Goal: Task Accomplishment & Management: Manage account settings

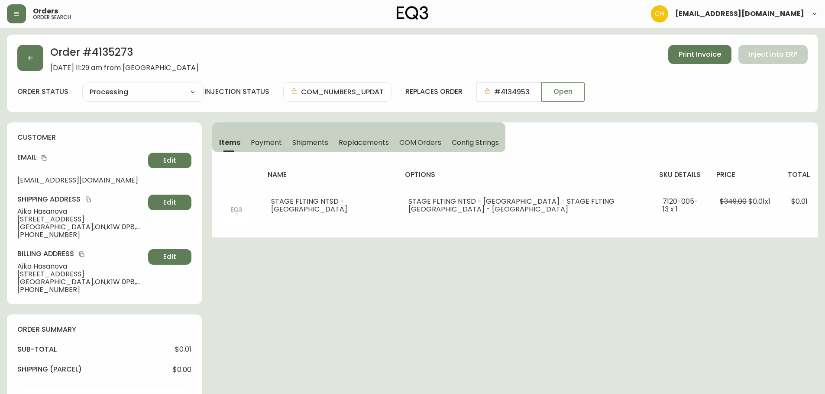
select select "PROCESSING"
click at [29, 63] on button "button" at bounding box center [30, 58] width 26 height 26
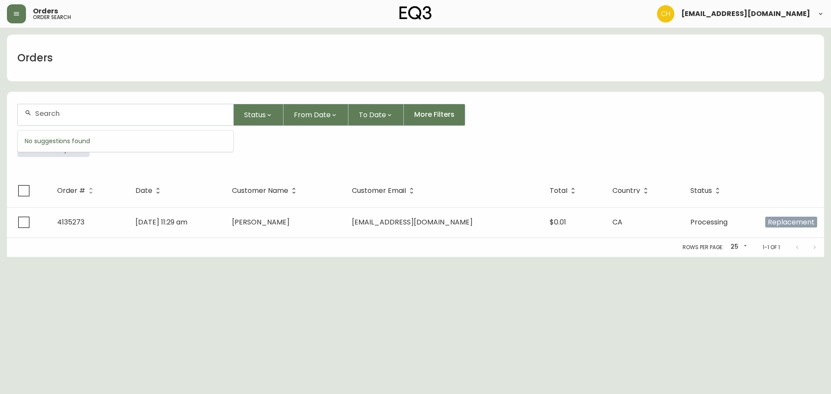
click at [48, 113] on input "text" at bounding box center [130, 114] width 191 height 8
type input "4135245"
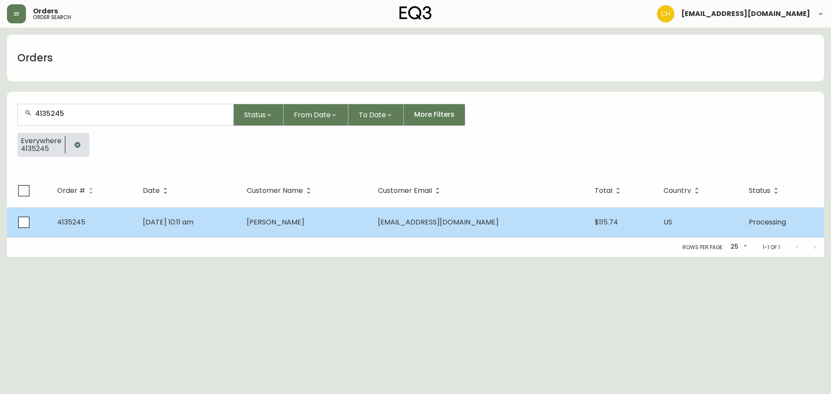
click at [281, 236] on td "[PERSON_NAME]" at bounding box center [305, 222] width 131 height 30
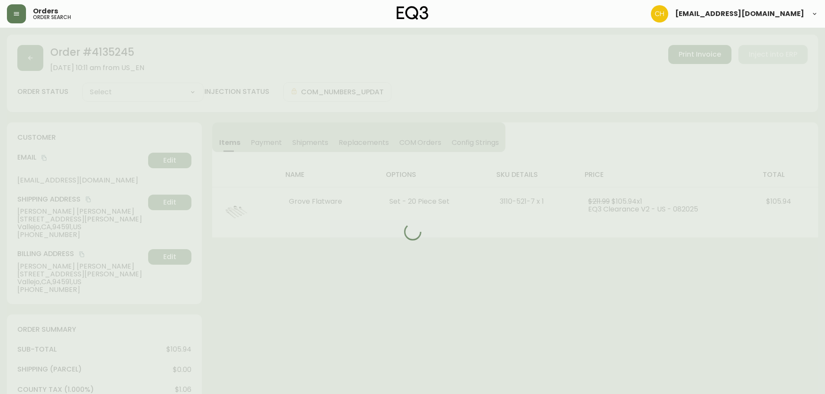
type input "Processing"
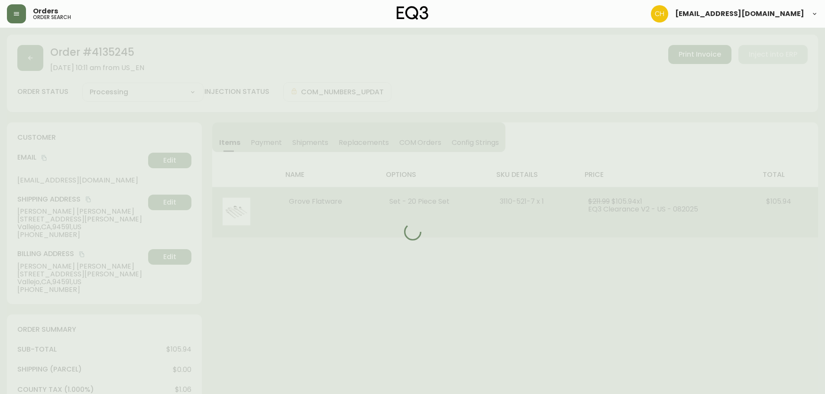
select select "PROCESSING"
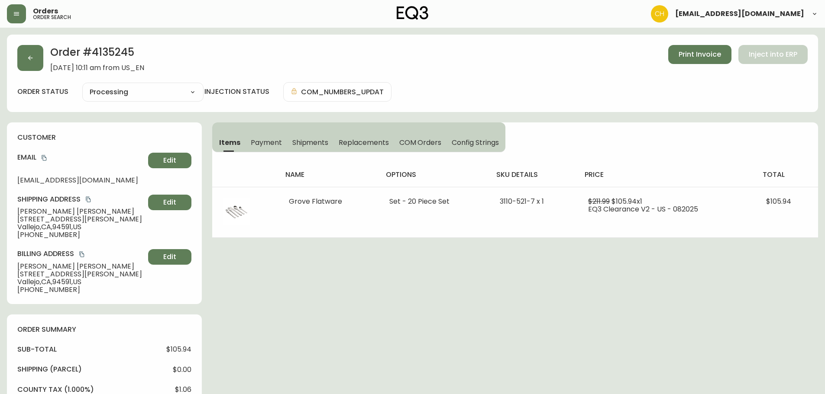
click at [296, 128] on div "Items Payment Shipments Replacements COM Orders Config Strings" at bounding box center [358, 138] width 293 height 30
click at [299, 138] on span "Shipments" at bounding box center [310, 142] width 36 height 9
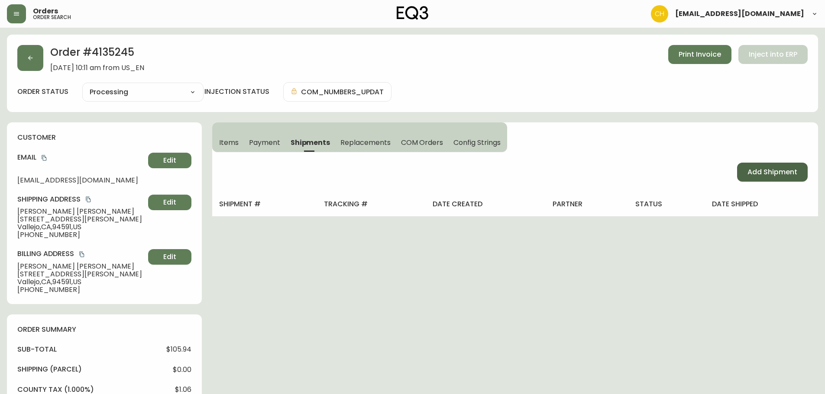
click at [784, 172] on span "Add Shipment" at bounding box center [772, 173] width 50 height 10
select select "PENDING"
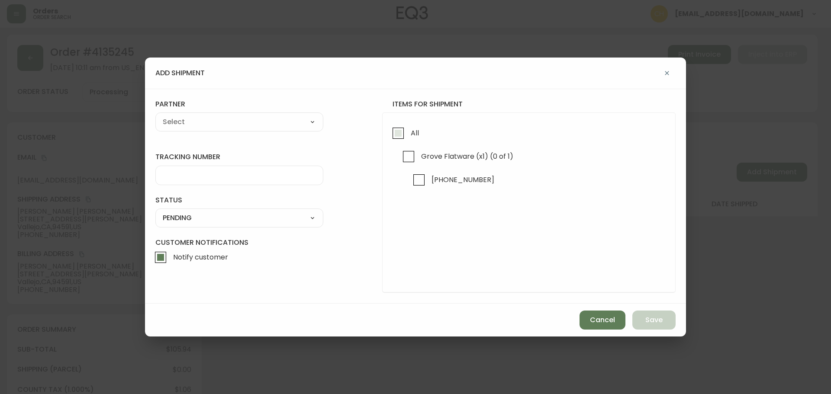
click at [398, 136] on input "All" at bounding box center [398, 133] width 20 height 20
checkbox input "true"
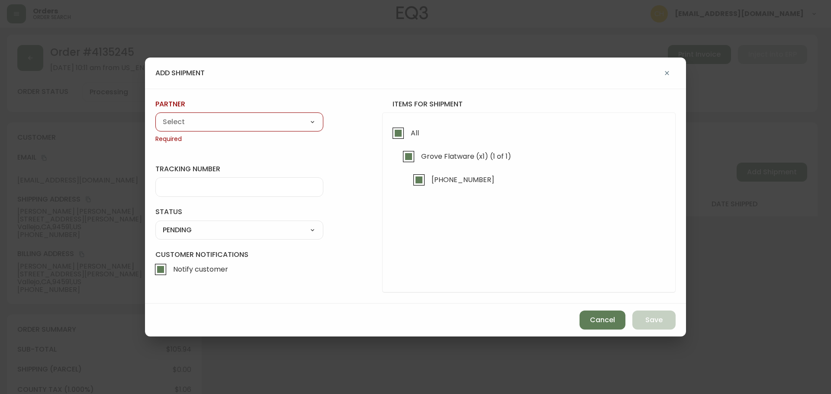
click at [173, 111] on div "partner A Move to Remember LLC ABF Freight Alero [PERSON_NAME] Canada Post Canp…" at bounding box center [239, 122] width 168 height 44
click at [173, 120] on select "A Move to Remember LLC ABF Freight Alero [PERSON_NAME] Canada Post Canpar Expre…" at bounding box center [239, 122] width 168 height 13
select select "cjy0a9taa01x001669l98m63c"
click at [155, 116] on select "A Move to Remember LLC ABF Freight Alero [PERSON_NAME] Canada Post Canpar Expre…" at bounding box center [239, 122] width 168 height 13
type input "FedEx"
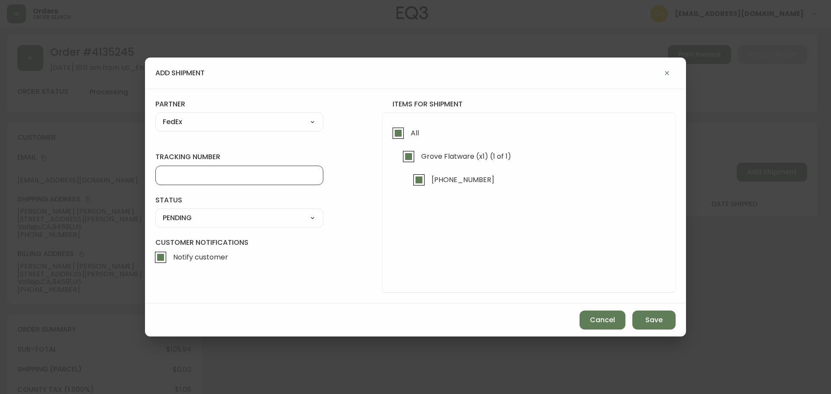
click at [179, 177] on input "tracking number" at bounding box center [239, 175] width 153 height 8
type input "455177310250"
click at [171, 221] on select "SHIPPED PENDING CANCELLED" at bounding box center [239, 218] width 168 height 13
click at [155, 212] on select "SHIPPED PENDING CANCELLED" at bounding box center [239, 218] width 168 height 13
select select "PENDING"
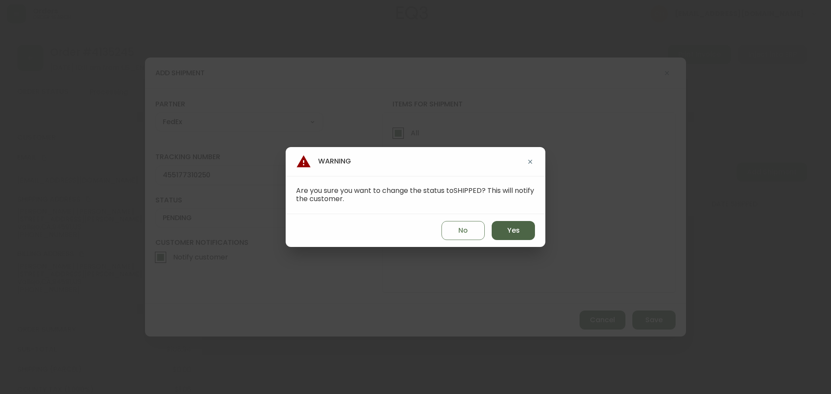
click at [505, 229] on button "Yes" at bounding box center [513, 230] width 43 height 19
type input "SHIPPED"
select select "SHIPPED"
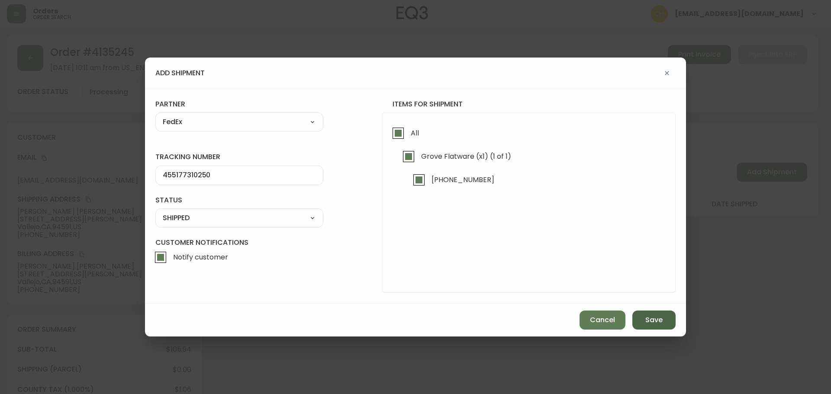
click at [652, 321] on span "Save" at bounding box center [654, 321] width 17 height 10
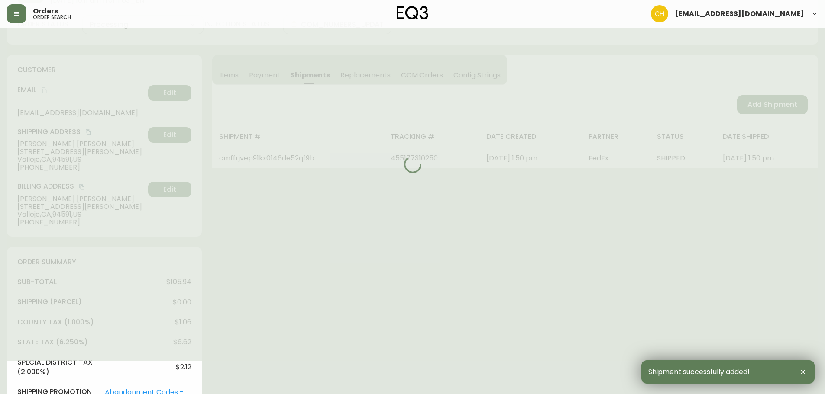
type input "Fully Shipped"
select select "FULLY_SHIPPED"
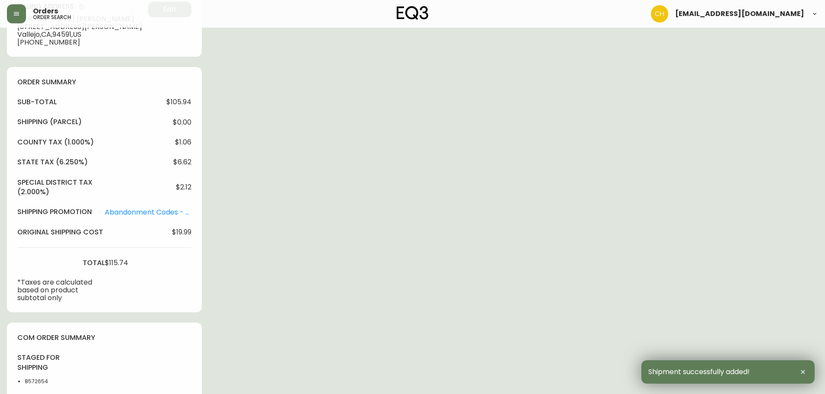
scroll to position [346, 0]
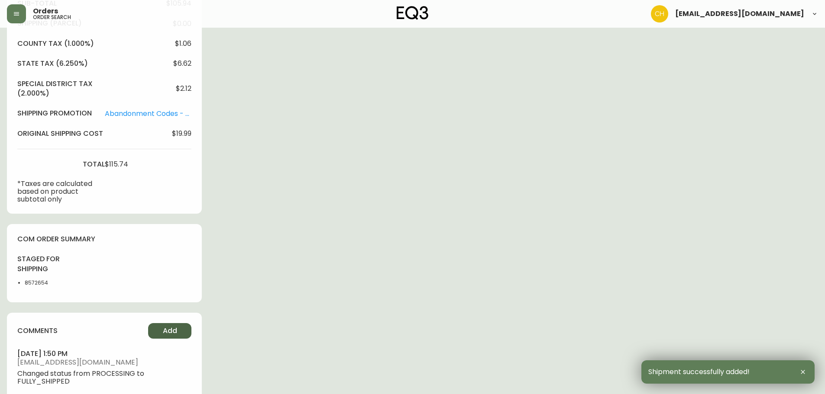
click at [164, 325] on button "Add" at bounding box center [169, 331] width 43 height 16
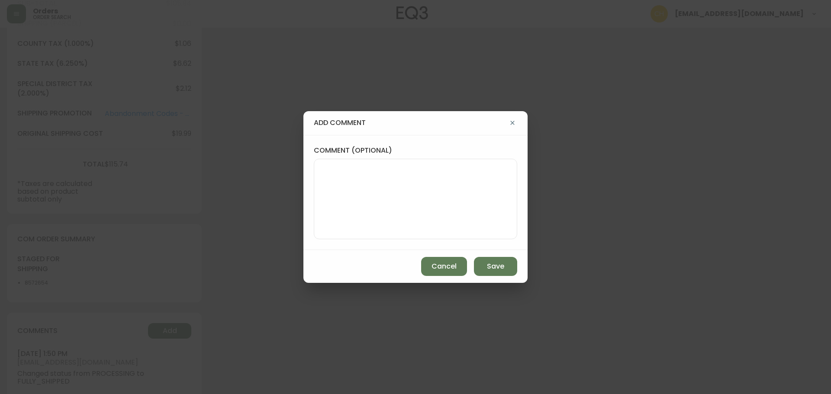
click at [329, 202] on textarea "comment (optional)" at bounding box center [415, 199] width 189 height 69
type textarea "c"
type textarea "CH"
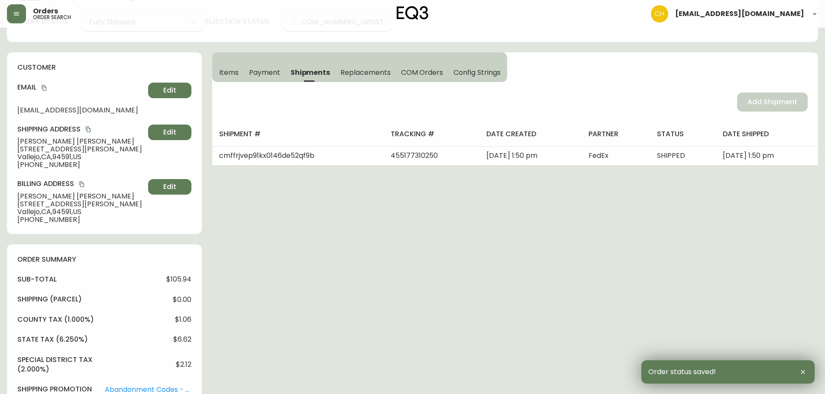
scroll to position [0, 0]
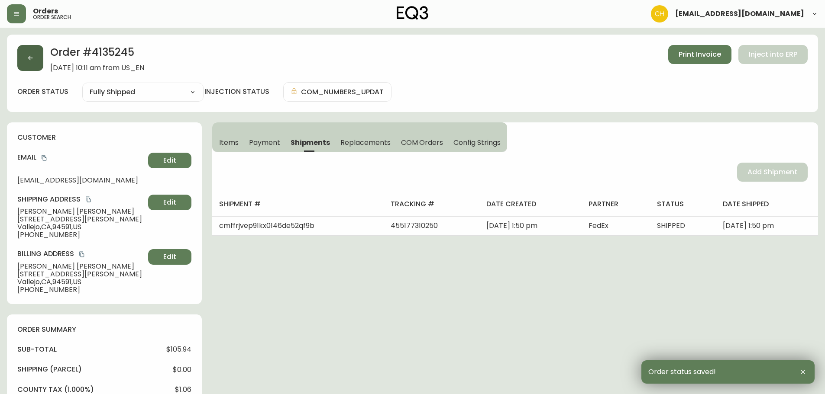
click at [39, 61] on button "button" at bounding box center [30, 58] width 26 height 26
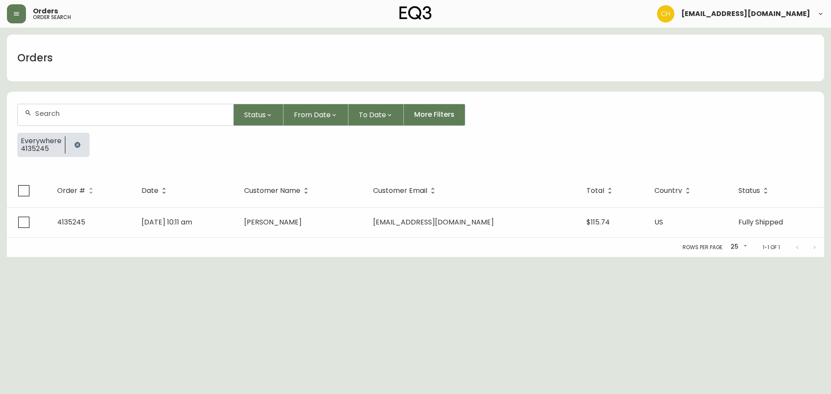
click at [45, 112] on input "text" at bounding box center [130, 114] width 191 height 8
type input "4135253"
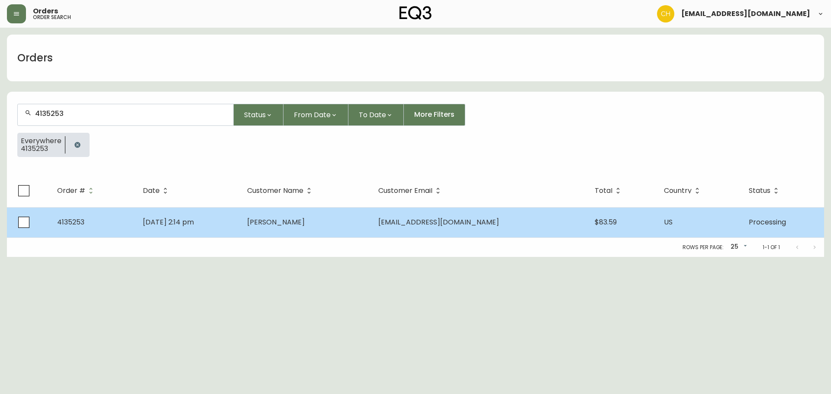
click at [223, 212] on td "[DATE] 2:14 pm" at bounding box center [188, 222] width 104 height 30
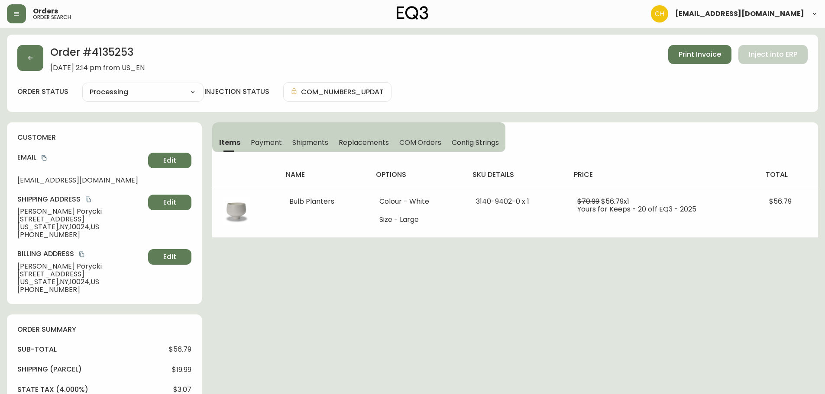
type input "Processing"
select select "PROCESSING"
click at [303, 145] on span "Shipments" at bounding box center [310, 142] width 36 height 9
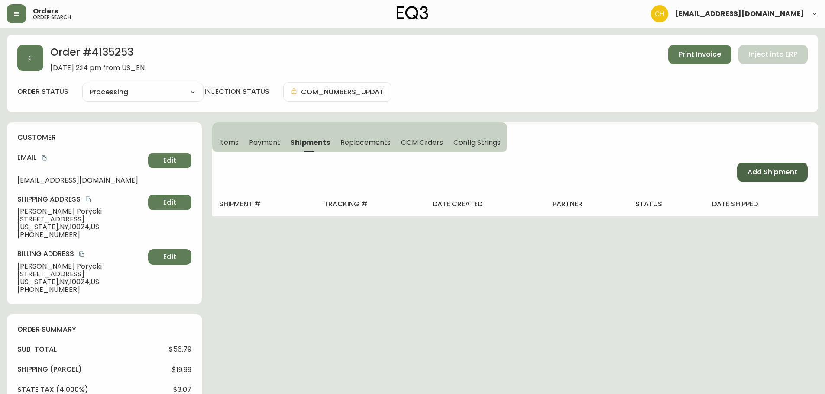
click at [745, 167] on button "Add Shipment" at bounding box center [772, 172] width 71 height 19
select select "PENDING"
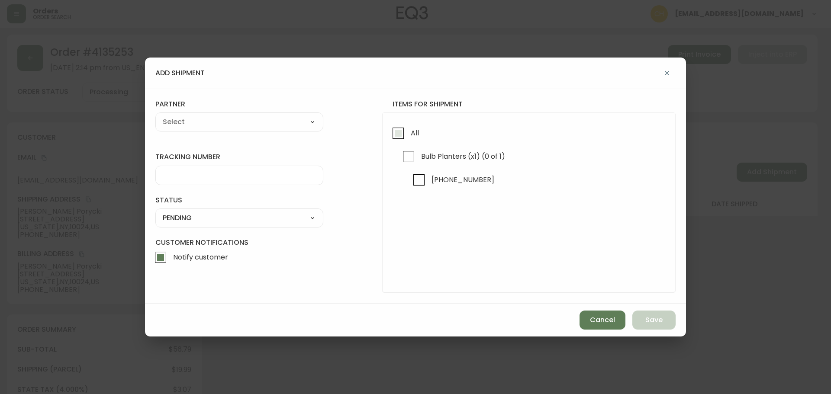
click at [394, 136] on input "All" at bounding box center [398, 133] width 20 height 20
checkbox input "true"
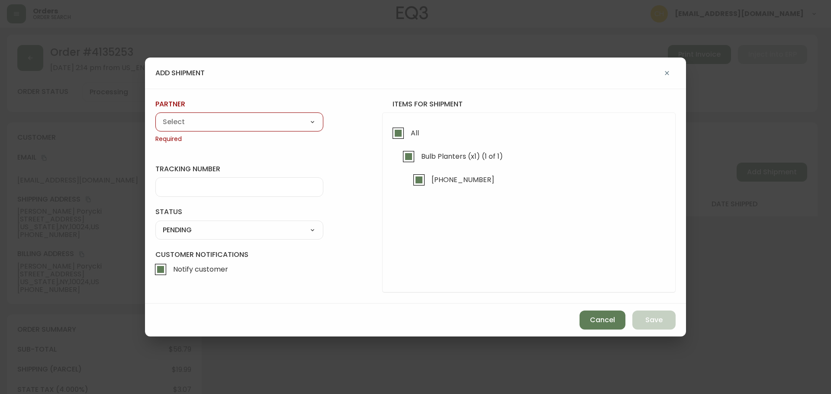
drag, startPoint x: 248, startPoint y: 122, endPoint x: 239, endPoint y: 124, distance: 8.9
click at [248, 122] on select "A Move to Remember LLC ABF Freight Alero [PERSON_NAME] Canada Post Canpar Expre…" at bounding box center [239, 122] width 168 height 13
select select "cjy0a9taa01x001669l98m63c"
click at [155, 116] on select "A Move to Remember LLC ABF Freight Alero [PERSON_NAME] Canada Post Canpar Expre…" at bounding box center [239, 122] width 168 height 13
type input "FedEx"
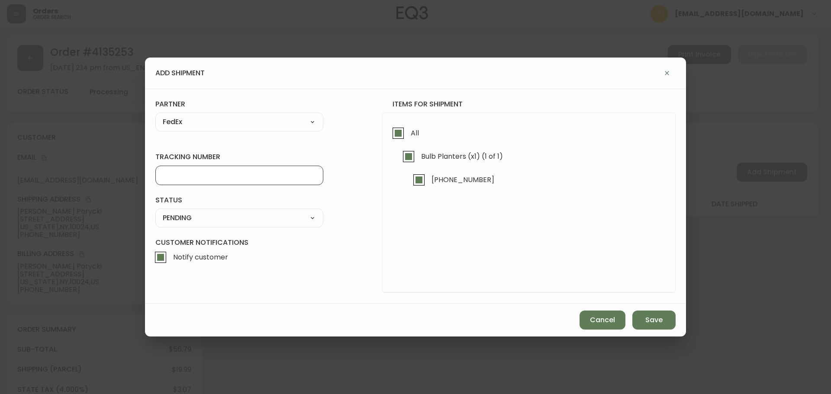
click at [192, 174] on input "tracking number" at bounding box center [239, 175] width 153 height 8
type input "455177310261"
click at [199, 223] on select "SHIPPED PENDING CANCELLED" at bounding box center [239, 218] width 168 height 13
click at [155, 212] on select "SHIPPED PENDING CANCELLED" at bounding box center [239, 218] width 168 height 13
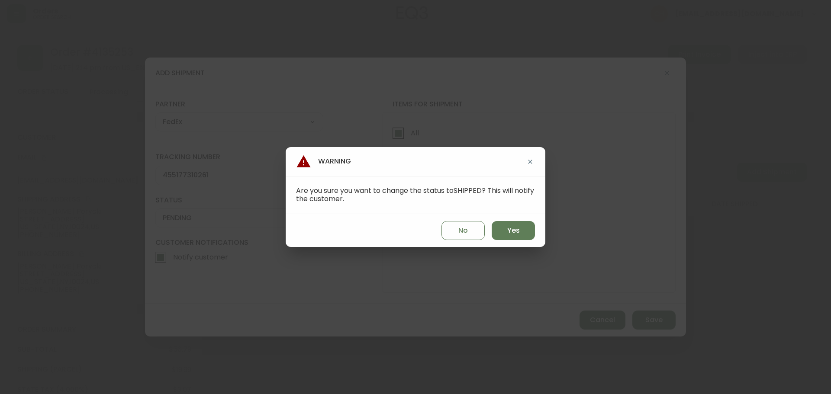
select select "PENDING"
click at [512, 231] on span "Yes" at bounding box center [513, 231] width 13 height 10
type input "SHIPPED"
select select "SHIPPED"
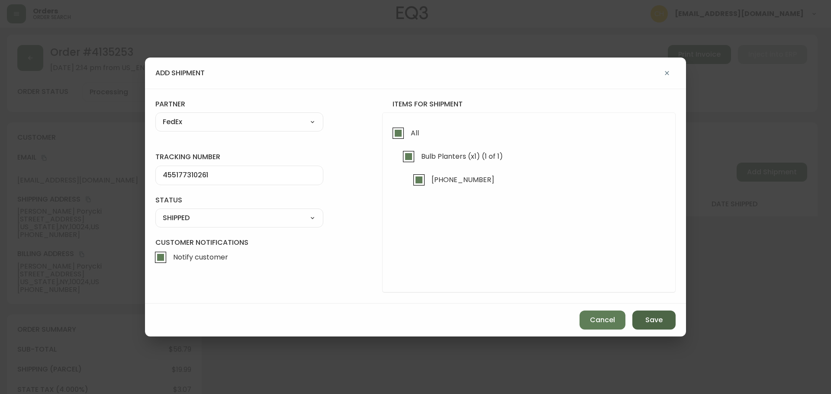
click at [649, 323] on span "Save" at bounding box center [654, 321] width 17 height 10
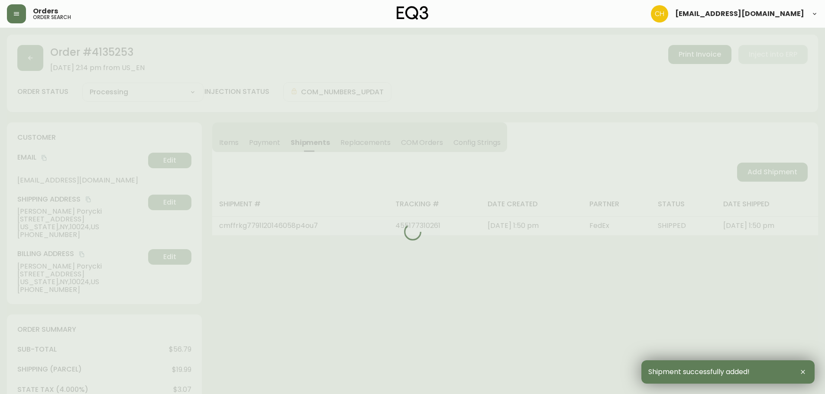
type input "Fully Shipped"
select select "FULLY_SHIPPED"
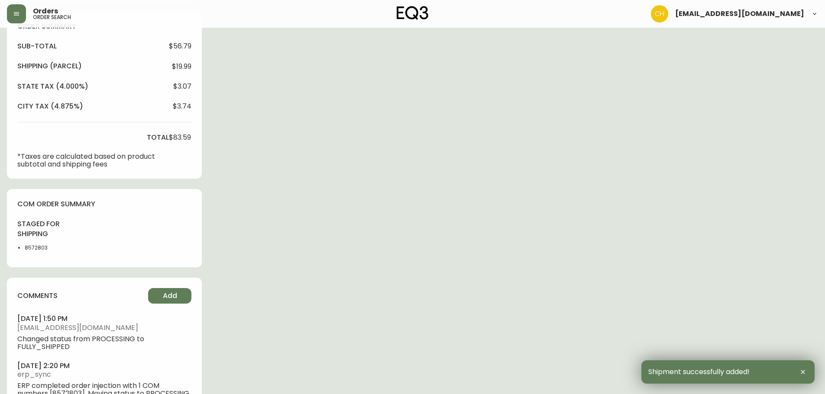
scroll to position [333, 0]
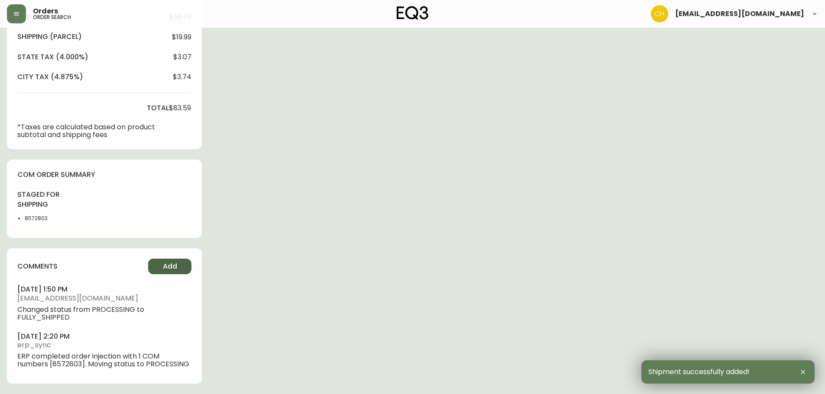
click at [167, 268] on span "Add" at bounding box center [170, 267] width 14 height 10
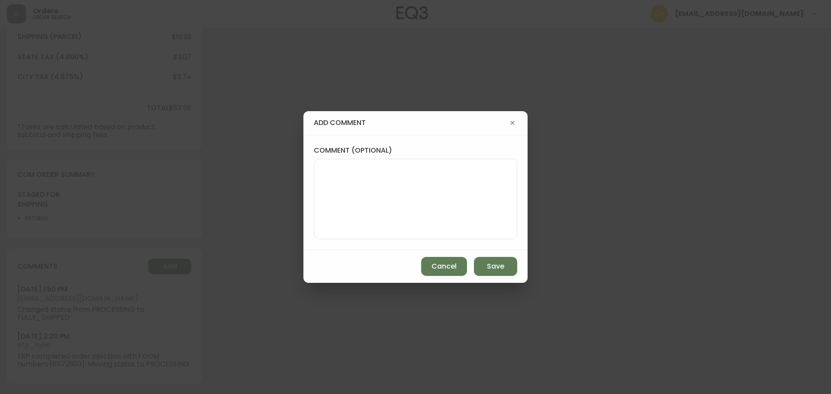
click at [340, 168] on textarea "comment (optional)" at bounding box center [415, 199] width 189 height 69
type textarea "CH"
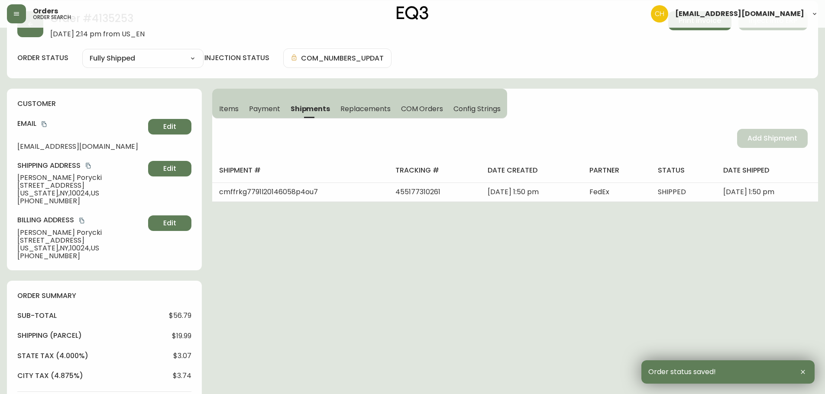
scroll to position [0, 0]
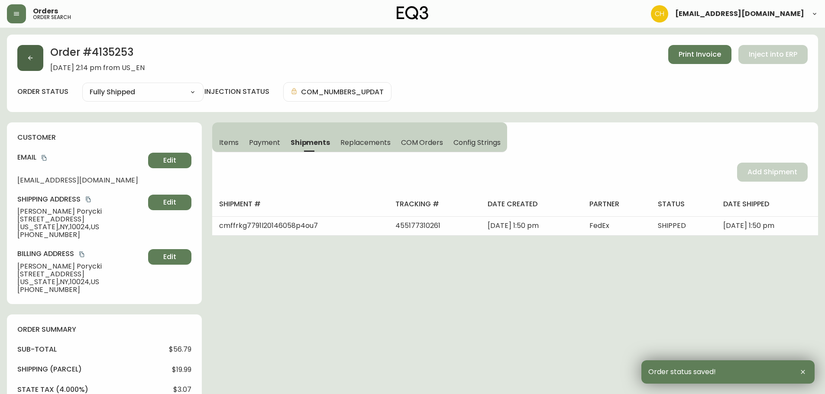
click at [29, 60] on icon "button" at bounding box center [30, 58] width 7 height 7
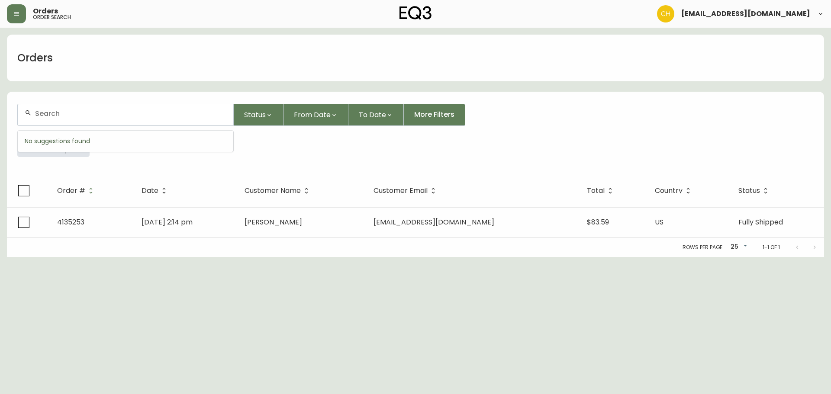
click at [46, 113] on input "text" at bounding box center [130, 114] width 191 height 8
type input "4135241"
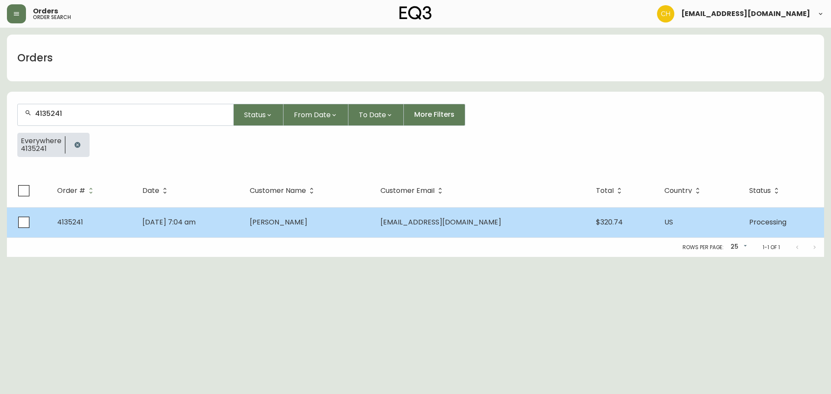
click at [309, 230] on td "[PERSON_NAME]" at bounding box center [308, 222] width 130 height 30
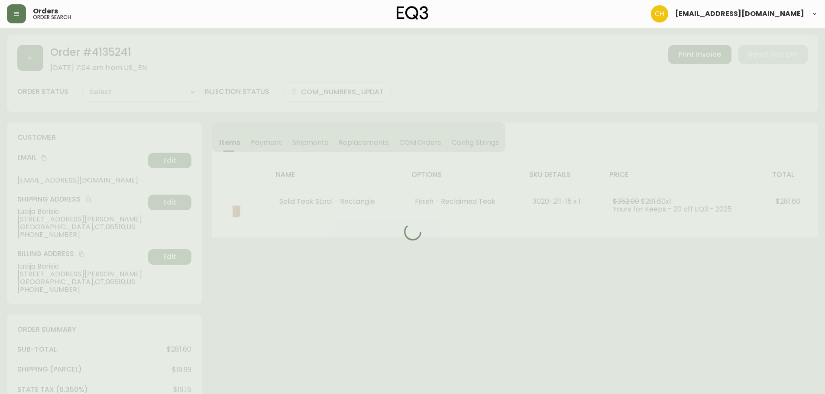
type input "Processing"
select select "PROCESSING"
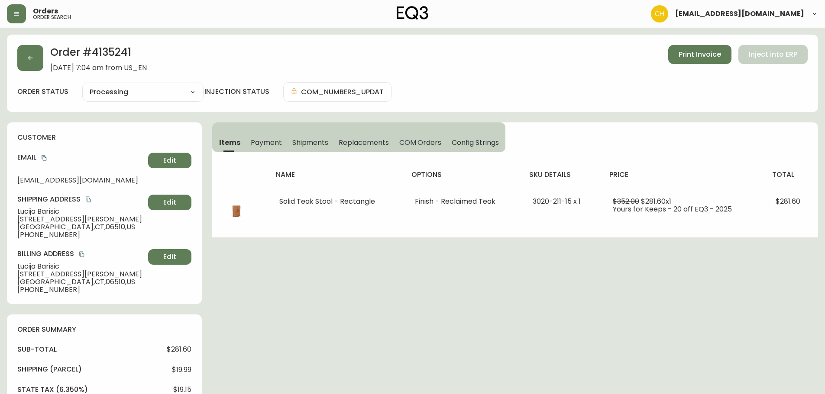
click at [310, 142] on span "Shipments" at bounding box center [310, 142] width 36 height 9
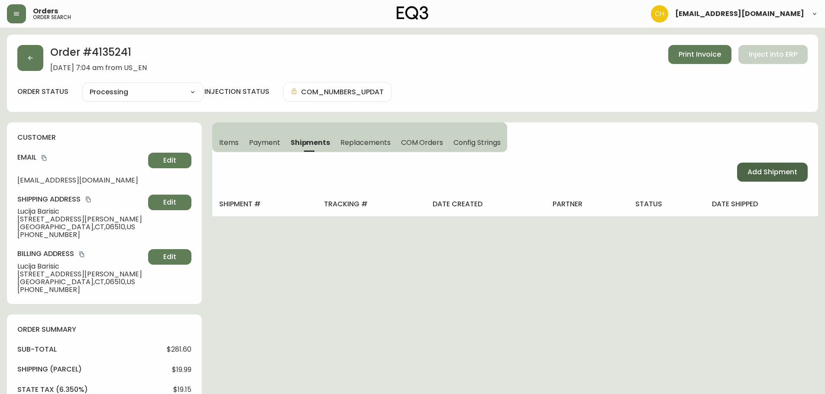
click at [752, 172] on span "Add Shipment" at bounding box center [772, 173] width 50 height 10
select select "PENDING"
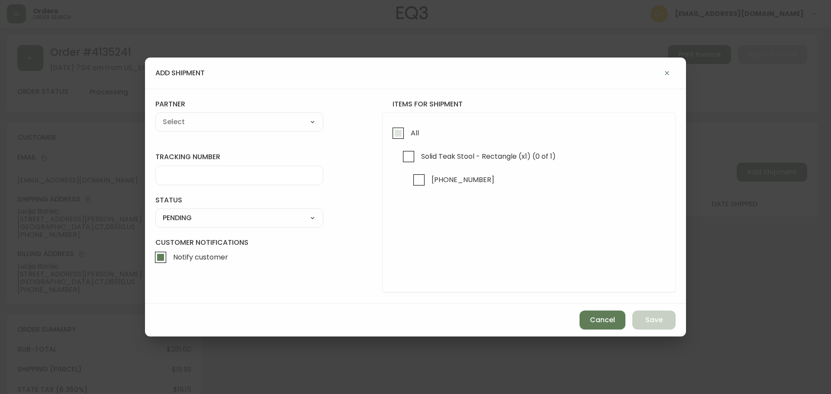
click at [399, 130] on input "All" at bounding box center [398, 133] width 20 height 20
checkbox input "true"
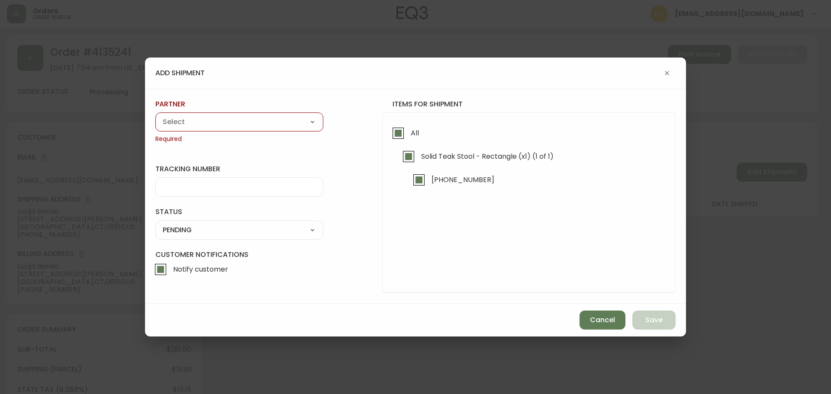
click at [268, 123] on select "A Move to Remember LLC ABF Freight Alero [PERSON_NAME] Canada Post Canpar Expre…" at bounding box center [239, 122] width 168 height 13
select select "cjz4bo5w102ho01145qx5qg8u"
click at [155, 116] on select "A Move to Remember LLC ABF Freight Alero [PERSON_NAME] Canada Post Canpar Expre…" at bounding box center [239, 122] width 168 height 13
type input "FedEx US - Signature Required"
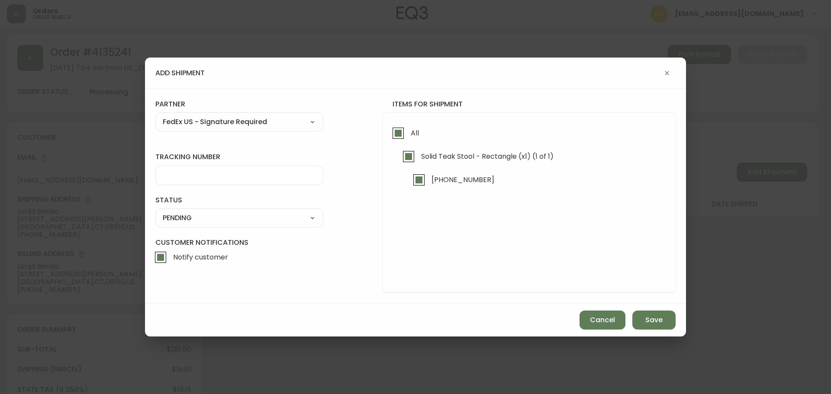
click at [171, 178] on input "tracking number" at bounding box center [239, 175] width 153 height 8
type input "455177310272"
click at [181, 220] on select "SHIPPED PENDING CANCELLED" at bounding box center [239, 218] width 168 height 13
click at [155, 212] on select "SHIPPED PENDING CANCELLED" at bounding box center [239, 218] width 168 height 13
select select "PENDING"
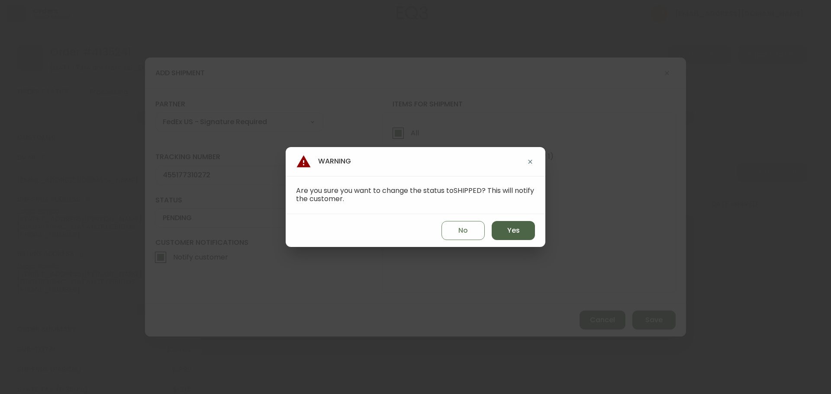
click at [509, 231] on span "Yes" at bounding box center [513, 231] width 13 height 10
type input "SHIPPED"
select select "SHIPPED"
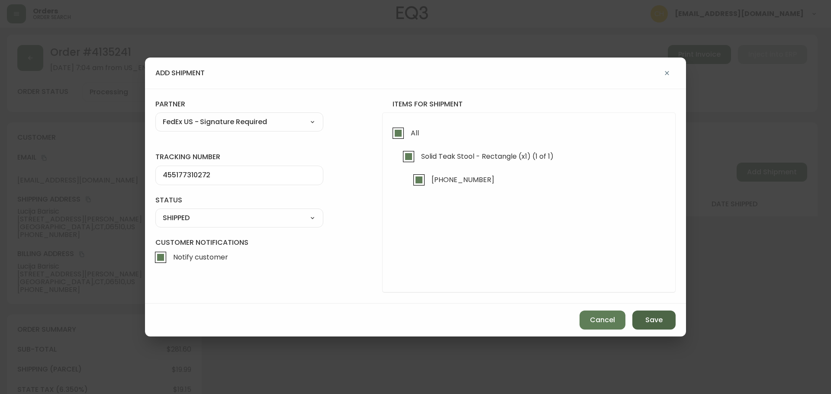
click at [654, 319] on span "Save" at bounding box center [654, 321] width 17 height 10
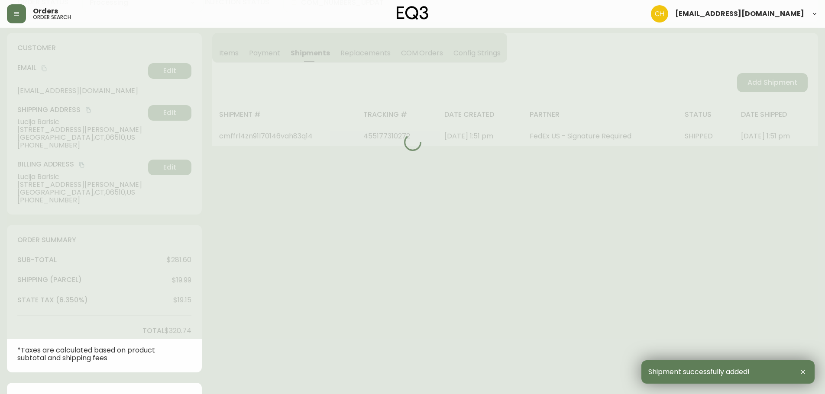
type input "Fully Shipped"
select select "FULLY_SHIPPED"
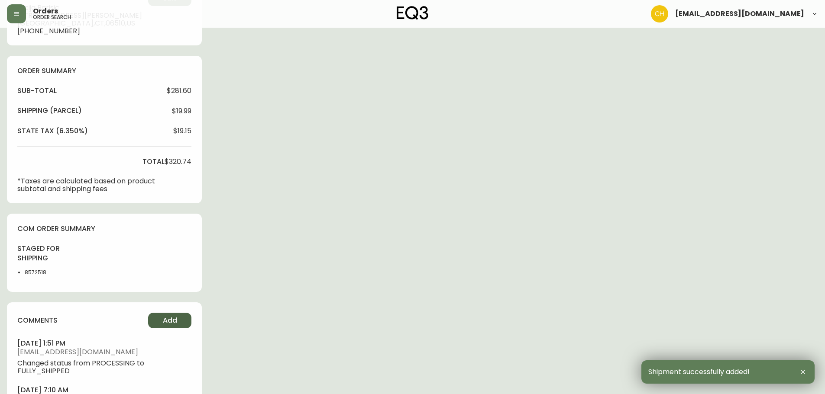
scroll to position [313, 0]
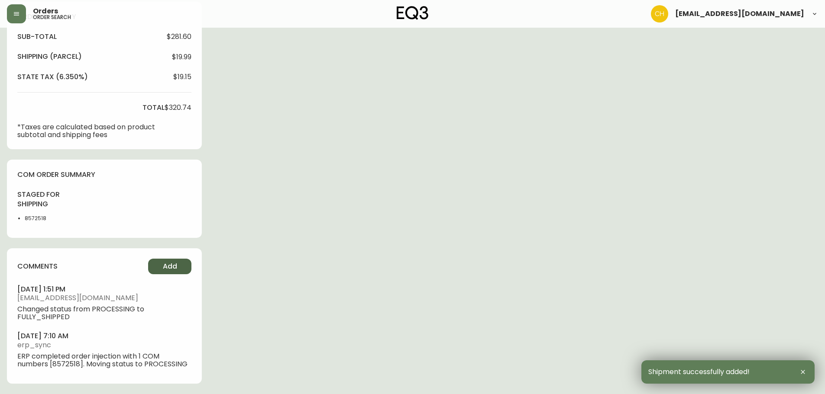
click at [162, 263] on button "Add" at bounding box center [169, 267] width 43 height 16
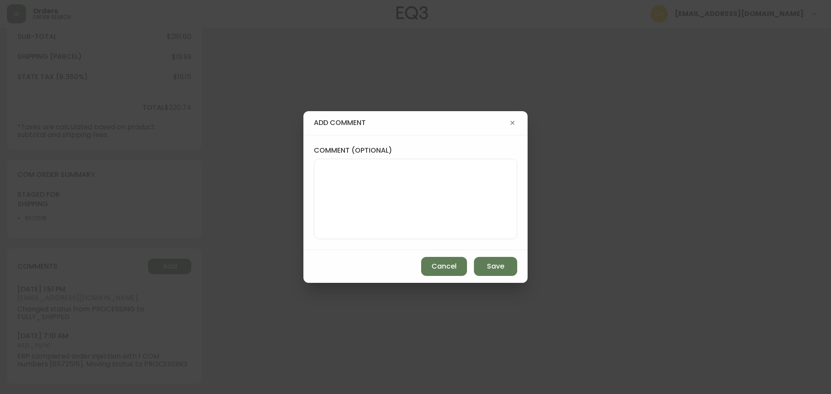
click at [358, 199] on textarea "comment (optional)" at bounding box center [415, 199] width 189 height 69
type textarea "CH"
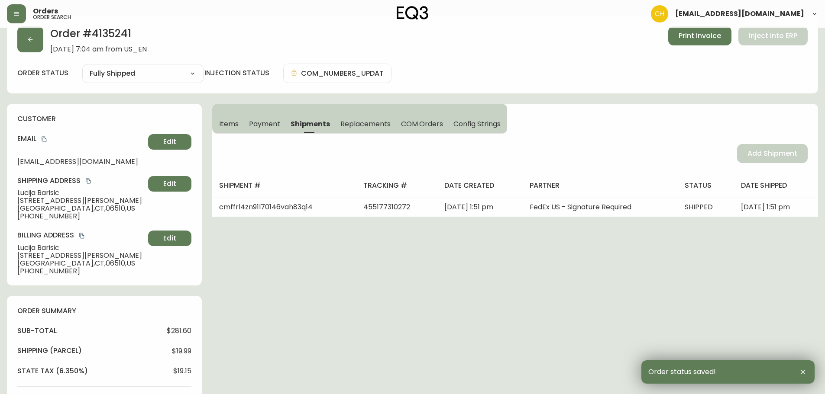
scroll to position [0, 0]
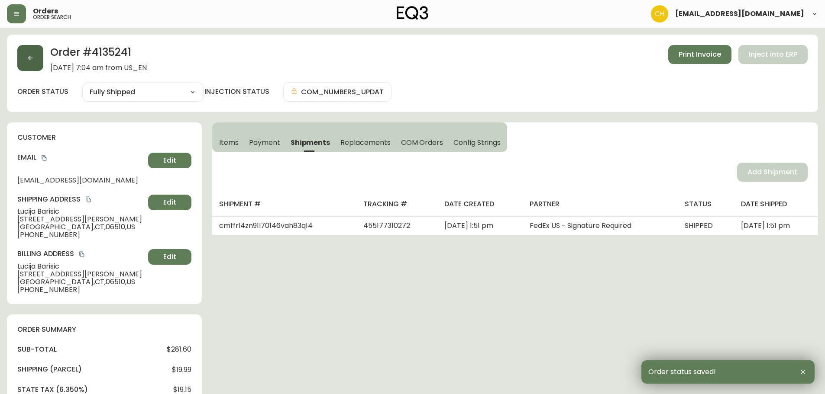
click at [23, 55] on button "button" at bounding box center [30, 58] width 26 height 26
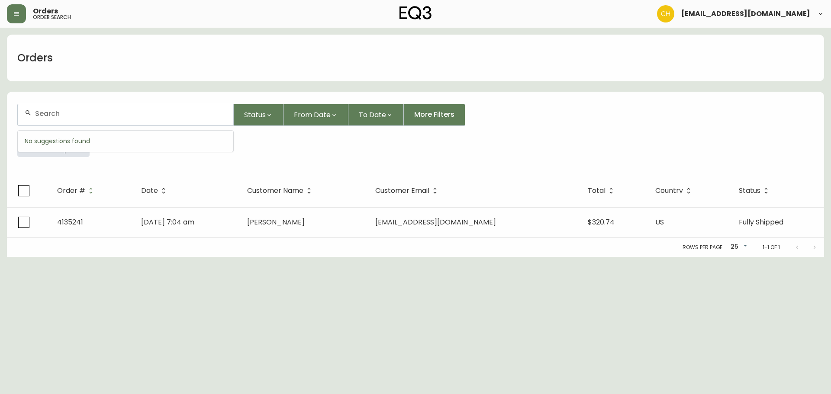
click at [36, 113] on input "text" at bounding box center [130, 114] width 191 height 8
type input "4135258"
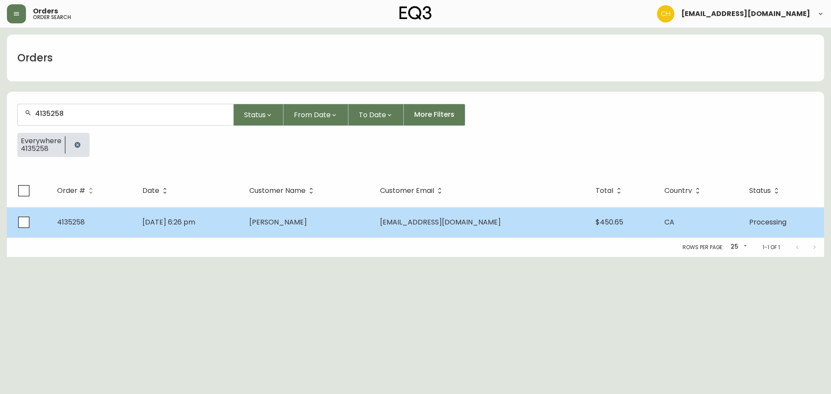
click at [278, 220] on span "[PERSON_NAME]" at bounding box center [278, 222] width 58 height 10
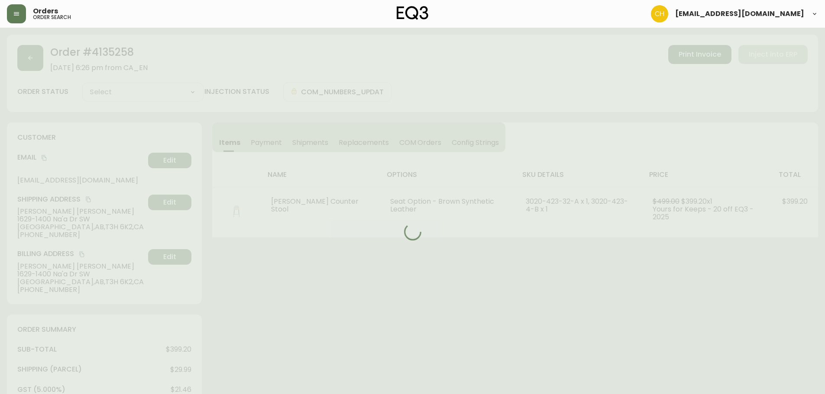
type input "Processing"
select select "PROCESSING"
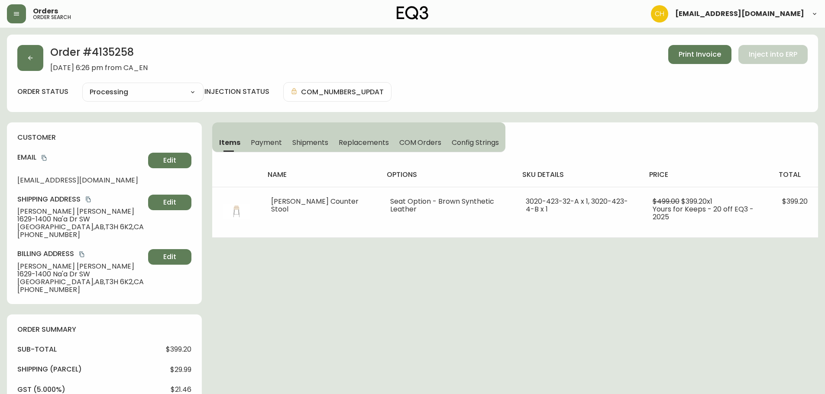
click at [310, 140] on span "Shipments" at bounding box center [310, 142] width 36 height 9
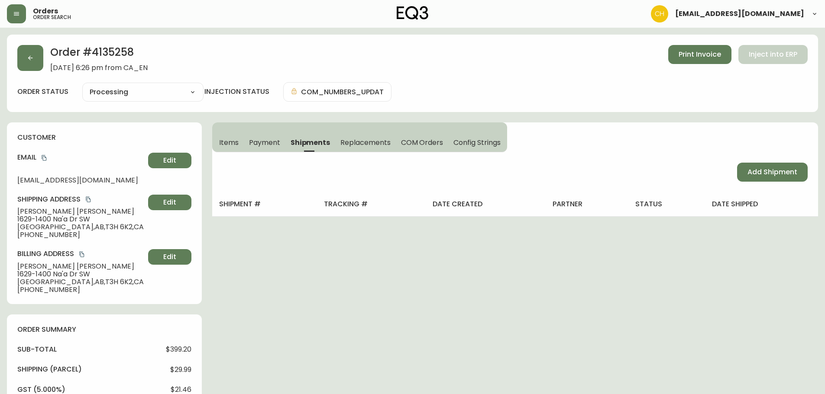
drag, startPoint x: 746, startPoint y: 173, endPoint x: 657, endPoint y: 155, distance: 90.5
click at [738, 172] on button "Add Shipment" at bounding box center [772, 172] width 71 height 19
select select "PENDING"
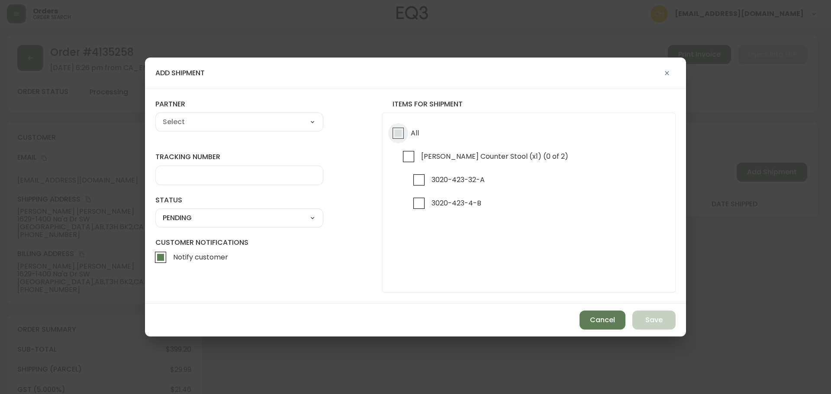
drag, startPoint x: 397, startPoint y: 132, endPoint x: 347, endPoint y: 132, distance: 50.2
click at [397, 132] on input "All" at bounding box center [398, 133] width 20 height 20
checkbox input "true"
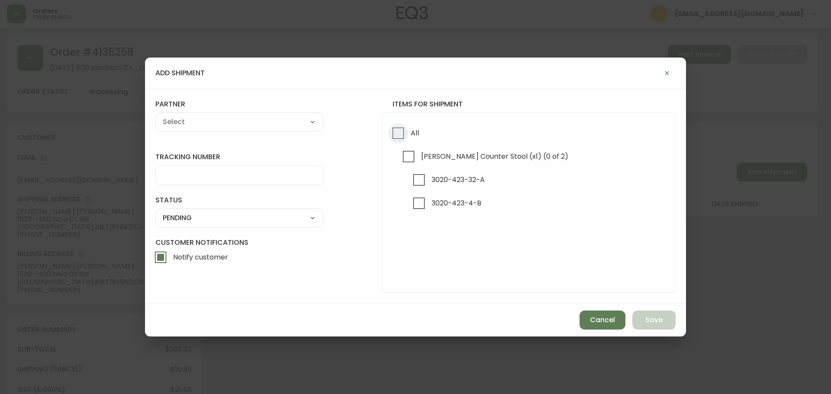
checkbox input "true"
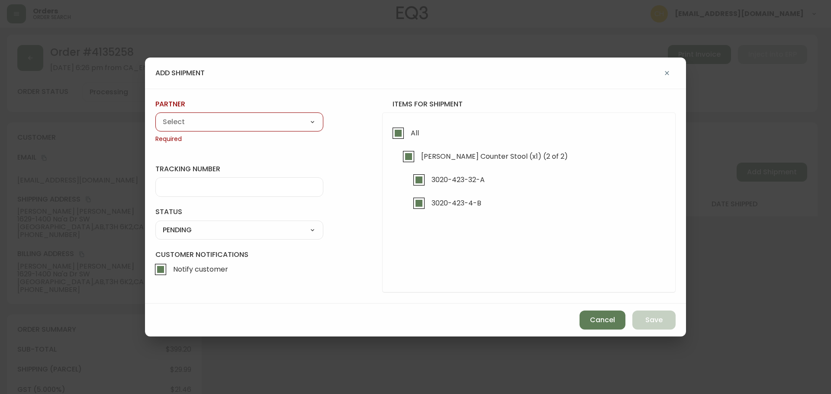
drag, startPoint x: 257, startPoint y: 120, endPoint x: 256, endPoint y: 127, distance: 7.0
click at [256, 121] on select "A Move to Remember LLC ABF Freight Alero [PERSON_NAME] Canada Post Canpar Expre…" at bounding box center [239, 122] width 168 height 13
select select "cjy0a9taa01x001669l98m63c"
click at [155, 116] on select "A Move to Remember LLC ABF Freight Alero [PERSON_NAME] Canada Post Canpar Expre…" at bounding box center [239, 122] width 168 height 13
type input "FedEx"
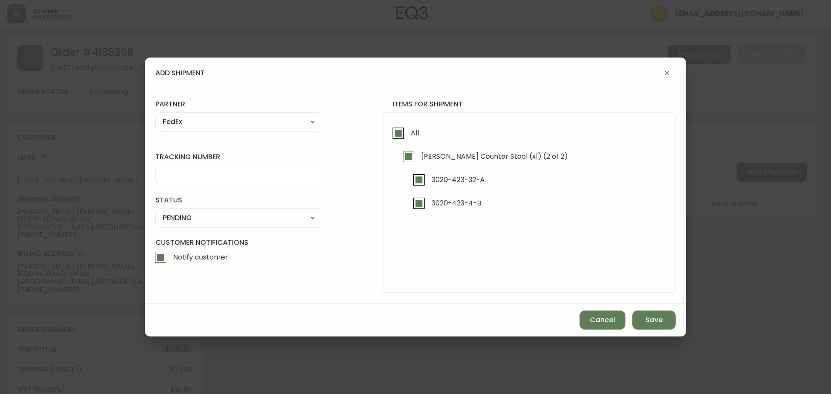
click at [170, 177] on input "tracking number" at bounding box center [239, 175] width 153 height 8
type input "455183578155"
click at [175, 213] on select "SHIPPED PENDING CANCELLED" at bounding box center [239, 218] width 168 height 13
click at [155, 212] on select "SHIPPED PENDING CANCELLED" at bounding box center [239, 218] width 168 height 13
select select "PENDING"
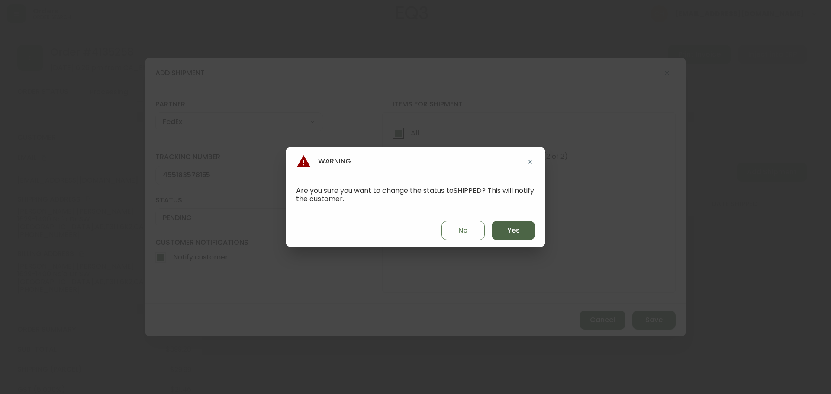
click at [504, 234] on button "Yes" at bounding box center [513, 230] width 43 height 19
type input "SHIPPED"
select select "SHIPPED"
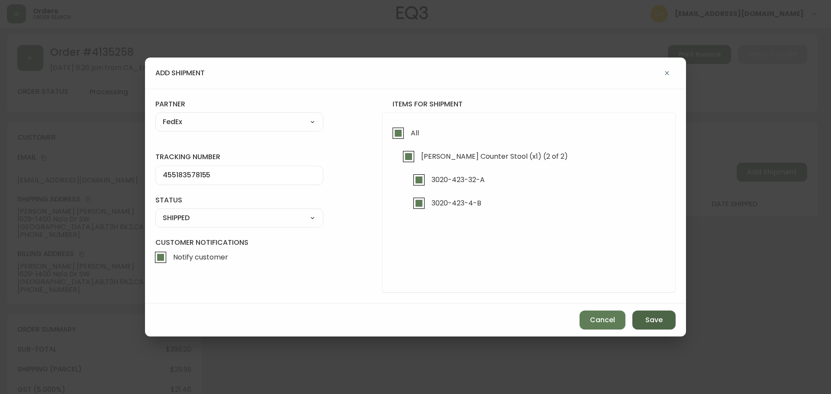
click at [644, 321] on button "Save" at bounding box center [654, 320] width 43 height 19
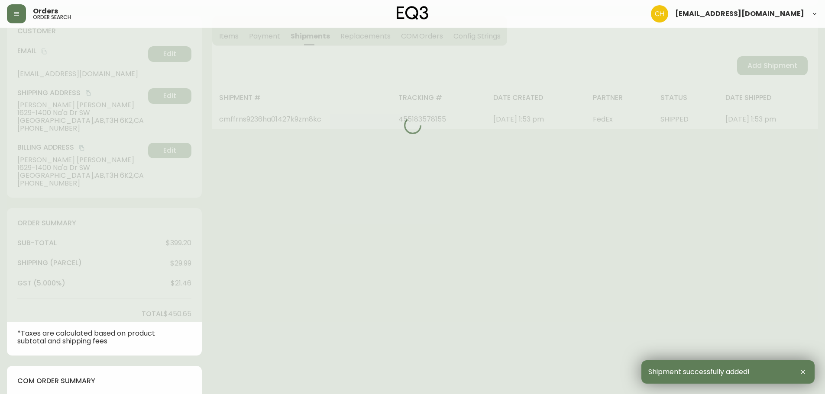
type input "Fully Shipped"
select select "FULLY_SHIPPED"
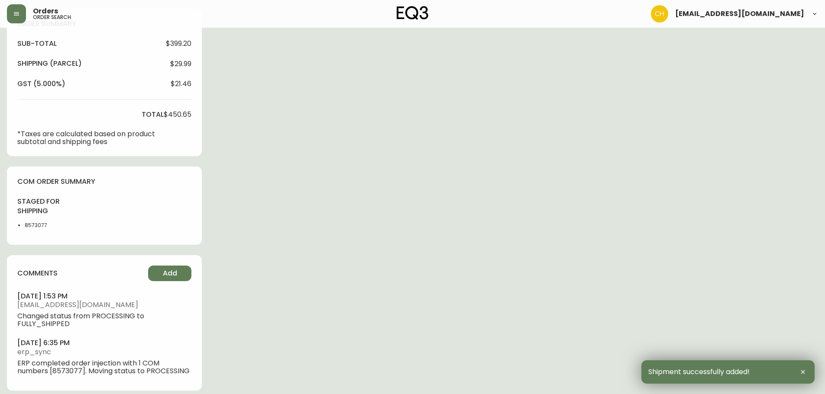
scroll to position [313, 0]
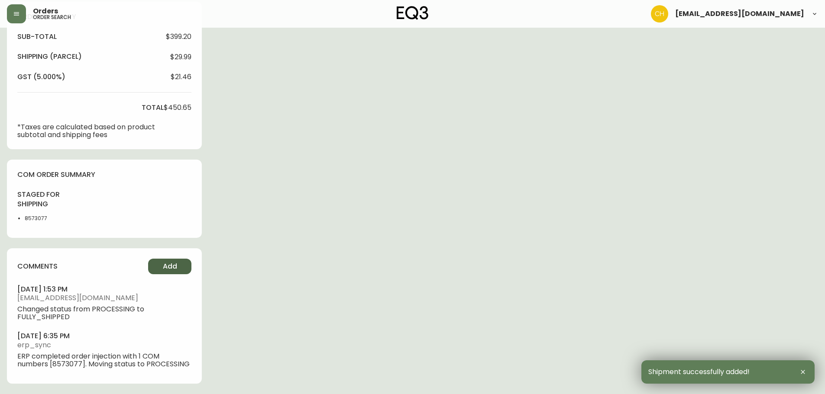
click at [168, 261] on button "Add" at bounding box center [169, 267] width 43 height 16
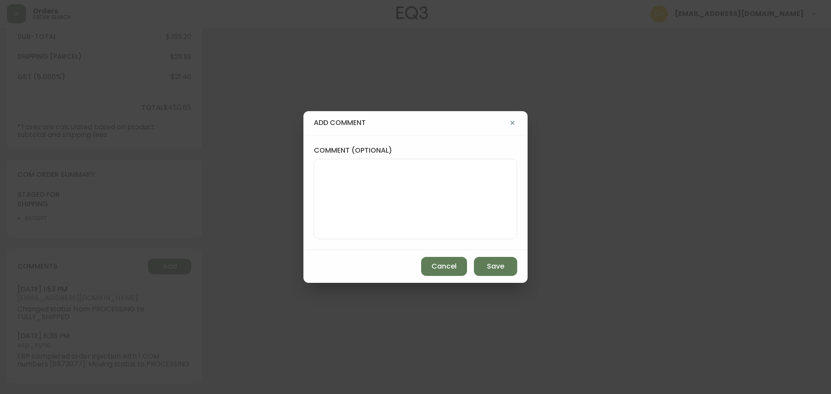
click at [314, 189] on div at bounding box center [416, 199] width 204 height 81
type textarea "CH"
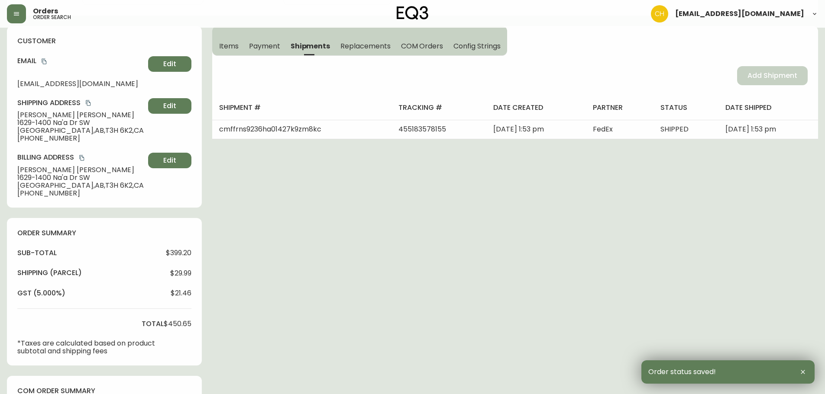
scroll to position [0, 0]
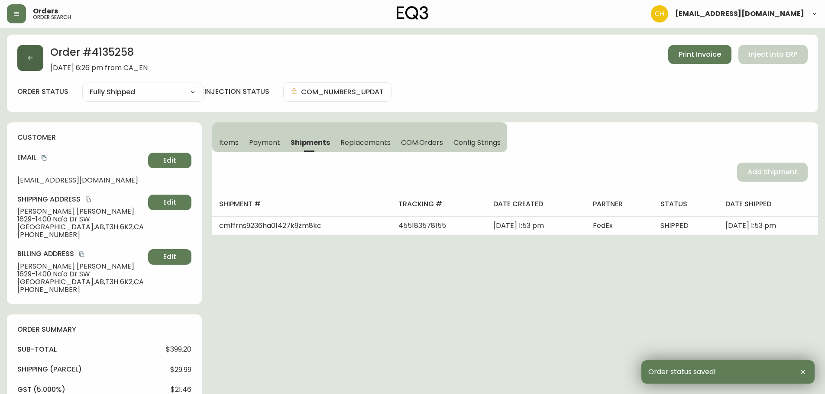
click at [42, 64] on button "button" at bounding box center [30, 58] width 26 height 26
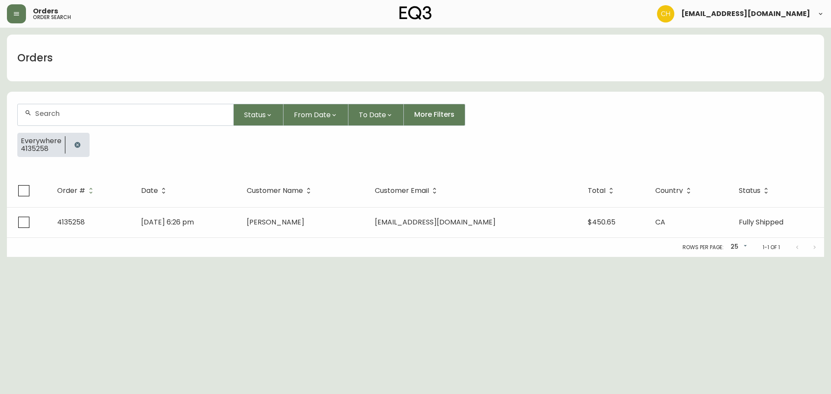
drag, startPoint x: 53, startPoint y: 111, endPoint x: 52, endPoint y: 107, distance: 4.4
click at [53, 108] on div at bounding box center [126, 114] width 216 height 21
type input "4135248"
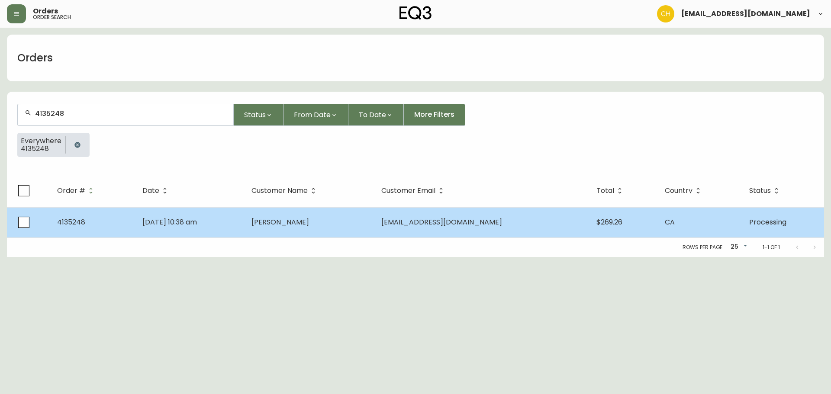
click at [306, 228] on td "[PERSON_NAME]" at bounding box center [310, 222] width 130 height 30
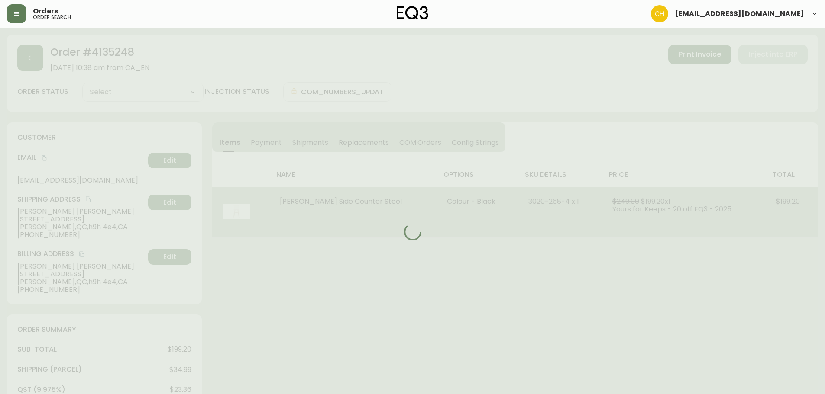
type input "Processing"
select select "PROCESSING"
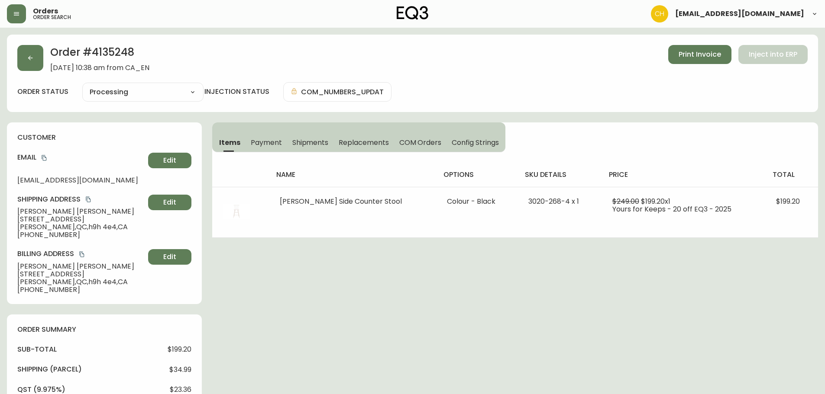
drag, startPoint x: 311, startPoint y: 147, endPoint x: 329, endPoint y: 147, distance: 18.2
click at [313, 147] on span "Shipments" at bounding box center [310, 142] width 36 height 9
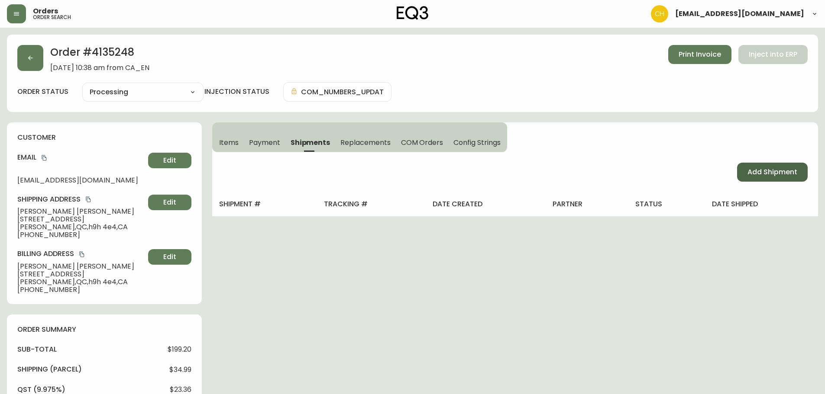
click at [775, 176] on span "Add Shipment" at bounding box center [772, 173] width 50 height 10
select select "PENDING"
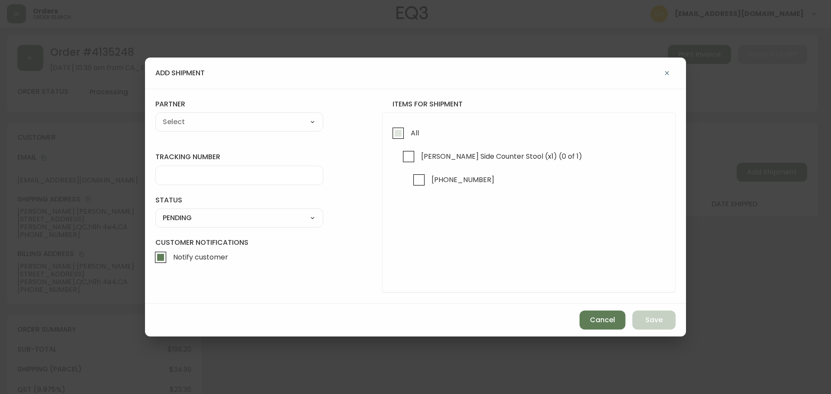
click at [397, 135] on input "All" at bounding box center [398, 133] width 20 height 20
checkbox input "true"
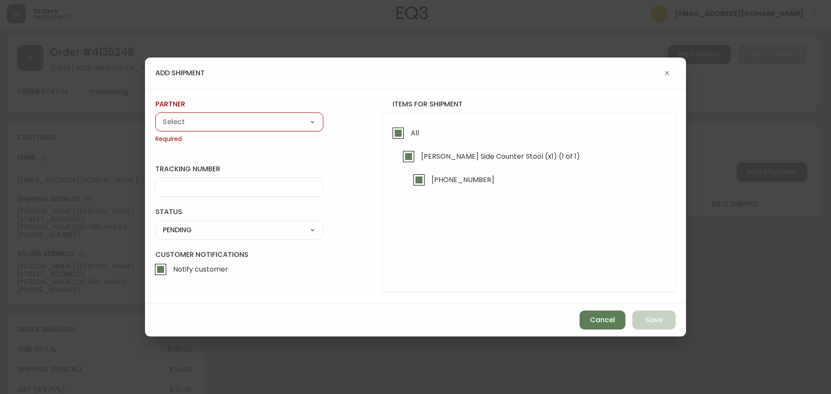
click at [264, 123] on select "A Move to Remember LLC ABF Freight Alero [PERSON_NAME] Canada Post Canpar Expre…" at bounding box center [239, 122] width 168 height 13
select select "cjy0a9taa01x001669l98m63c"
click at [155, 116] on select "A Move to Remember LLC ABF Freight Alero [PERSON_NAME] Canada Post Canpar Expre…" at bounding box center [239, 122] width 168 height 13
type input "FedEx"
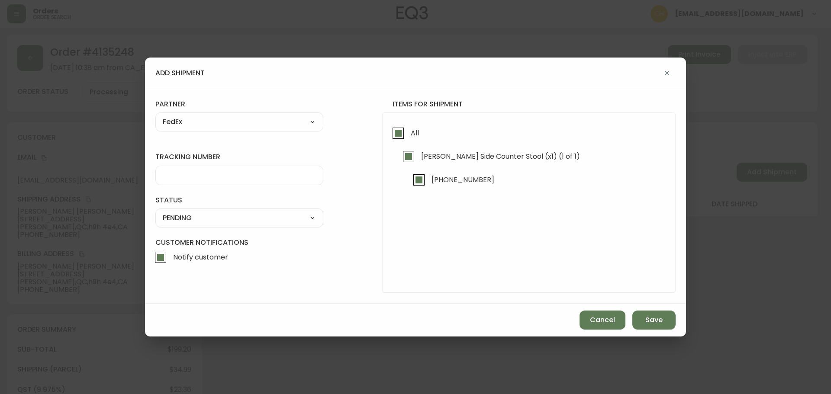
click at [191, 178] on input "tracking number" at bounding box center [239, 175] width 153 height 8
type input "455183578166"
click at [225, 213] on select "SHIPPED PENDING CANCELLED" at bounding box center [239, 218] width 168 height 13
click at [155, 212] on select "SHIPPED PENDING CANCELLED" at bounding box center [239, 218] width 168 height 13
select select "PENDING"
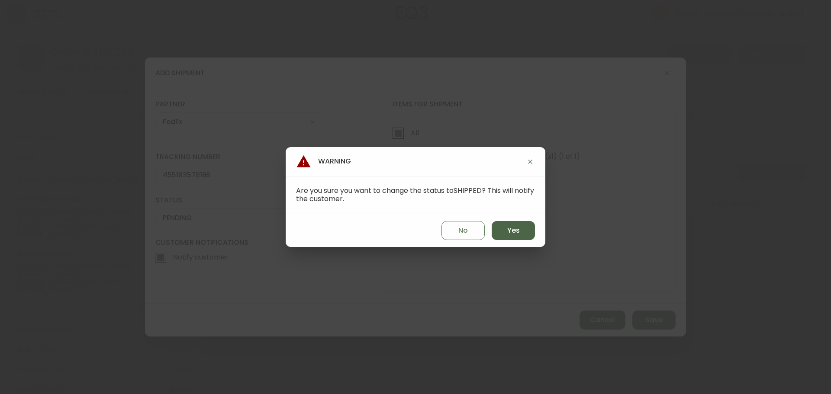
click at [512, 237] on button "Yes" at bounding box center [513, 230] width 43 height 19
type input "SHIPPED"
select select "SHIPPED"
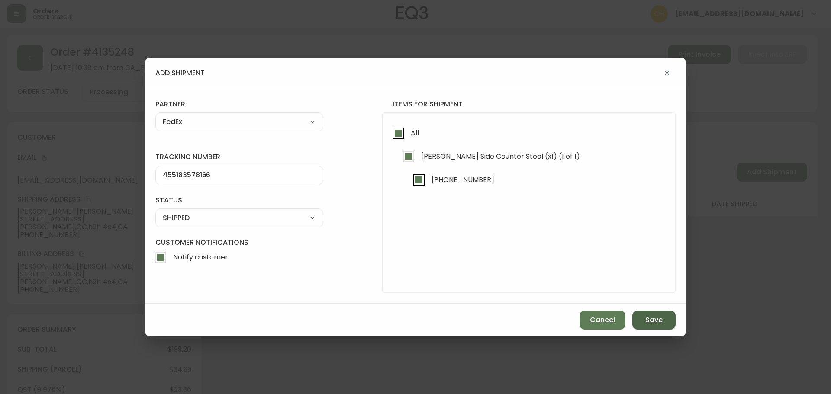
drag, startPoint x: 652, startPoint y: 323, endPoint x: 652, endPoint y: 318, distance: 5.2
click at [653, 321] on span "Save" at bounding box center [654, 321] width 17 height 10
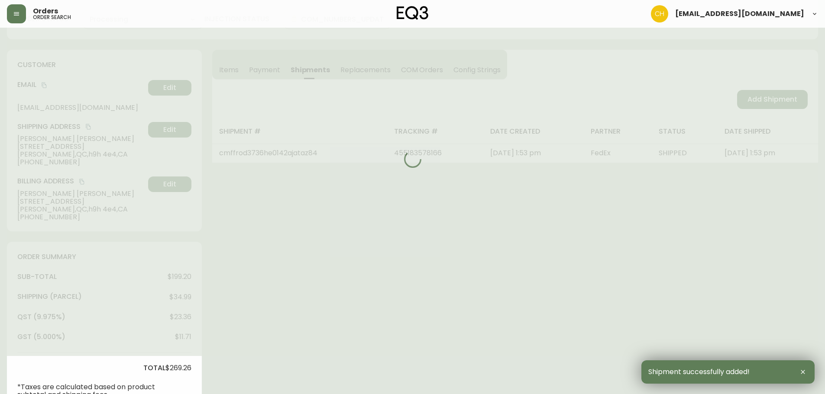
type input "Fully Shipped"
select select "FULLY_SHIPPED"
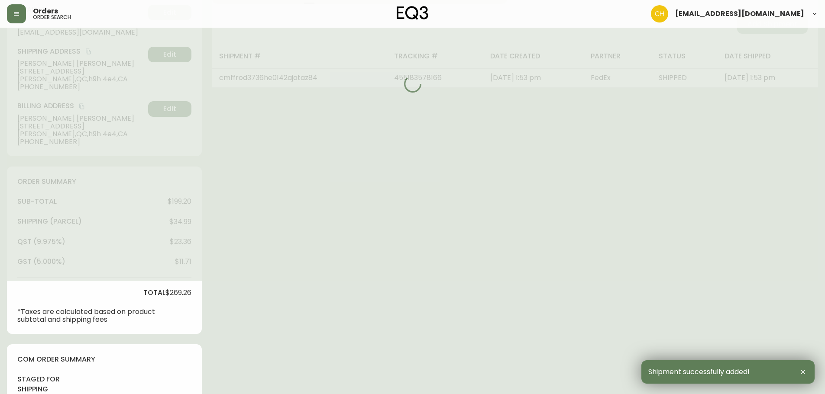
scroll to position [303, 0]
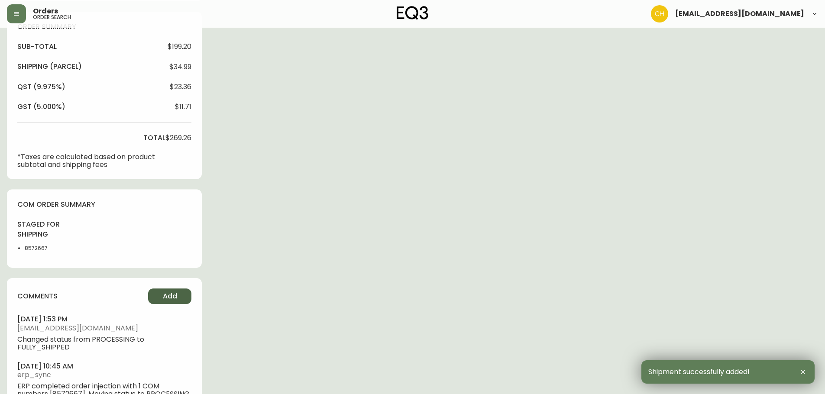
drag, startPoint x: 175, startPoint y: 297, endPoint x: 181, endPoint y: 297, distance: 5.6
click at [181, 297] on button "Add" at bounding box center [169, 297] width 43 height 16
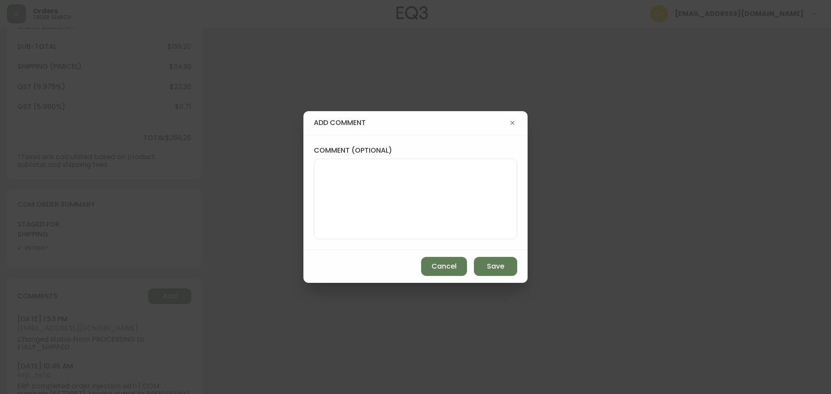
click at [333, 208] on textarea "comment (optional)" at bounding box center [415, 199] width 189 height 69
type textarea "CH"
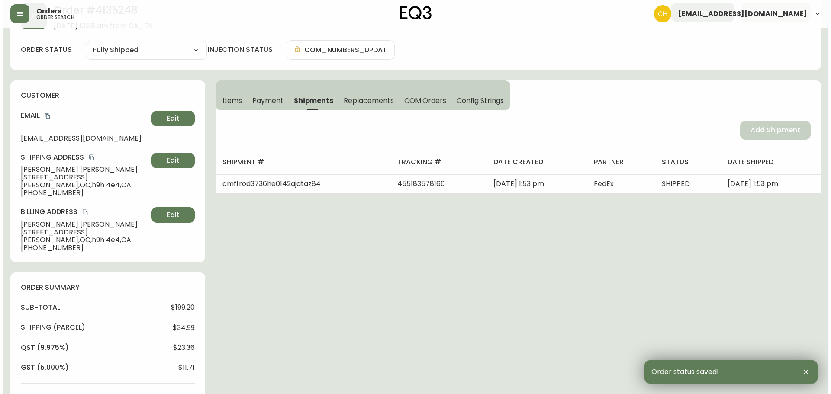
scroll to position [0, 0]
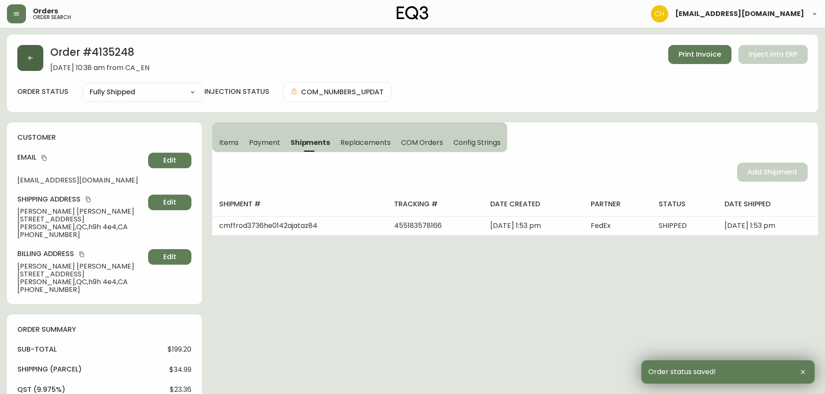
click at [32, 56] on icon "button" at bounding box center [30, 58] width 7 height 7
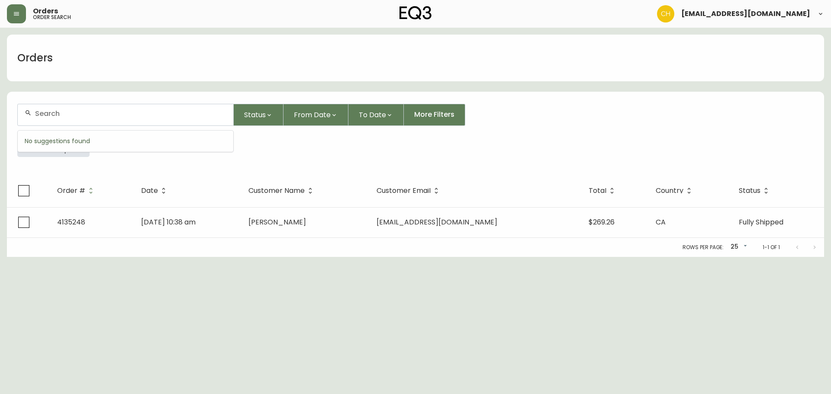
click at [43, 112] on input "text" at bounding box center [130, 114] width 191 height 8
type input "4135254"
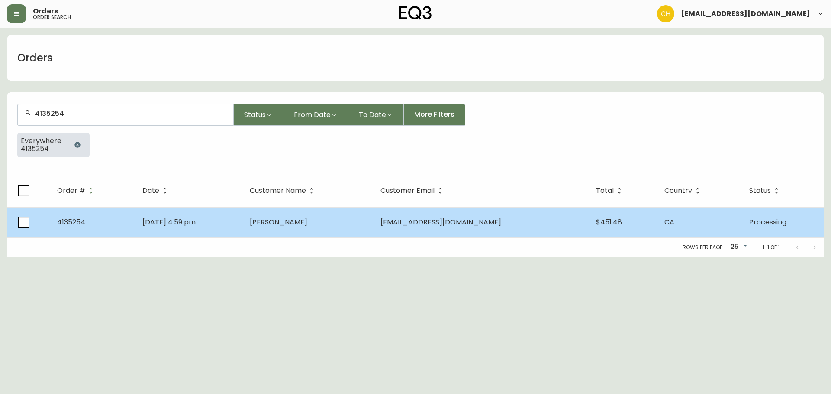
click at [243, 228] on td "[DATE] 4:59 pm" at bounding box center [189, 222] width 107 height 30
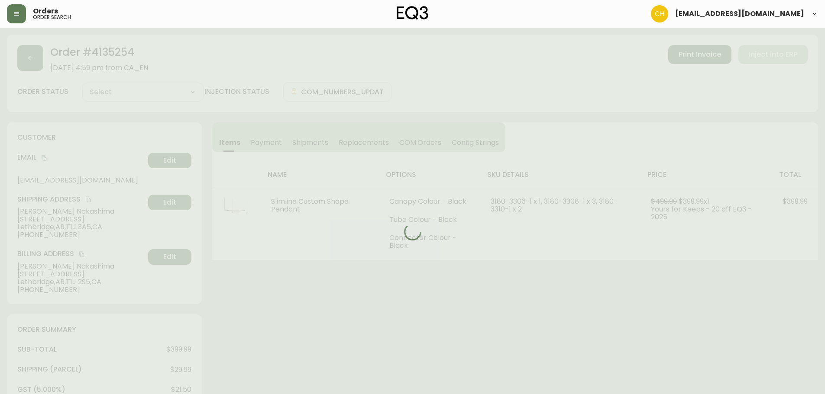
type input "Processing"
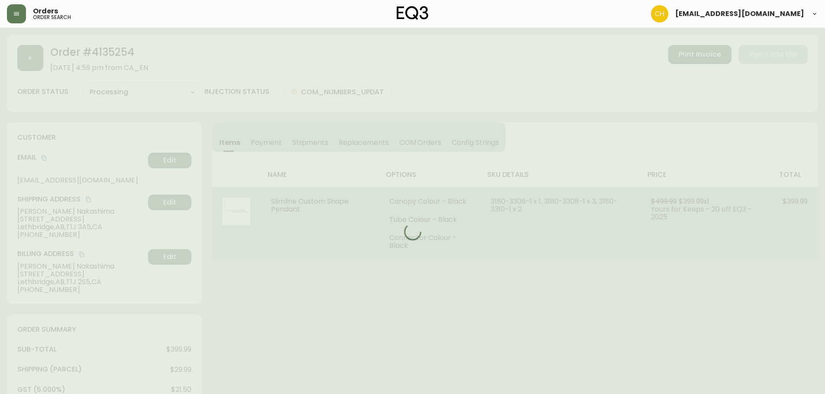
select select "PROCESSING"
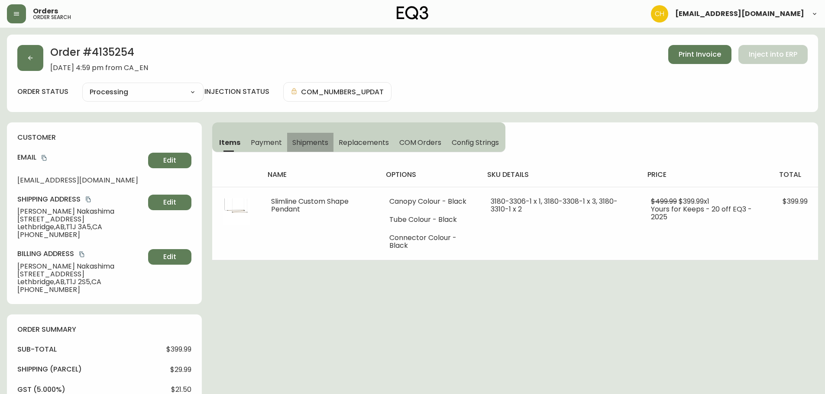
click at [298, 145] on span "Shipments" at bounding box center [310, 142] width 36 height 9
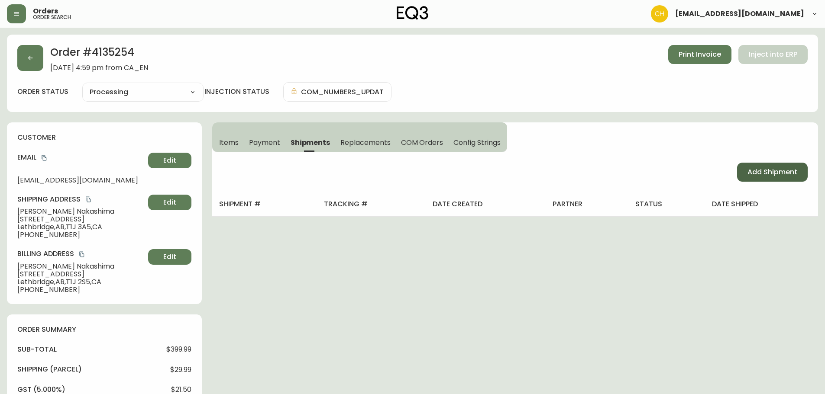
click at [762, 170] on span "Add Shipment" at bounding box center [772, 173] width 50 height 10
select select "PENDING"
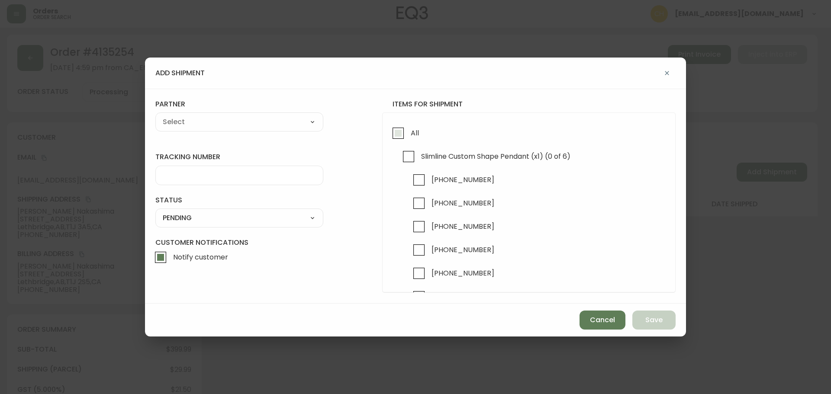
click at [396, 132] on input "All" at bounding box center [398, 133] width 20 height 20
checkbox input "true"
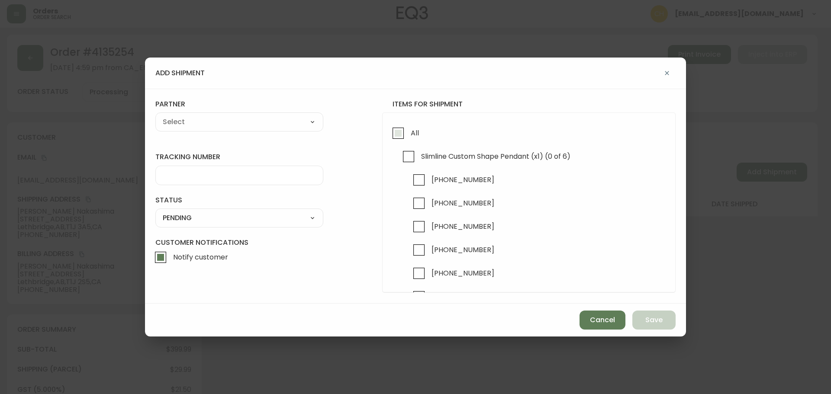
checkbox input "true"
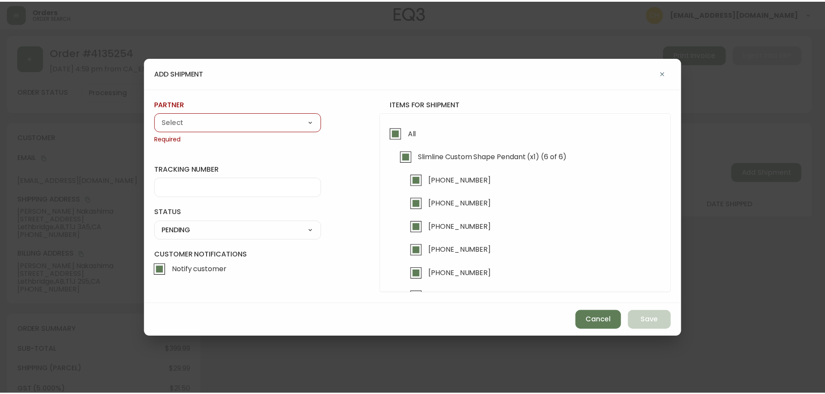
scroll to position [25, 0]
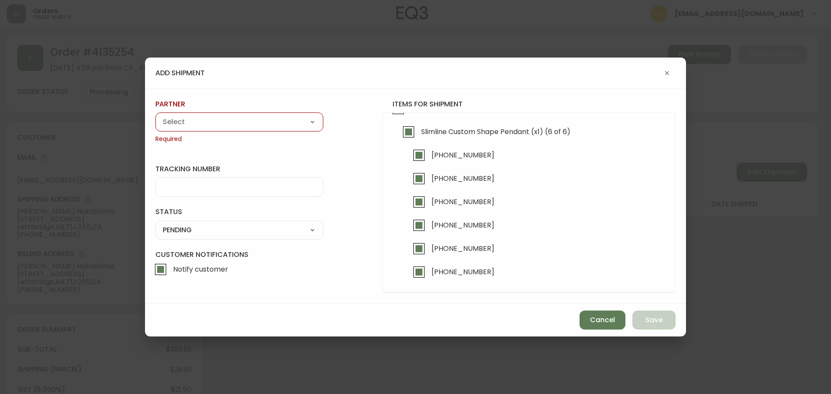
click at [225, 122] on select "A Move to Remember LLC ABF Freight Alero [PERSON_NAME] Canada Post Canpar Expre…" at bounding box center [239, 122] width 168 height 13
click at [198, 129] on select "A Move to Remember LLC ABF Freight Alero [PERSON_NAME] Canada Post Canpar Expre…" at bounding box center [239, 122] width 168 height 13
select select "cjy0a9taa01x001669l98m63c"
click at [155, 116] on select "A Move to Remember LLC ABF Freight Alero [PERSON_NAME] Canada Post Canpar Expre…" at bounding box center [239, 122] width 168 height 13
type input "FedEx"
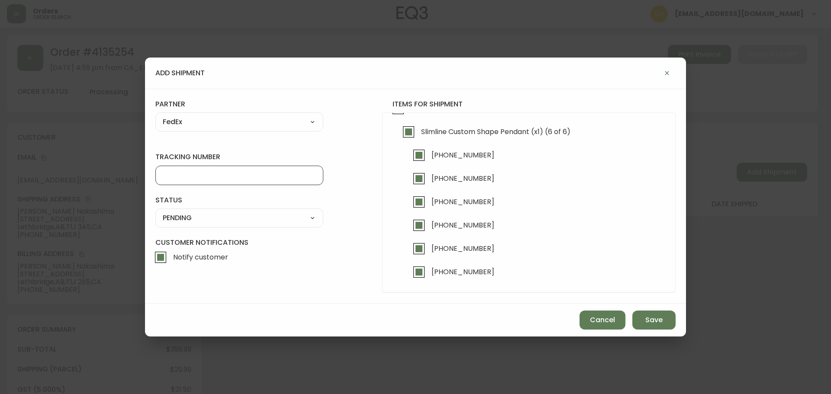
click at [179, 178] on input "tracking number" at bounding box center [239, 175] width 153 height 8
type input "455183578177"
click at [193, 215] on select "SHIPPED PENDING CANCELLED" at bounding box center [239, 218] width 168 height 13
click at [193, 216] on select "SHIPPED PENDING CANCELLED" at bounding box center [239, 218] width 168 height 13
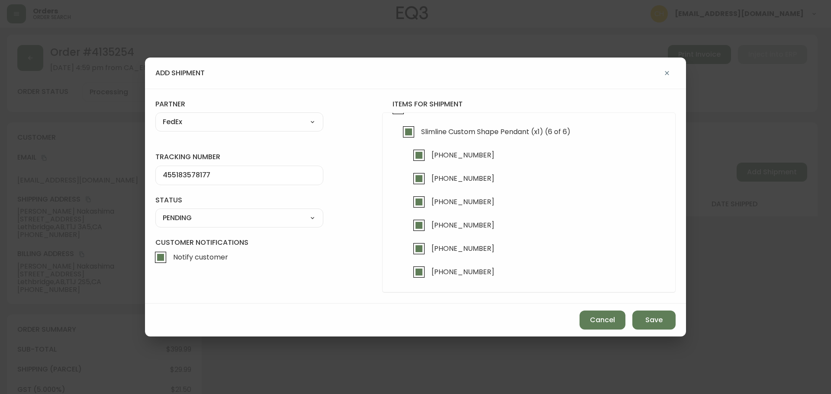
click at [155, 212] on select "SHIPPED PENDING CANCELLED" at bounding box center [239, 218] width 168 height 13
select select "PENDING"
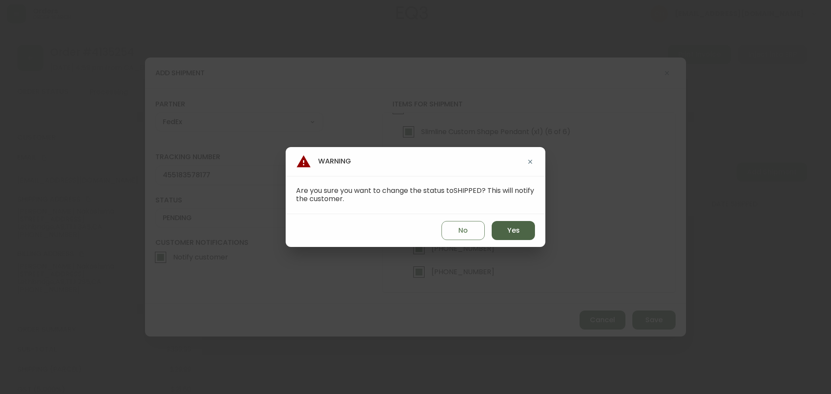
click at [499, 226] on button "Yes" at bounding box center [513, 230] width 43 height 19
type input "SHIPPED"
select select "SHIPPED"
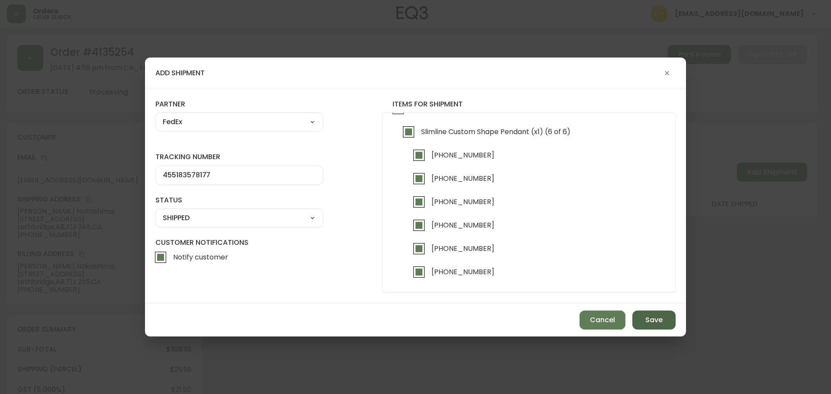
click at [644, 322] on button "Save" at bounding box center [654, 320] width 43 height 19
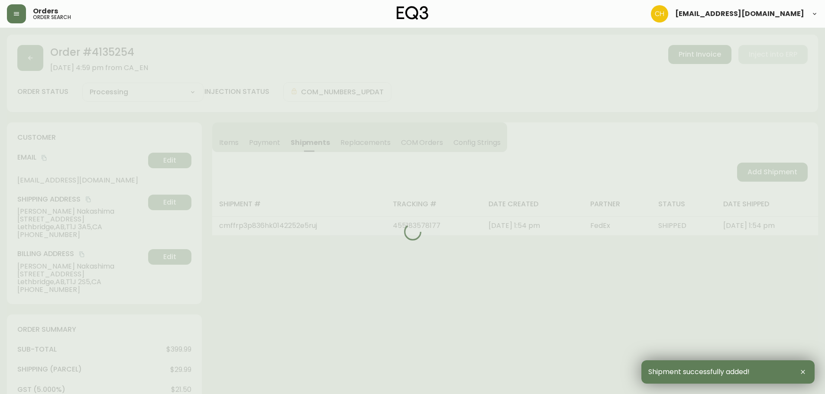
type input "Fully Shipped"
select select "FULLY_SHIPPED"
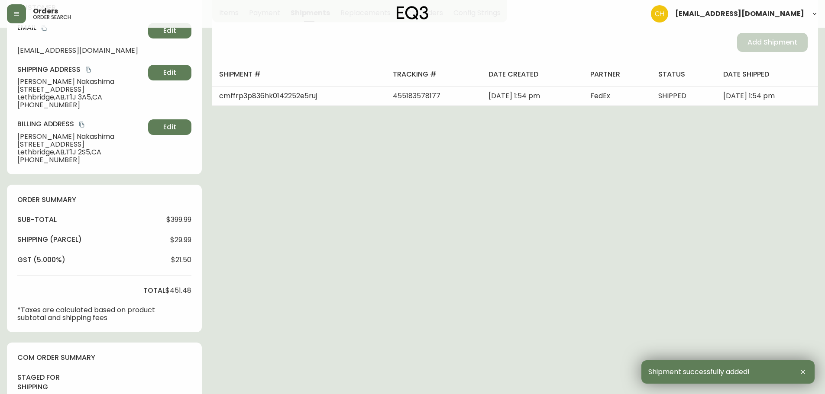
scroll to position [303, 0]
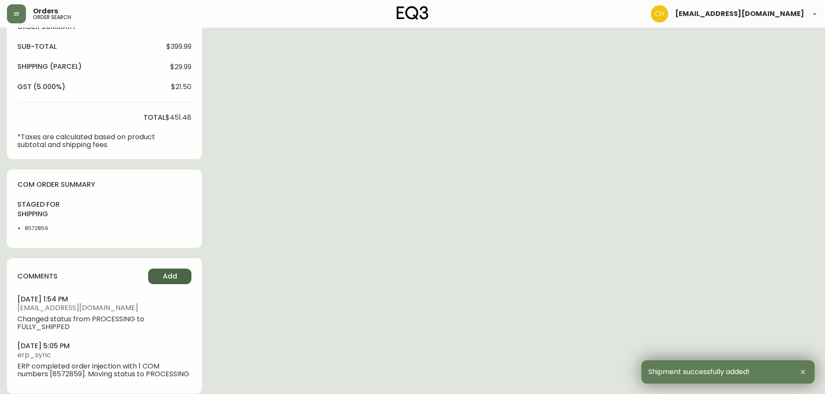
click at [172, 279] on span "Add" at bounding box center [170, 277] width 14 height 10
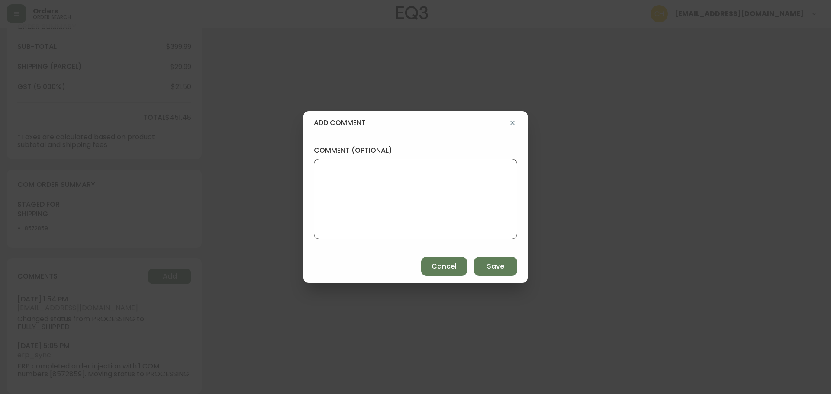
click at [386, 189] on textarea "comment (optional)" at bounding box center [415, 199] width 189 height 69
type textarea "CH"
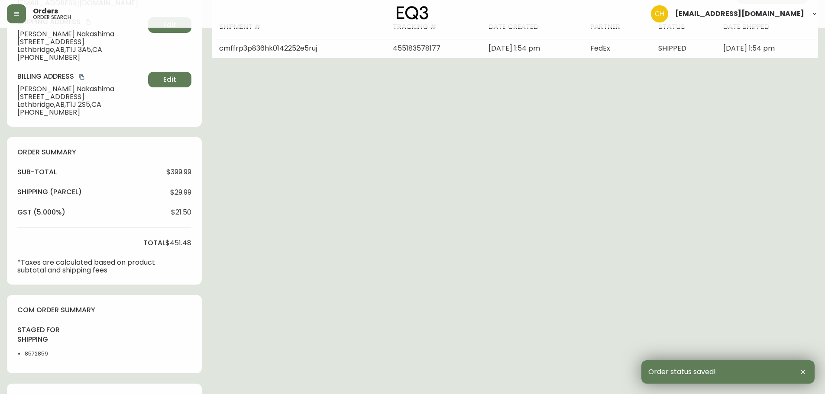
scroll to position [0, 0]
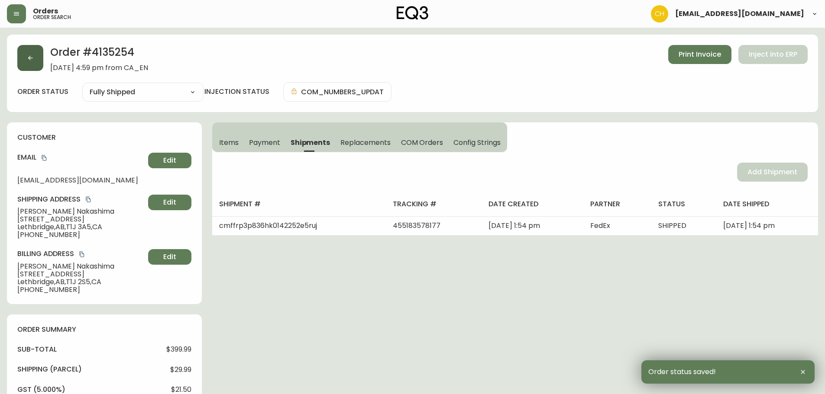
click at [31, 60] on icon "button" at bounding box center [30, 58] width 7 height 7
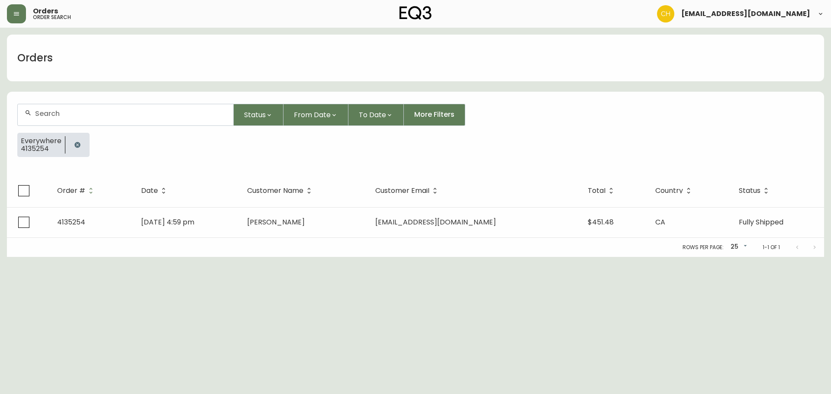
click at [47, 109] on div at bounding box center [126, 114] width 216 height 21
type input "4135240"
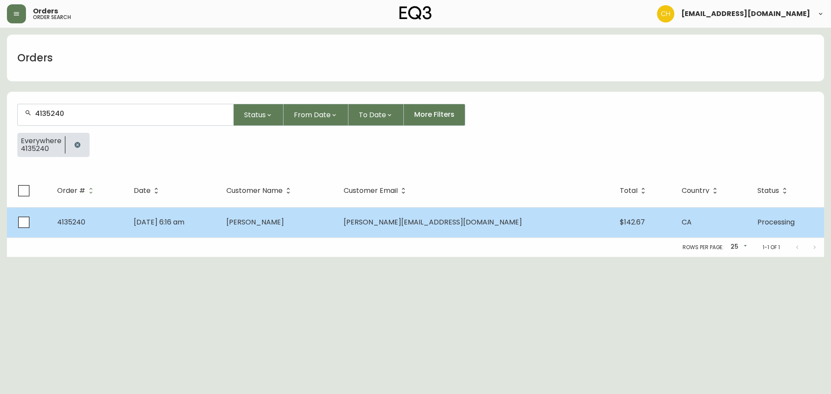
click at [284, 221] on span "[PERSON_NAME]" at bounding box center [255, 222] width 58 height 10
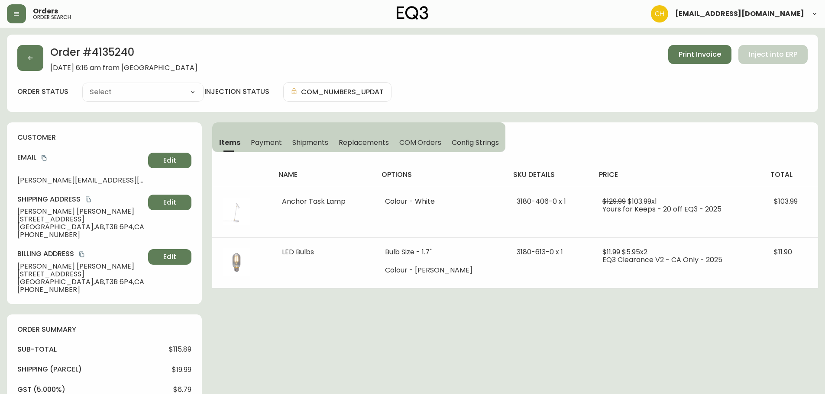
click at [308, 140] on span "Shipments" at bounding box center [310, 142] width 36 height 9
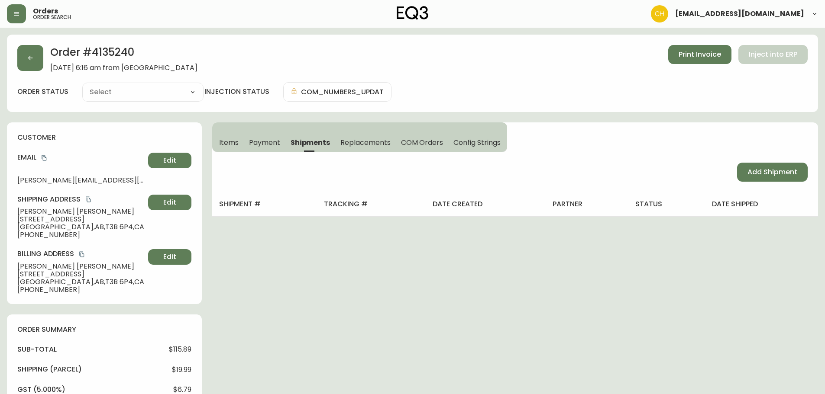
click at [773, 182] on div "Add Shipment" at bounding box center [515, 172] width 606 height 40
click at [778, 173] on span "Add Shipment" at bounding box center [772, 173] width 50 height 10
type input "Processing"
select select "PROCESSING"
select select "PENDING"
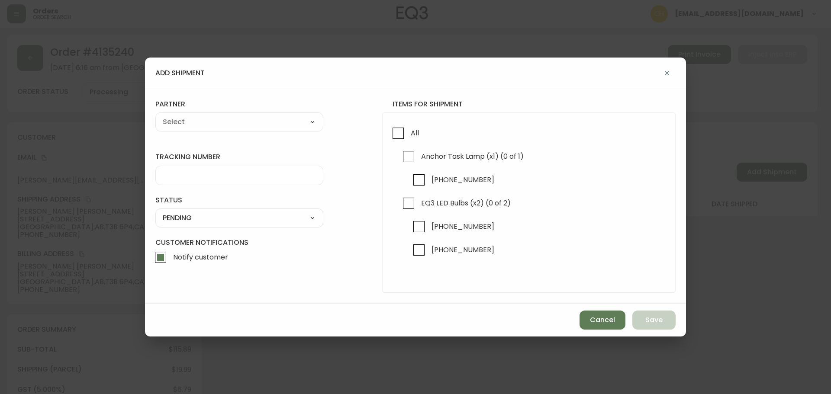
click at [778, 170] on div "add shipment tracking number status PENDING SHIPPED PENDING CANCELLED partner A…" at bounding box center [415, 197] width 831 height 394
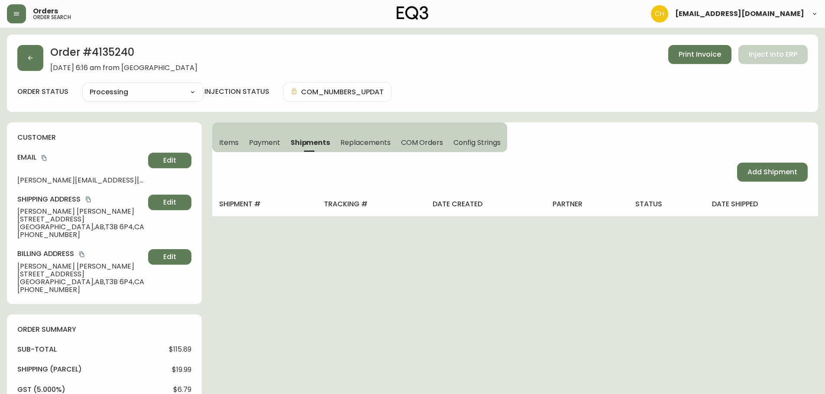
click at [746, 164] on button "Add Shipment" at bounding box center [772, 172] width 71 height 19
select select "PENDING"
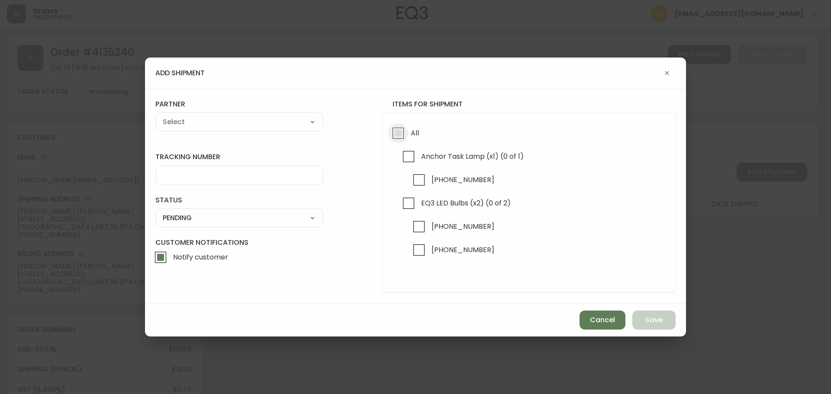
click at [403, 134] on input "All" at bounding box center [398, 133] width 20 height 20
checkbox input "true"
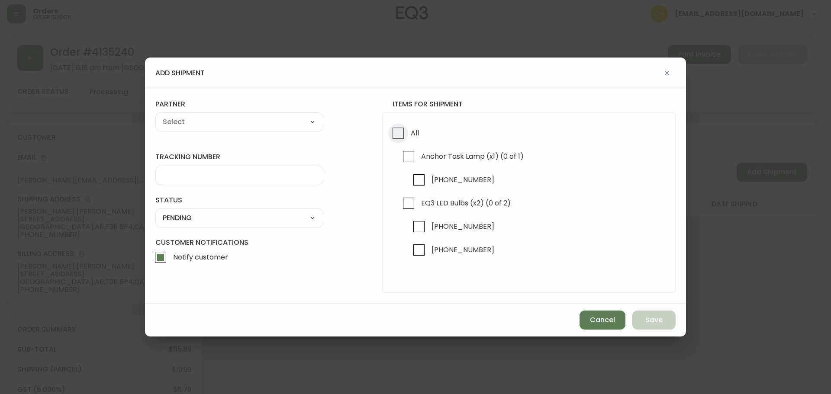
checkbox input "true"
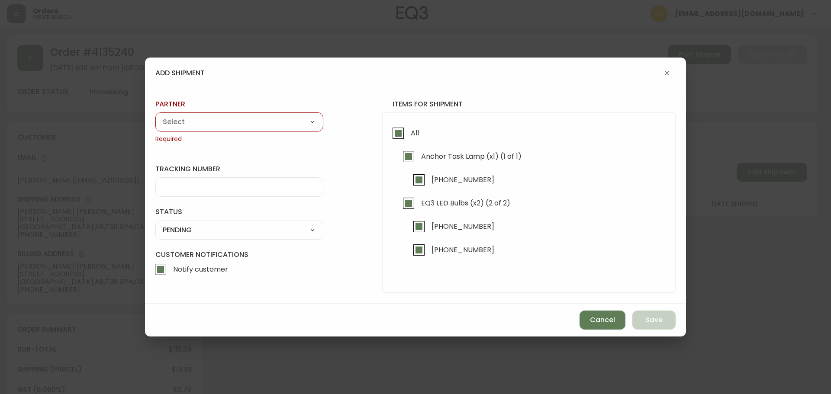
drag, startPoint x: 236, startPoint y: 117, endPoint x: 230, endPoint y: 119, distance: 6.4
click at [236, 117] on select "A Move to Remember LLC ABF Freight Alero [PERSON_NAME] Canada Post Canpar Expre…" at bounding box center [239, 122] width 168 height 13
select select "cjy0a9taa01x001669l98m63c"
click at [155, 116] on select "A Move to Remember LLC ABF Freight Alero [PERSON_NAME] Canada Post Canpar Expre…" at bounding box center [239, 122] width 168 height 13
type input "FedEx"
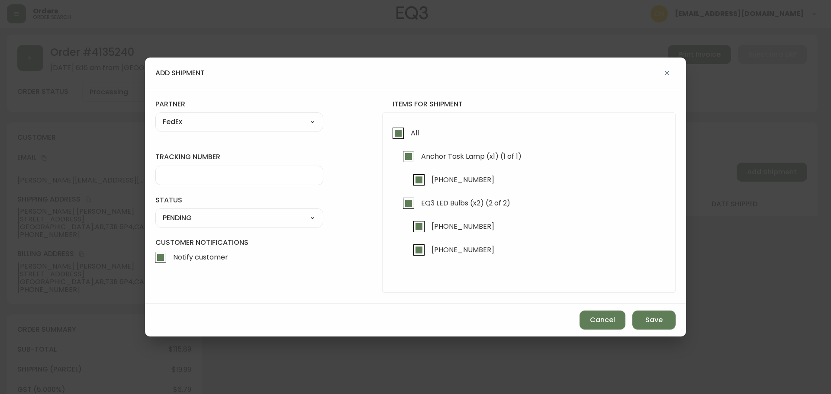
click at [202, 167] on div at bounding box center [239, 175] width 168 height 19
type input "455183578188"
click at [192, 225] on div "SHIPPED PENDING CANCELLED" at bounding box center [239, 218] width 168 height 19
click at [195, 217] on select "SHIPPED PENDING CANCELLED" at bounding box center [239, 218] width 168 height 13
click at [155, 212] on select "SHIPPED PENDING CANCELLED" at bounding box center [239, 218] width 168 height 13
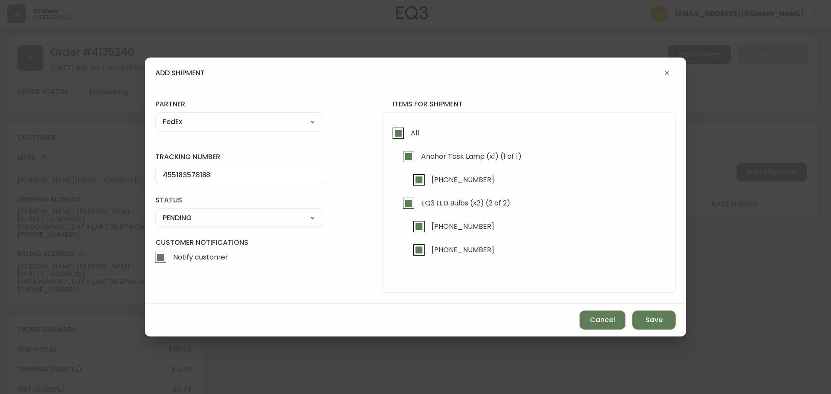
select select "PENDING"
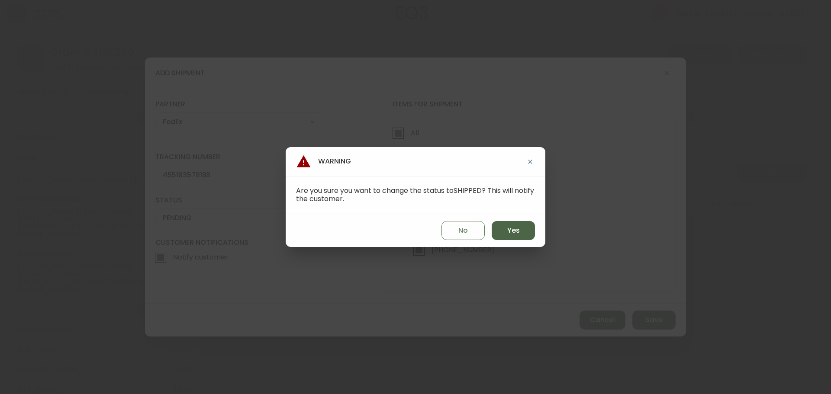
click at [503, 227] on button "Yes" at bounding box center [513, 230] width 43 height 19
type input "SHIPPED"
select select "SHIPPED"
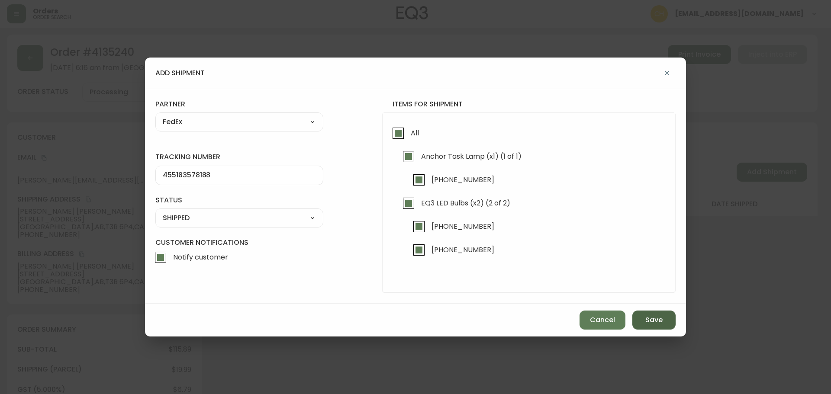
click at [646, 322] on span "Save" at bounding box center [654, 321] width 17 height 10
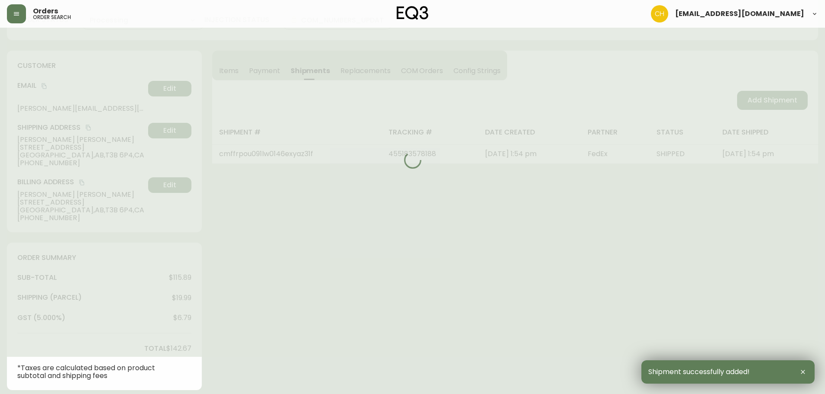
type input "Fully Shipped"
select select "FULLY_SHIPPED"
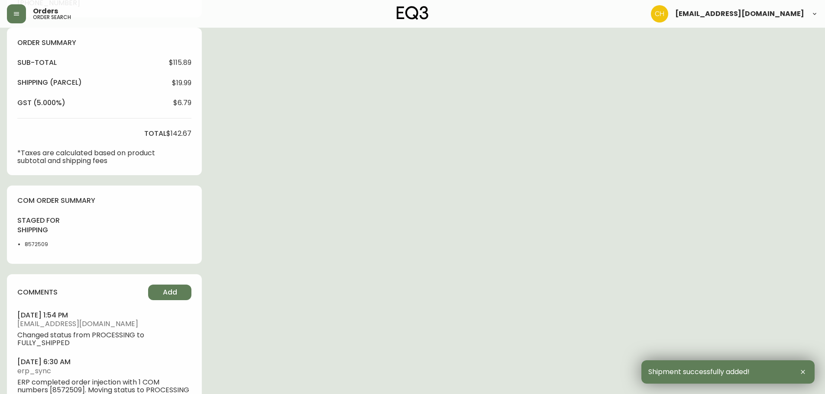
scroll to position [313, 0]
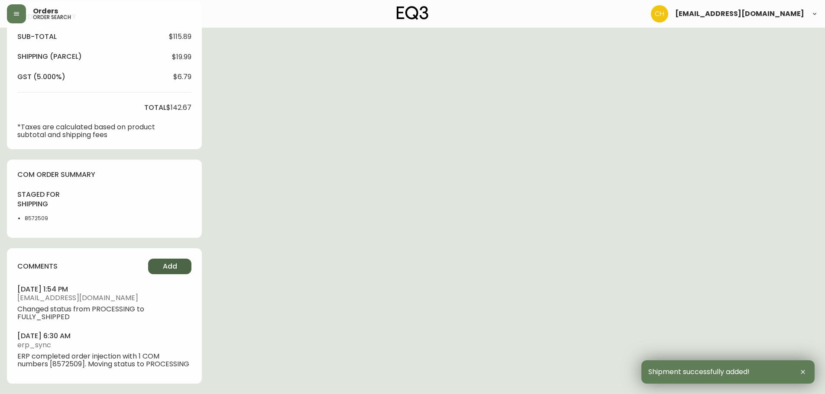
click at [168, 263] on button "Add" at bounding box center [169, 267] width 43 height 16
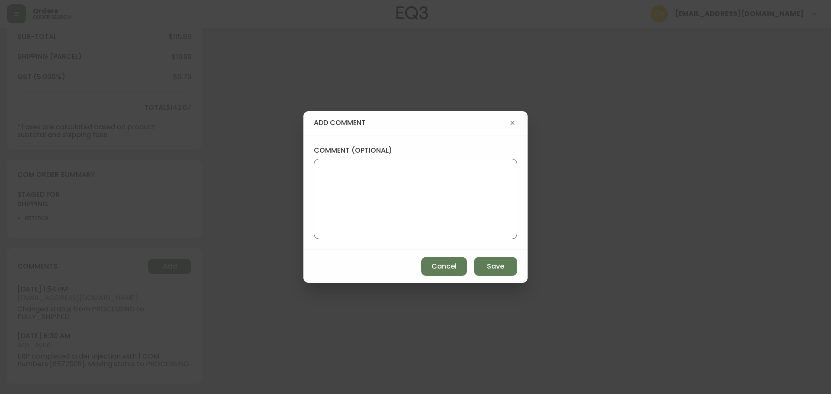
click at [327, 211] on textarea "comment (optional)" at bounding box center [415, 199] width 189 height 69
type textarea "CH"
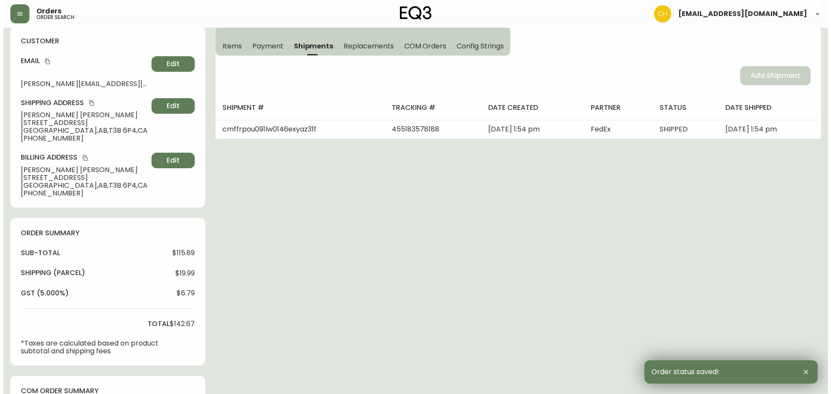
scroll to position [0, 0]
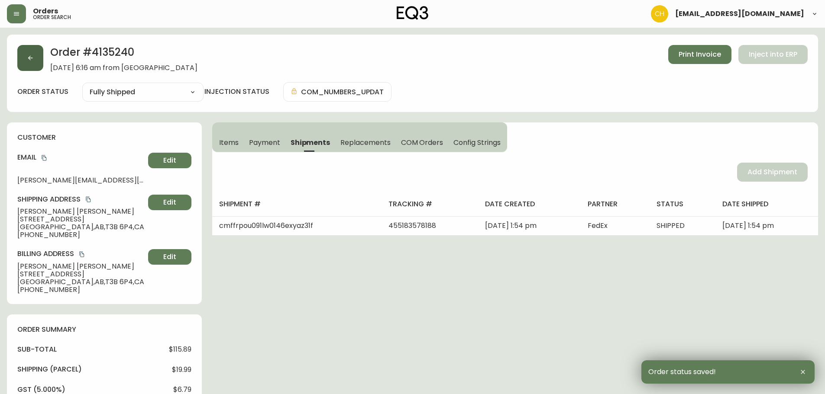
click at [35, 60] on button "button" at bounding box center [30, 58] width 26 height 26
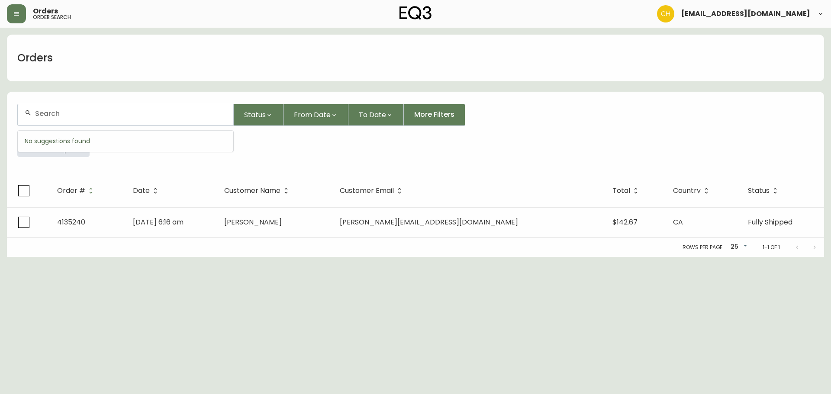
click at [42, 110] on input "text" at bounding box center [130, 114] width 191 height 8
type input "4135249"
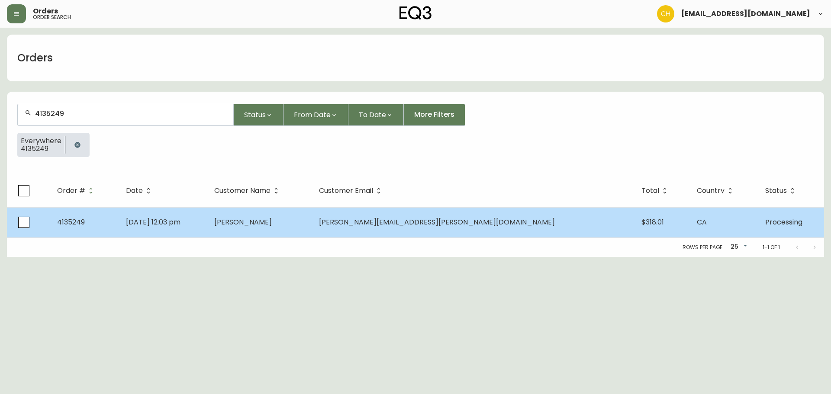
click at [207, 231] on td "[DATE] 12:03 pm" at bounding box center [163, 222] width 88 height 30
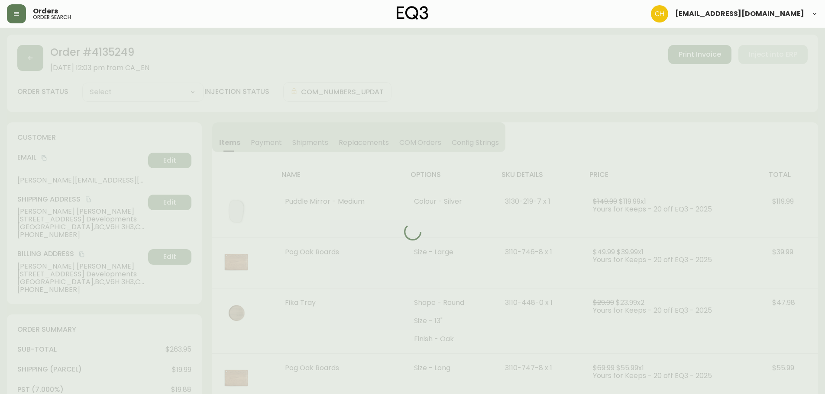
type input "Processing"
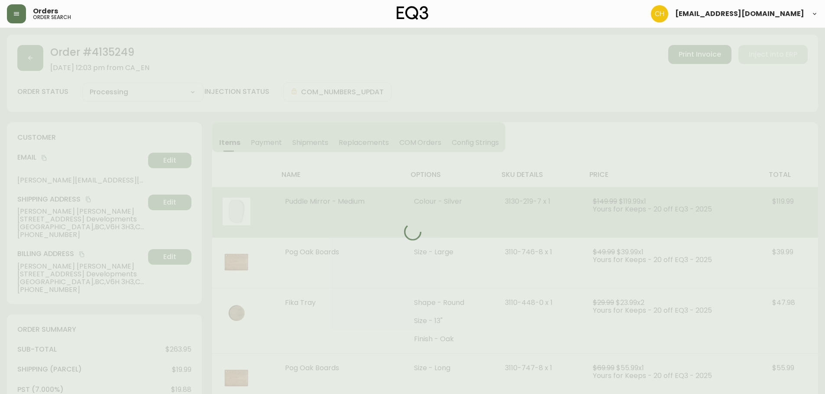
select select "PROCESSING"
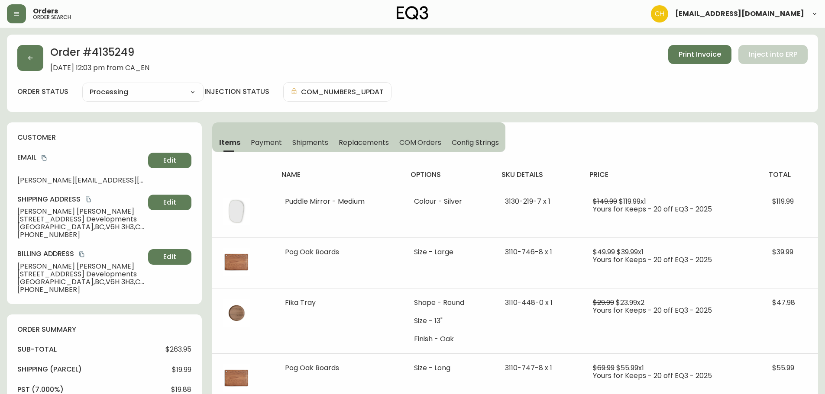
click at [308, 145] on span "Shipments" at bounding box center [310, 142] width 36 height 9
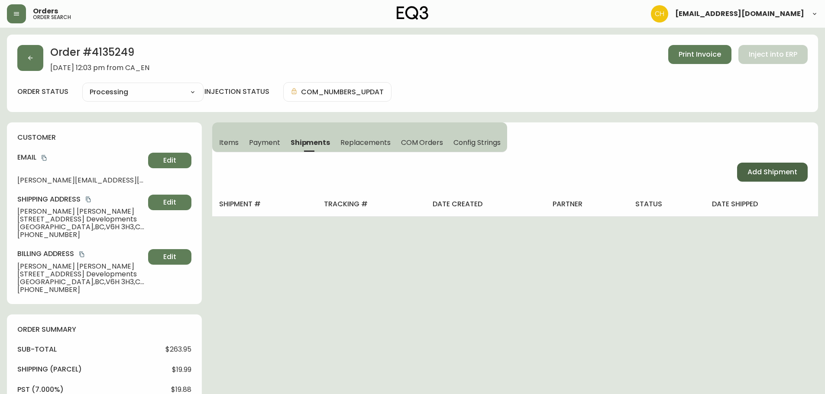
click at [751, 177] on span "Add Shipment" at bounding box center [772, 173] width 50 height 10
select select "PENDING"
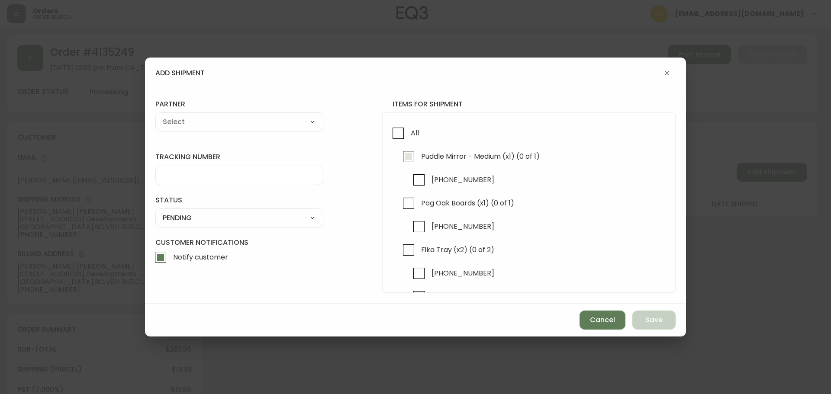
click at [407, 159] on input "Puddle Mirror - Medium (x1) (0 of 1)" at bounding box center [409, 157] width 20 height 20
checkbox input "true"
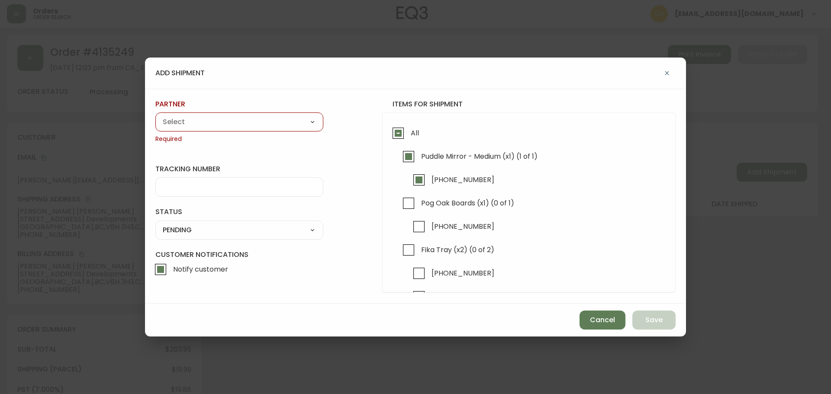
click at [265, 132] on div "partner A Move to Remember LLC ABF Freight Alero [PERSON_NAME] Canada Post Canp…" at bounding box center [239, 122] width 168 height 44
click at [259, 126] on select "A Move to Remember LLC ABF Freight Alero [PERSON_NAME] Canada Post Canpar Expre…" at bounding box center [239, 122] width 168 height 13
select select "cjy0a9taa01x001669l98m63c"
click at [155, 116] on select "A Move to Remember LLC ABF Freight Alero [PERSON_NAME] Canada Post Canpar Expre…" at bounding box center [239, 122] width 168 height 13
type input "FedEx"
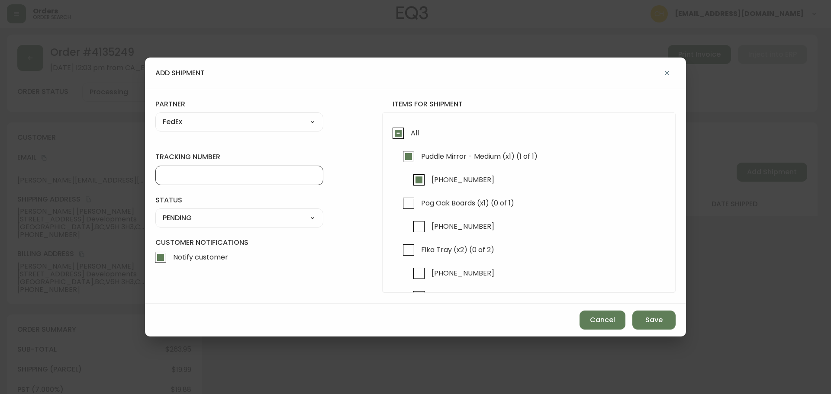
click at [176, 174] on input "tracking number" at bounding box center [239, 175] width 153 height 8
type input "455183578199"
click at [172, 222] on select "SHIPPED PENDING CANCELLED" at bounding box center [239, 218] width 168 height 13
click at [155, 212] on select "SHIPPED PENDING CANCELLED" at bounding box center [239, 218] width 168 height 13
select select "PENDING"
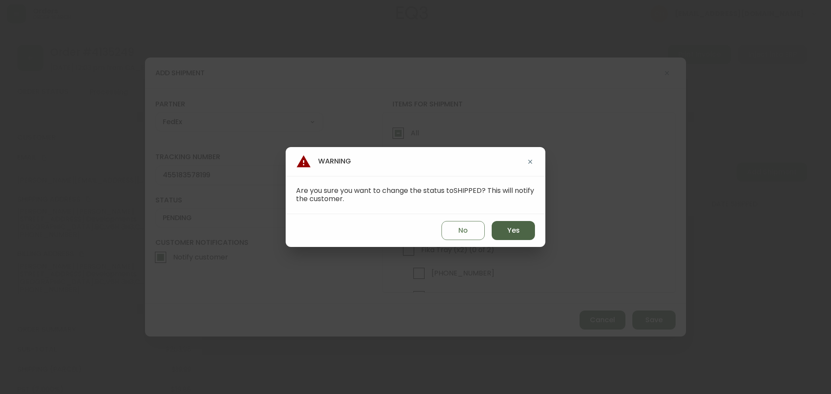
click at [514, 235] on span "Yes" at bounding box center [513, 231] width 13 height 10
type input "SHIPPED"
select select "SHIPPED"
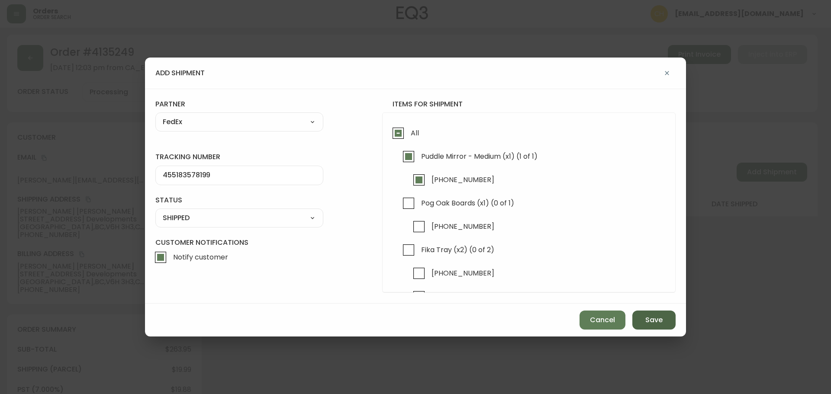
click at [662, 317] on span "Save" at bounding box center [654, 321] width 17 height 10
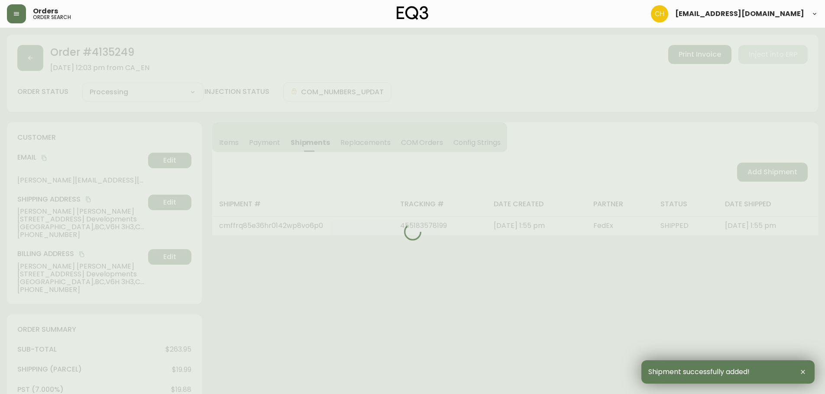
type input "Partially Shipped"
select select "PARTIALLY_SHIPPED"
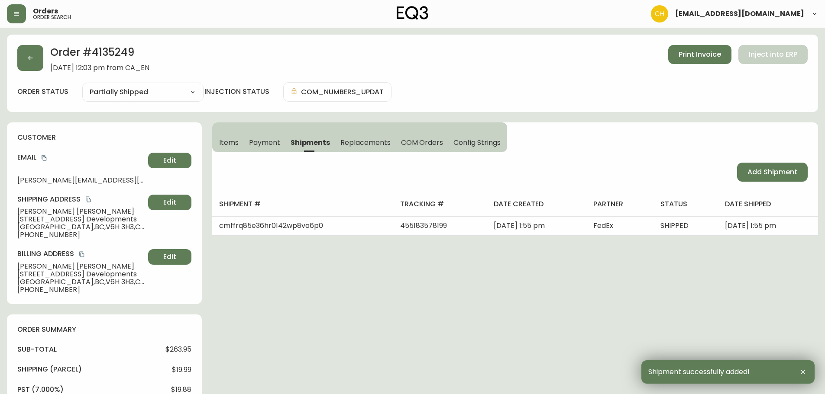
click at [772, 175] on span "Add Shipment" at bounding box center [772, 173] width 50 height 10
select select "PENDING"
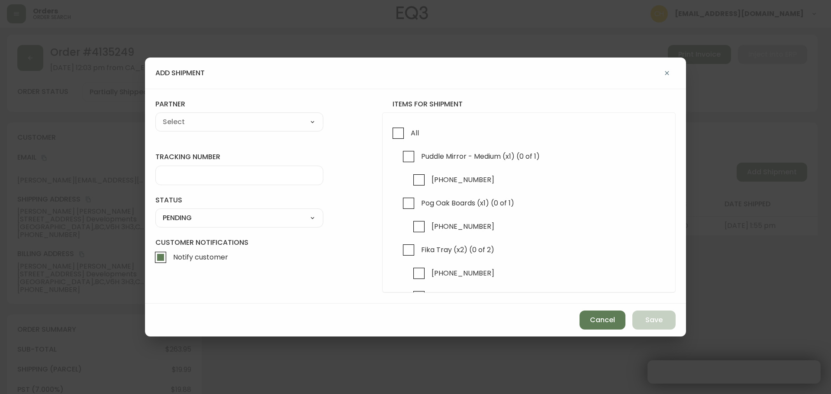
checkbox input "true"
click at [410, 204] on input "Pog Oak Boards (x1) (0 of 1)" at bounding box center [409, 204] width 20 height 20
checkbox input "true"
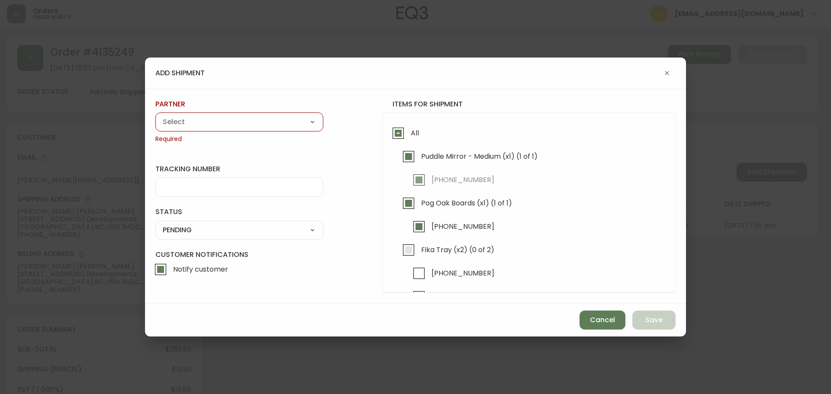
click at [413, 249] on input "Fika Tray (x2) (0 of 2)" at bounding box center [409, 250] width 20 height 20
checkbox input "true"
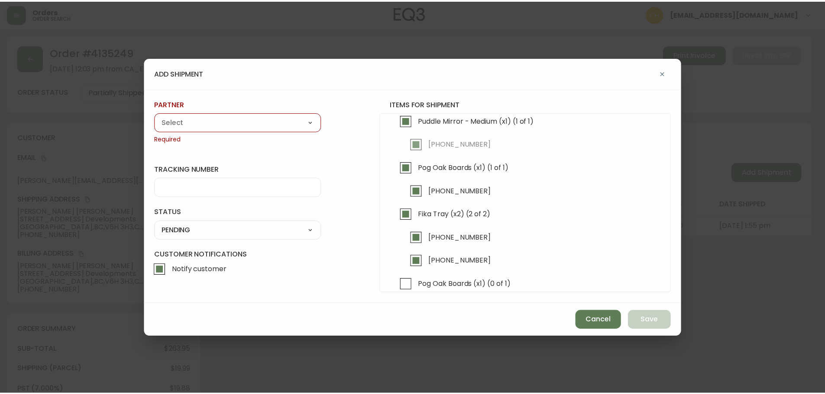
scroll to position [71, 0]
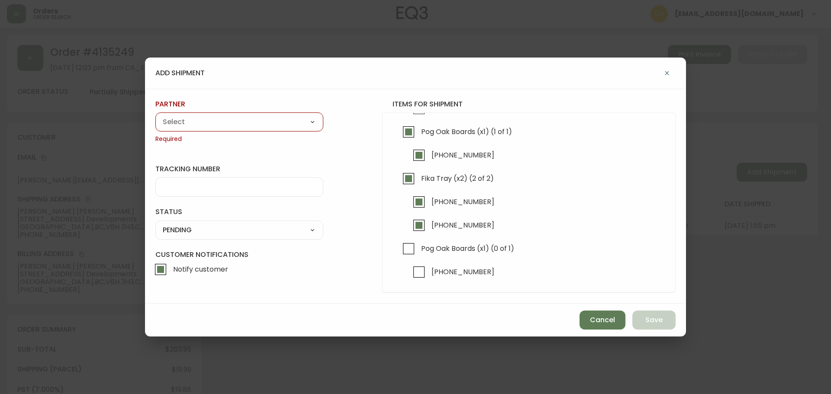
drag, startPoint x: 409, startPoint y: 245, endPoint x: 396, endPoint y: 234, distance: 17.5
click at [408, 245] on input "Pog Oak Boards (x1) (0 of 1)" at bounding box center [409, 249] width 20 height 20
checkbox input "true"
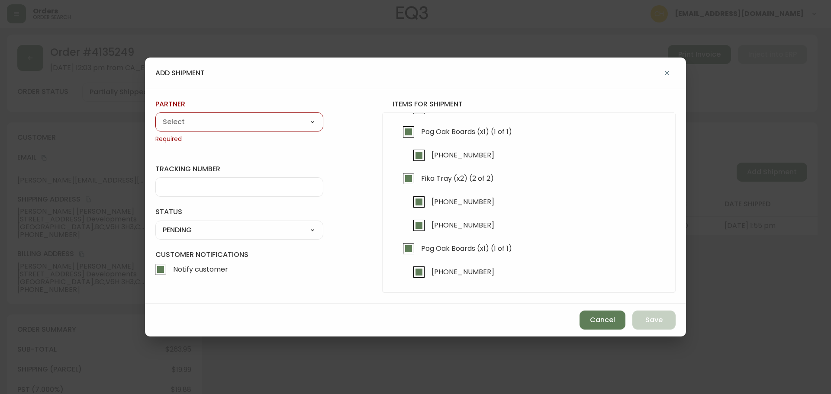
click at [259, 124] on select "A Move to Remember LLC ABF Freight Alero [PERSON_NAME] Canada Post Canpar Expre…" at bounding box center [239, 122] width 168 height 13
select select "cjy0a9taa01x001669l98m63c"
click at [155, 116] on select "A Move to Remember LLC ABF Freight Alero [PERSON_NAME] Canada Post Canpar Expre…" at bounding box center [239, 122] width 168 height 13
type input "FedEx"
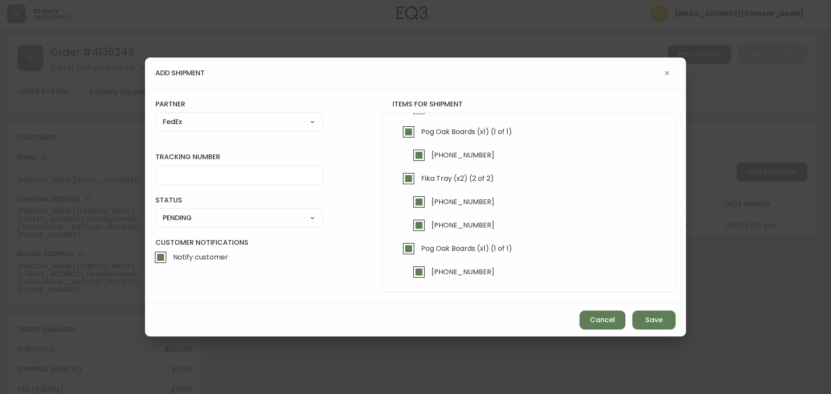
click at [192, 172] on input "tracking number" at bounding box center [239, 175] width 153 height 8
type input "455183578203"
click at [181, 219] on select "SHIPPED PENDING CANCELLED" at bounding box center [239, 218] width 168 height 13
click at [155, 212] on select "SHIPPED PENDING CANCELLED" at bounding box center [239, 218] width 168 height 13
select select "PENDING"
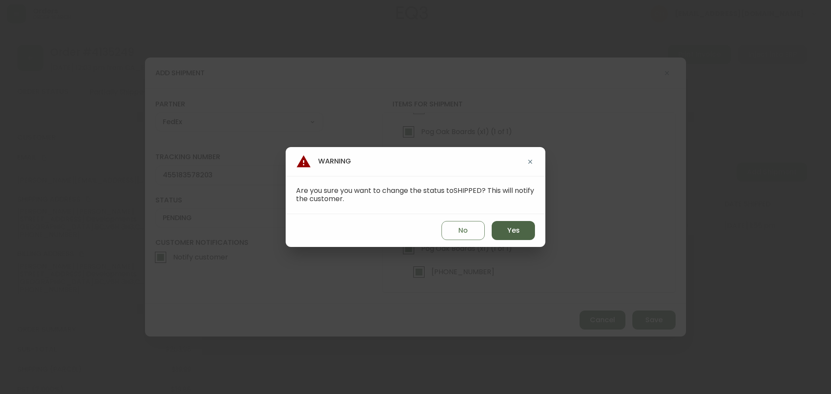
click at [508, 237] on button "Yes" at bounding box center [513, 230] width 43 height 19
type input "SHIPPED"
select select "SHIPPED"
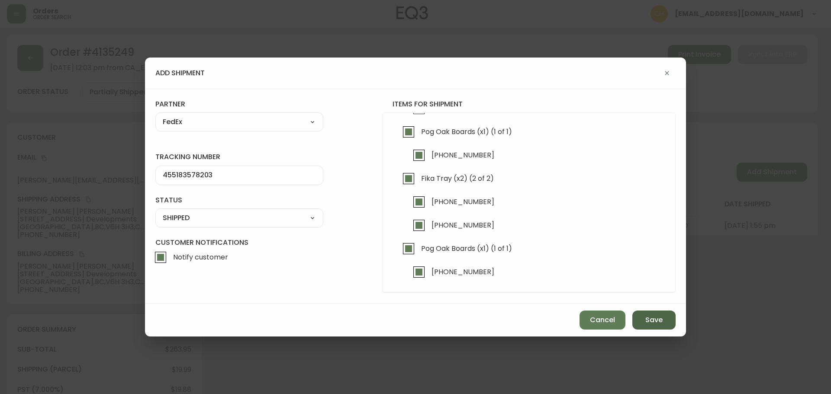
click at [649, 320] on span "Save" at bounding box center [654, 321] width 17 height 10
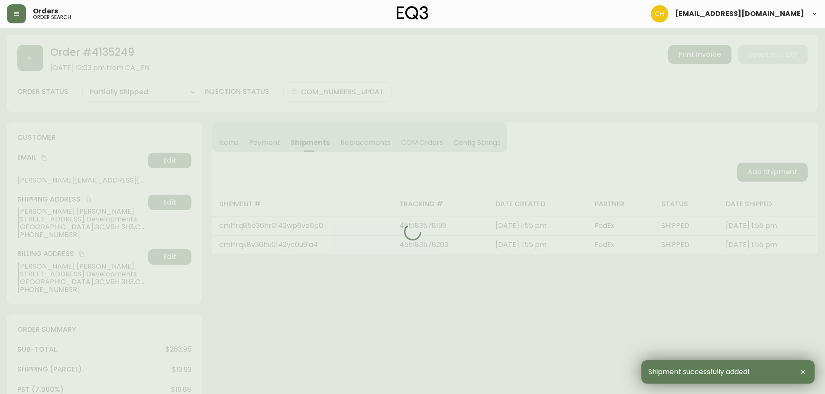
type input "Fully Shipped"
select select "FULLY_SHIPPED"
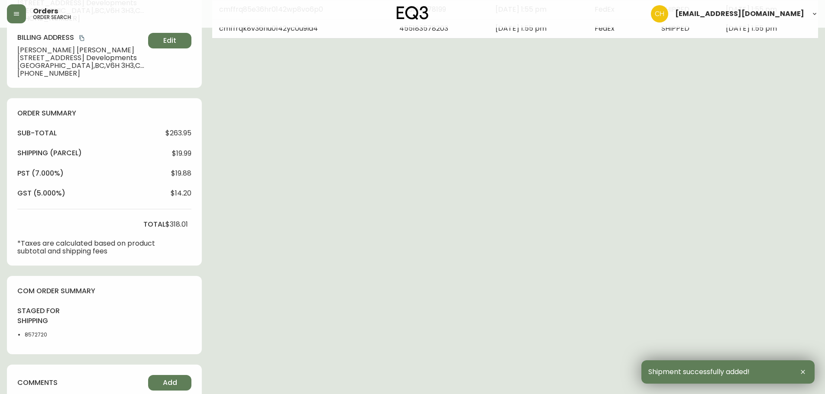
scroll to position [380, 0]
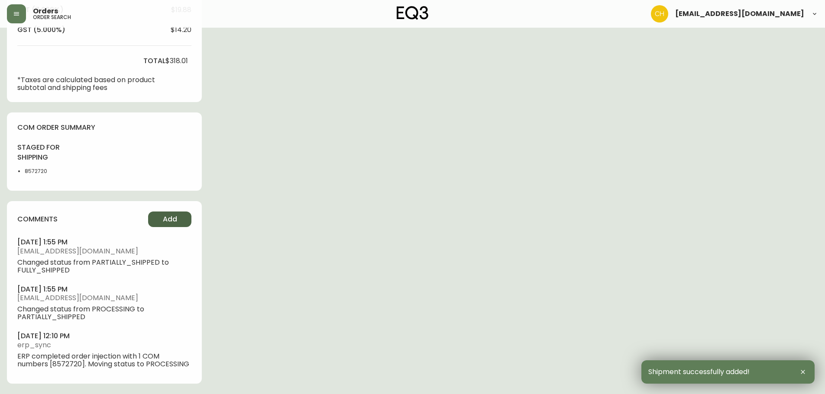
click at [179, 224] on button "Add" at bounding box center [169, 220] width 43 height 16
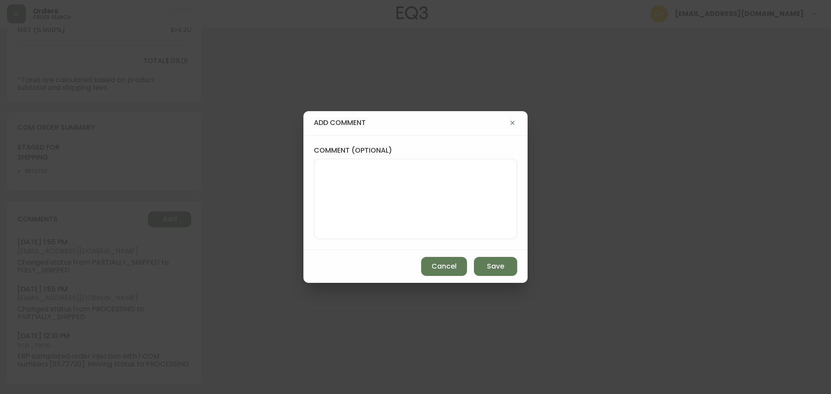
click at [349, 190] on textarea "comment (optional)" at bounding box center [415, 199] width 189 height 69
type textarea "CH"
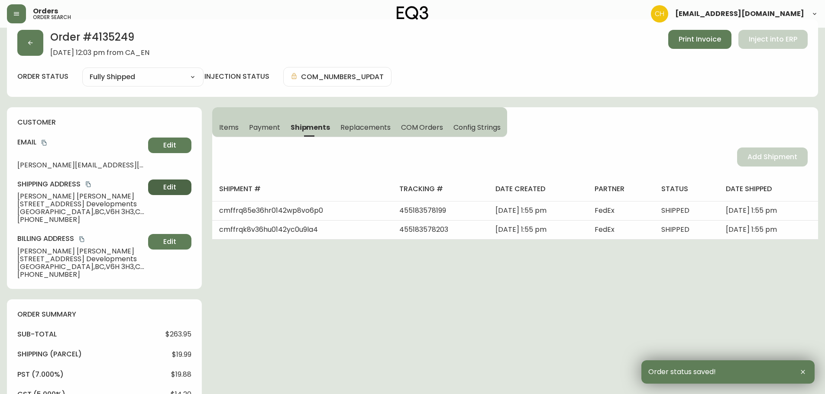
scroll to position [0, 0]
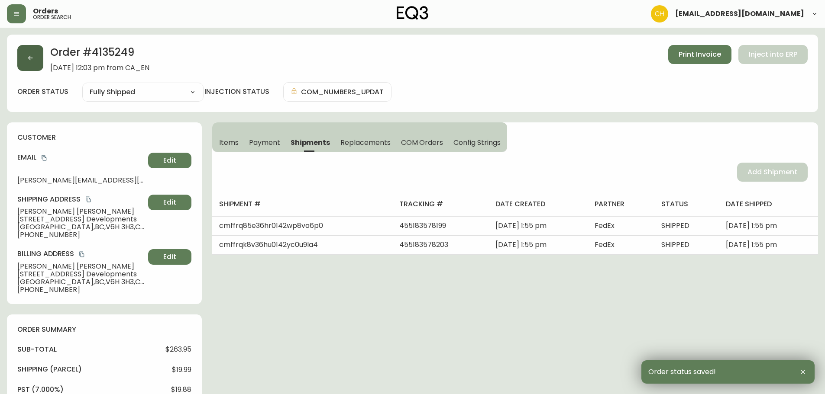
click at [32, 61] on icon "button" at bounding box center [30, 58] width 7 height 7
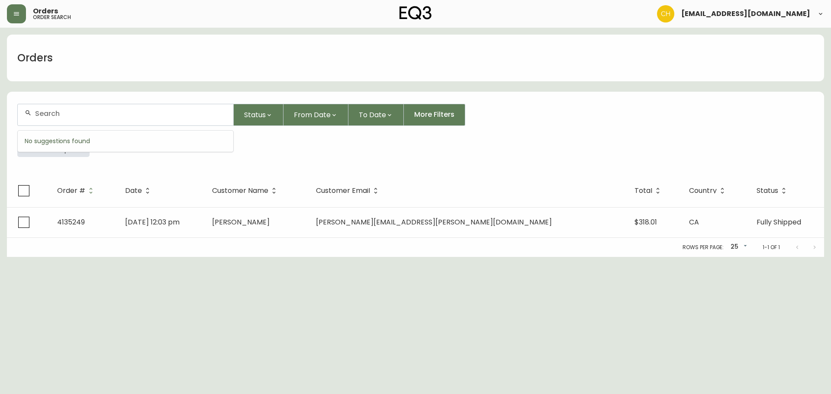
drag, startPoint x: 46, startPoint y: 111, endPoint x: 51, endPoint y: 111, distance: 4.8
click at [51, 111] on input "text" at bounding box center [130, 114] width 191 height 8
type input "4135259"
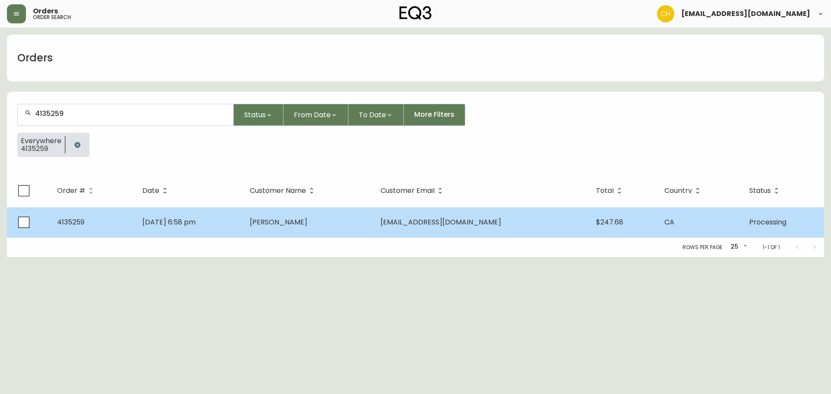
click at [339, 224] on td "[PERSON_NAME]" at bounding box center [308, 222] width 130 height 30
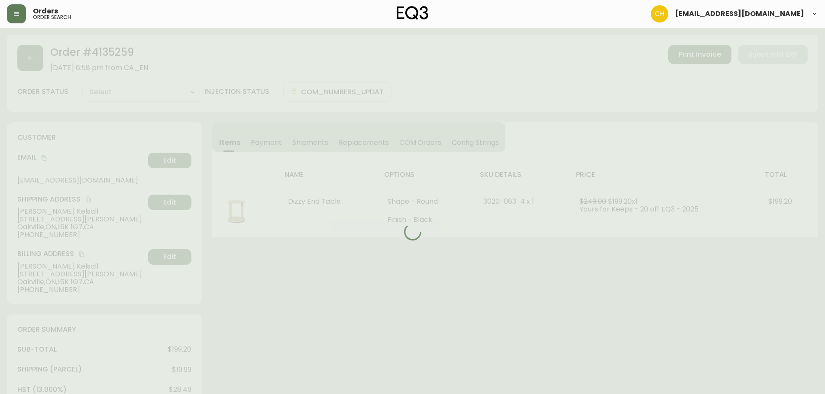
type input "Processing"
select select "PROCESSING"
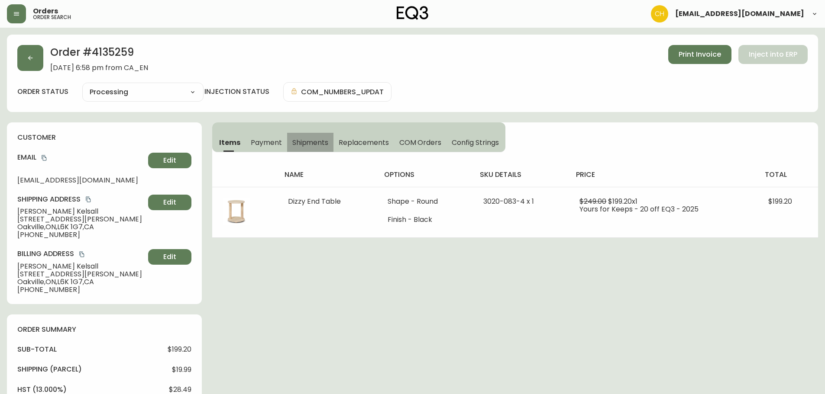
click at [311, 141] on span "Shipments" at bounding box center [310, 142] width 36 height 9
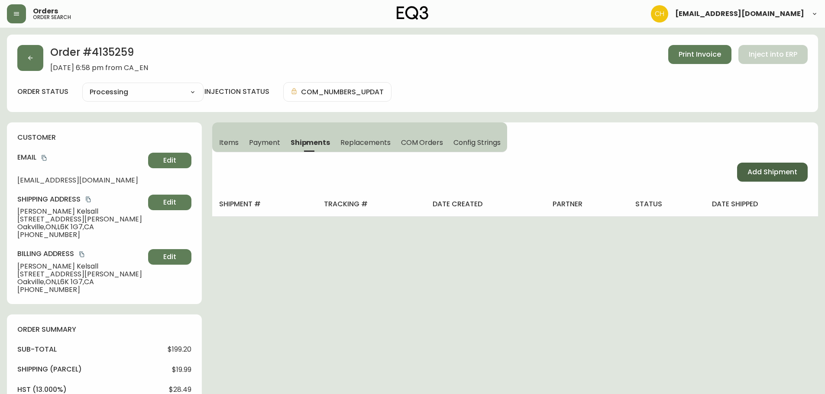
click at [756, 175] on span "Add Shipment" at bounding box center [772, 173] width 50 height 10
select select "PENDING"
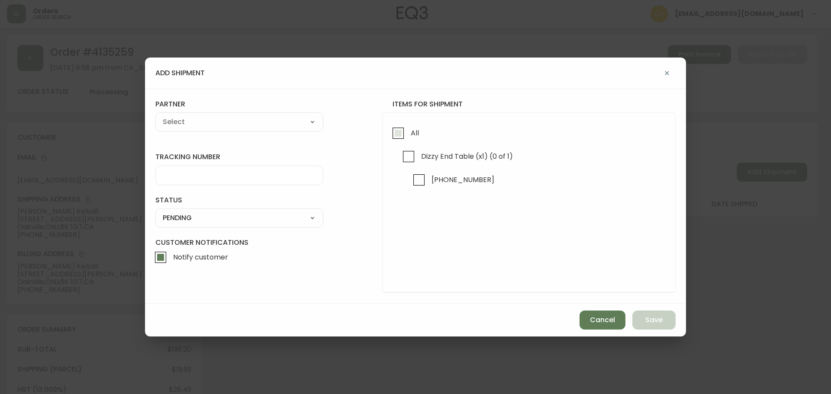
click at [396, 135] on input "All" at bounding box center [398, 133] width 20 height 20
checkbox input "true"
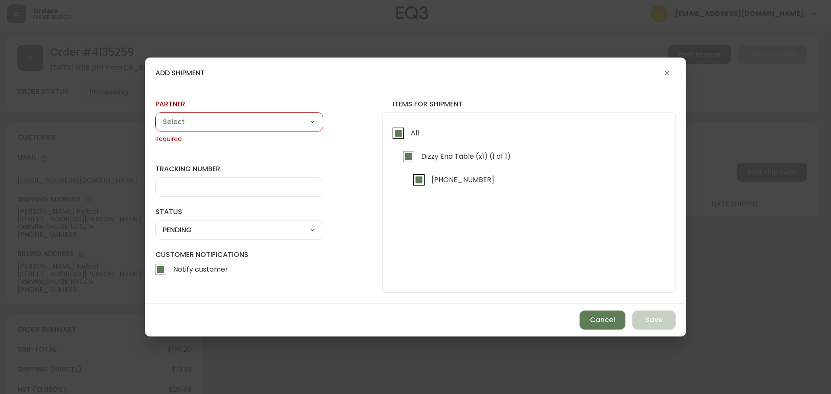
drag, startPoint x: 252, startPoint y: 120, endPoint x: 248, endPoint y: 123, distance: 5.3
click at [252, 120] on select "A Move to Remember LLC ABF Freight Alero [PERSON_NAME] Canada Post Canpar Expre…" at bounding box center [239, 122] width 168 height 13
select select "cjy0a9taa01x001669l98m63c"
click at [155, 116] on select "A Move to Remember LLC ABF Freight Alero [PERSON_NAME] Canada Post Canpar Expre…" at bounding box center [239, 122] width 168 height 13
type input "FedEx"
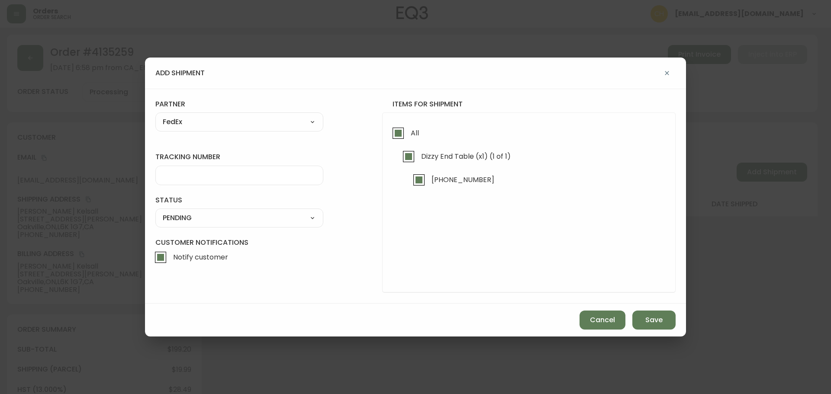
click at [192, 172] on input "tracking number" at bounding box center [239, 175] width 153 height 8
type input "455183578214"
click at [177, 217] on select "SHIPPED PENDING CANCELLED" at bounding box center [239, 218] width 168 height 13
click at [155, 212] on select "SHIPPED PENDING CANCELLED" at bounding box center [239, 218] width 168 height 13
select select "PENDING"
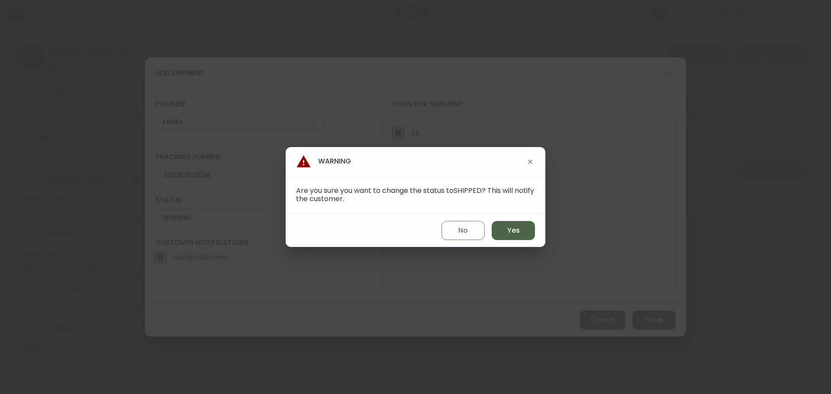
drag, startPoint x: 494, startPoint y: 230, endPoint x: 505, endPoint y: 236, distance: 12.2
click at [495, 230] on button "Yes" at bounding box center [513, 230] width 43 height 19
type input "SHIPPED"
select select "SHIPPED"
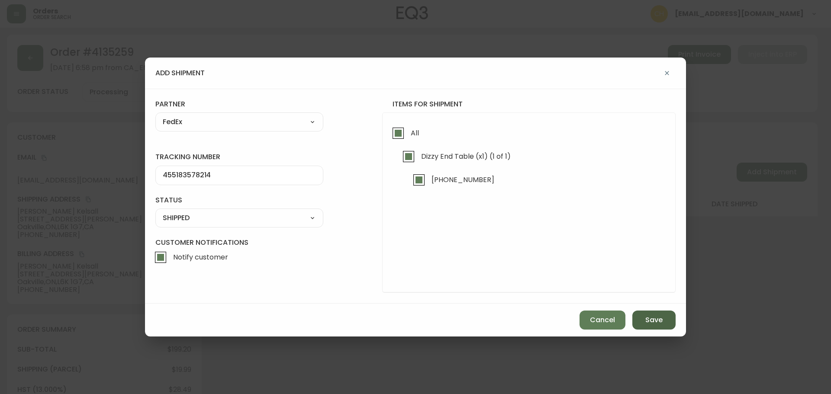
click at [646, 322] on button "Save" at bounding box center [654, 320] width 43 height 19
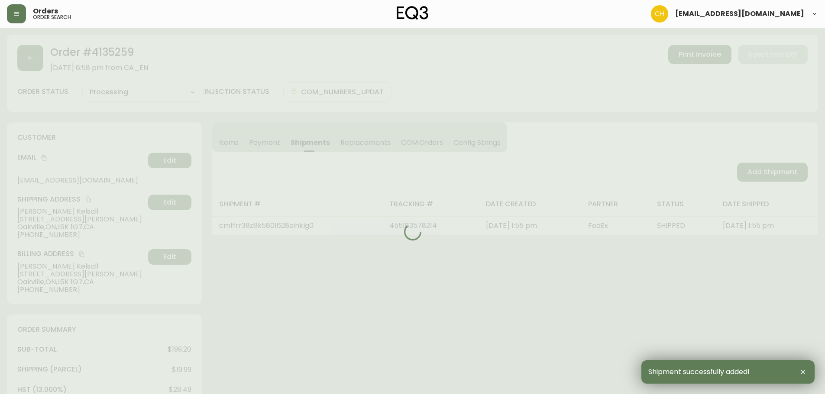
type input "Fully Shipped"
select select "FULLY_SHIPPED"
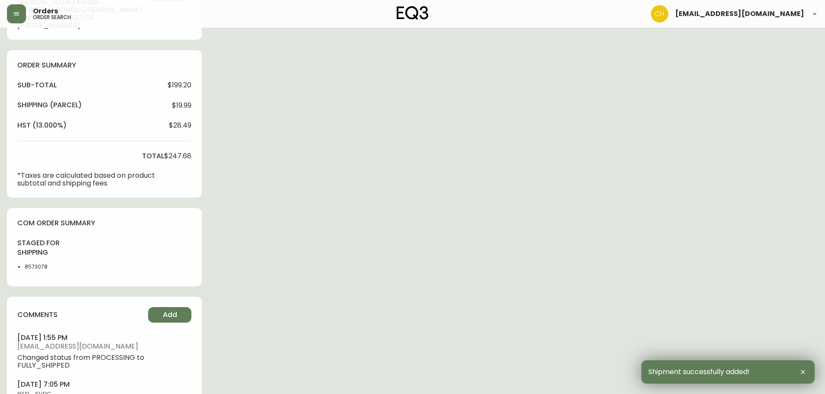
scroll to position [313, 0]
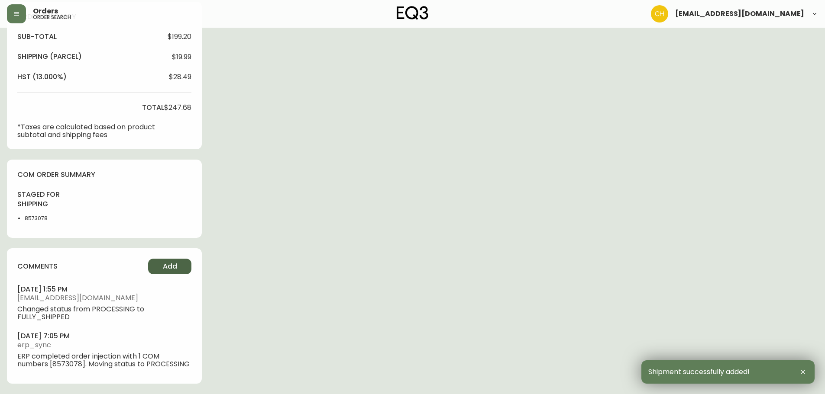
drag, startPoint x: 168, startPoint y: 264, endPoint x: 173, endPoint y: 263, distance: 5.3
click at [173, 263] on span "Add" at bounding box center [170, 267] width 14 height 10
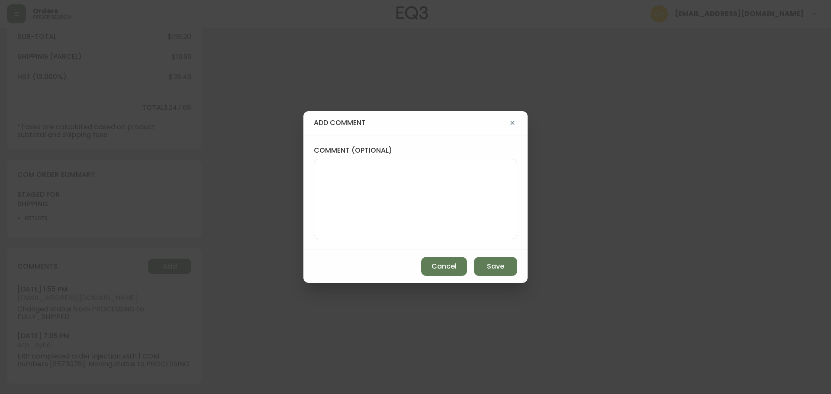
click at [338, 198] on textarea "comment (optional)" at bounding box center [415, 199] width 189 height 69
type textarea "CH"
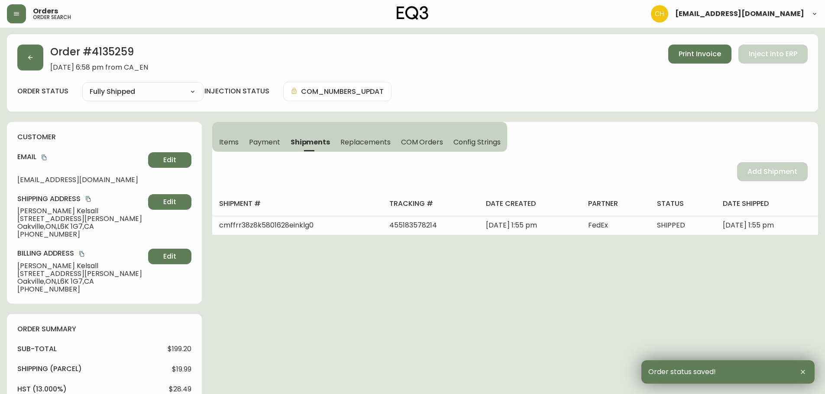
scroll to position [0, 0]
click at [36, 64] on button "button" at bounding box center [30, 58] width 26 height 26
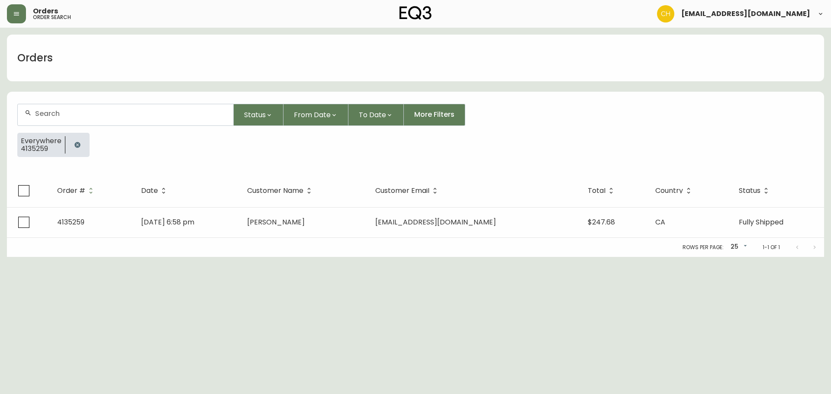
click at [50, 110] on input "text" at bounding box center [130, 114] width 191 height 8
type input "4135266"
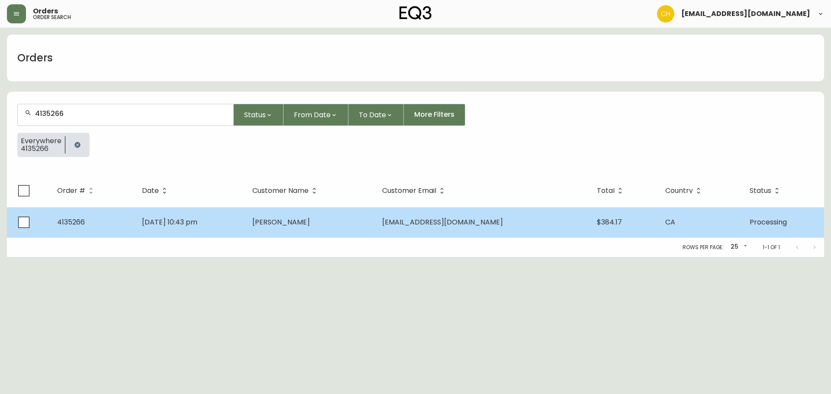
click at [293, 230] on td "[PERSON_NAME]" at bounding box center [310, 222] width 130 height 30
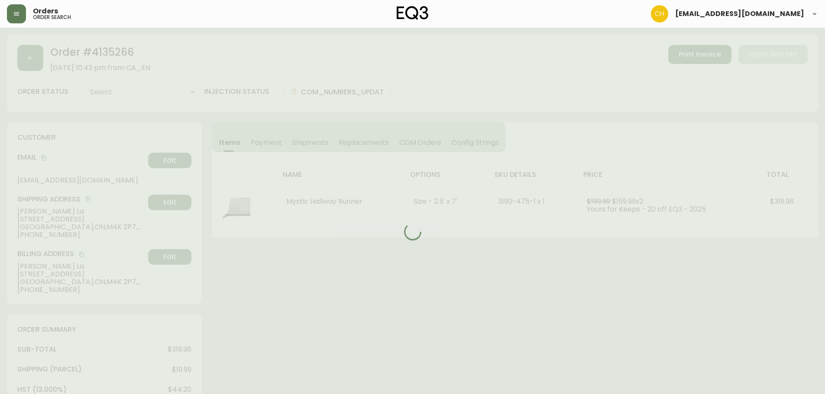
type input "Processing"
select select "PROCESSING"
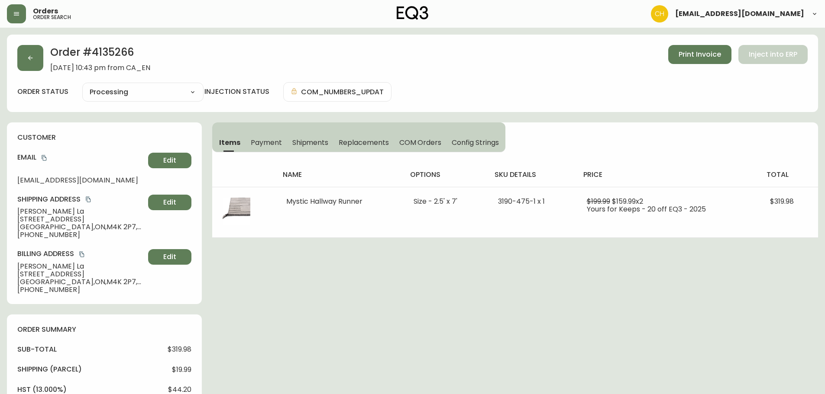
click at [301, 142] on span "Shipments" at bounding box center [310, 142] width 36 height 9
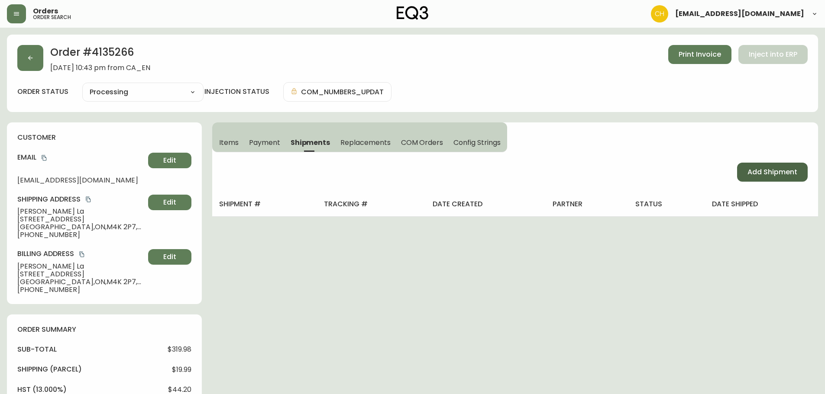
click at [761, 173] on span "Add Shipment" at bounding box center [772, 173] width 50 height 10
select select "PENDING"
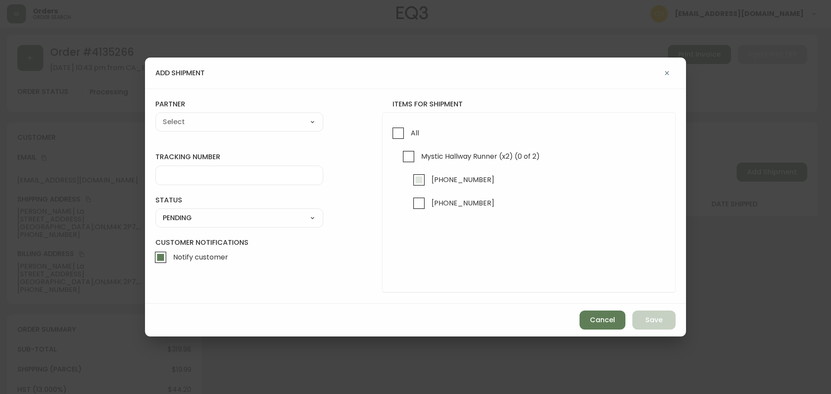
click at [420, 178] on input "[PHONE_NUMBER]" at bounding box center [419, 180] width 20 height 20
checkbox input "true"
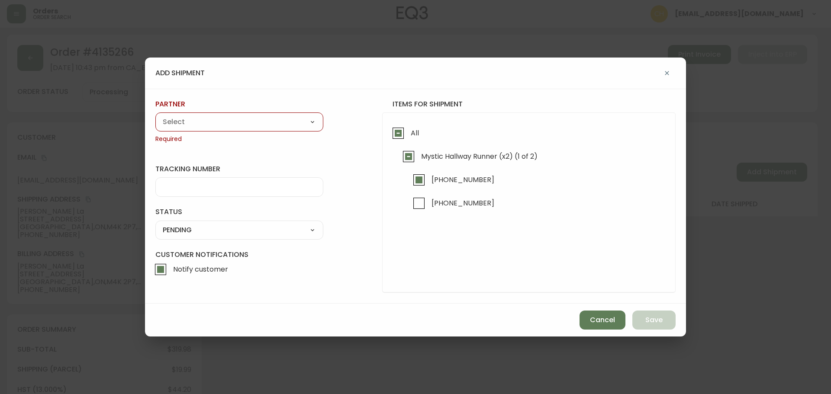
click at [262, 124] on select "A Move to Remember LLC ABF Freight Alero [PERSON_NAME] Canada Post Canpar Expre…" at bounding box center [239, 122] width 168 height 13
select select "cjy0a9taa01x001669l98m63c"
click at [155, 116] on select "A Move to Remember LLC ABF Freight Alero [PERSON_NAME] Canada Post Canpar Expre…" at bounding box center [239, 122] width 168 height 13
type input "FedEx"
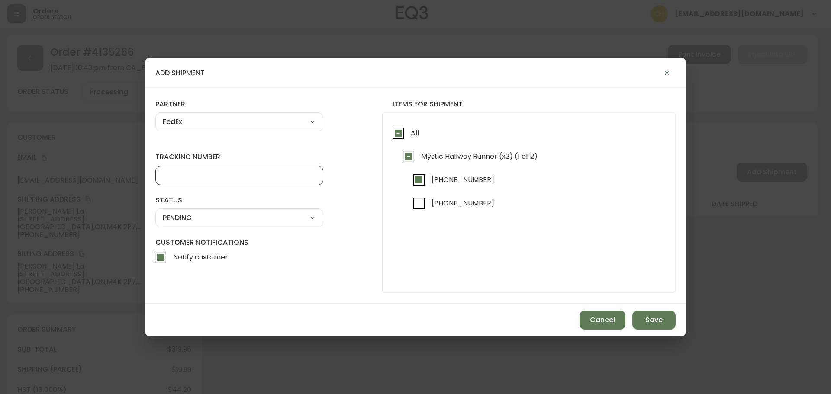
click at [184, 178] on input "tracking number" at bounding box center [239, 175] width 153 height 8
type input "455183578225"
click at [184, 217] on select "SHIPPED PENDING CANCELLED" at bounding box center [239, 218] width 168 height 13
click at [155, 212] on select "SHIPPED PENDING CANCELLED" at bounding box center [239, 218] width 168 height 13
select select "PENDING"
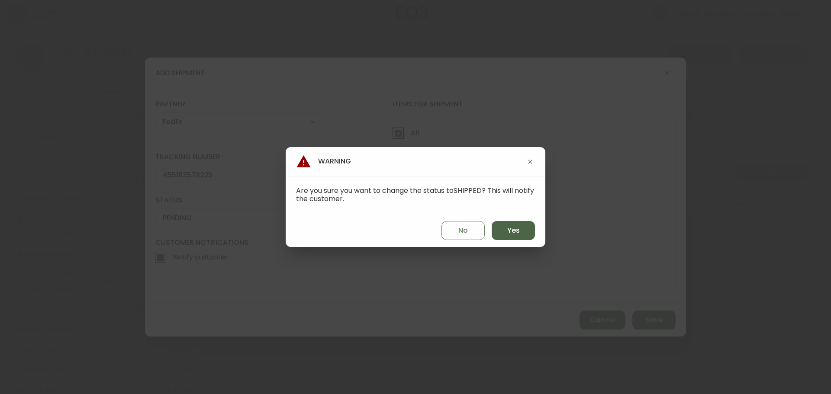
drag, startPoint x: 515, startPoint y: 232, endPoint x: 552, endPoint y: 256, distance: 44.4
click at [515, 232] on span "Yes" at bounding box center [513, 231] width 13 height 10
type input "SHIPPED"
select select "SHIPPED"
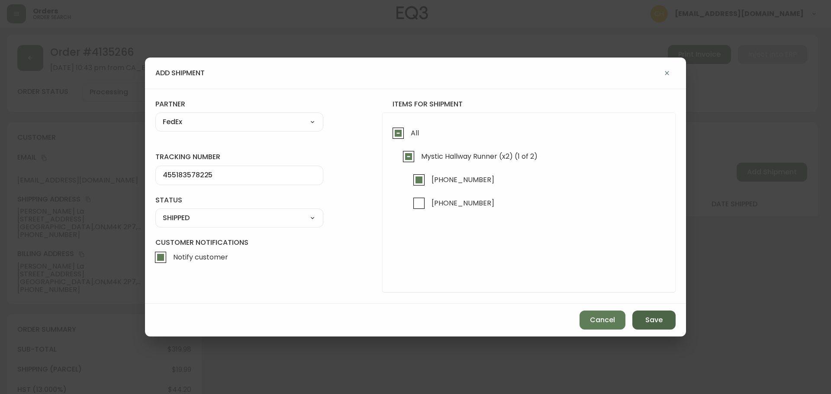
click at [644, 316] on button "Save" at bounding box center [654, 320] width 43 height 19
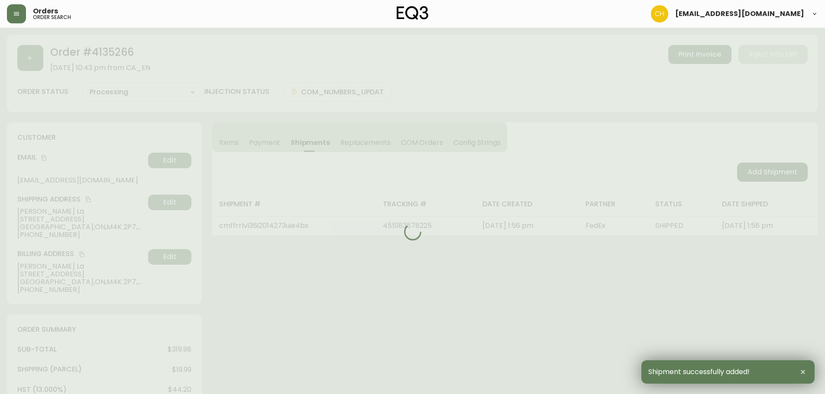
type input "Partially Shipped"
select select "PARTIALLY_SHIPPED"
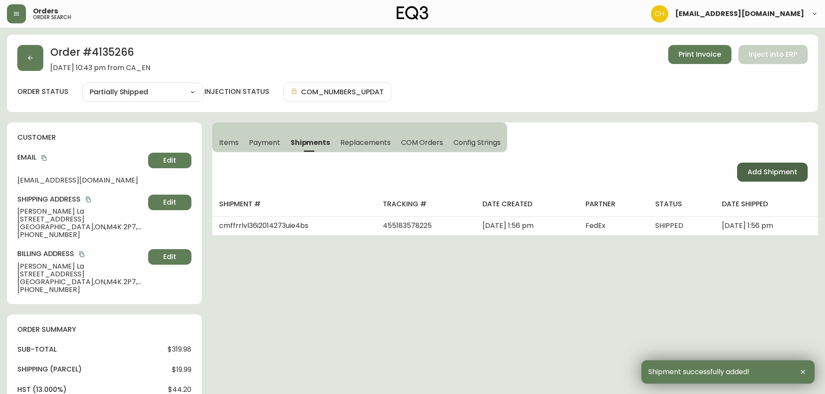
click at [750, 174] on span "Add Shipment" at bounding box center [772, 173] width 50 height 10
select select "PENDING"
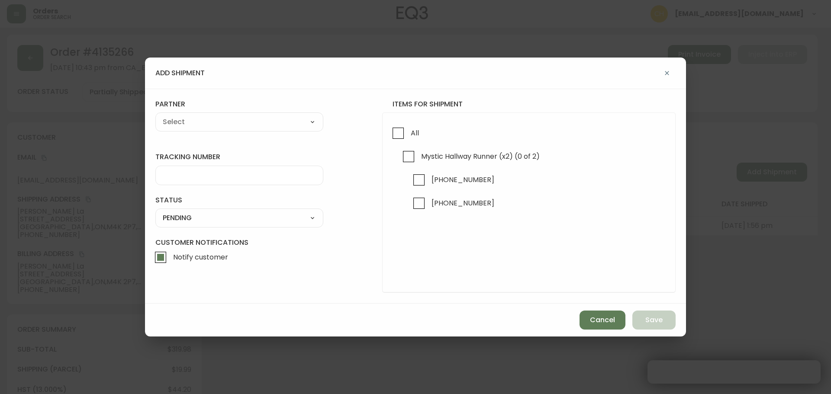
checkbox input "true"
drag, startPoint x: 417, startPoint y: 204, endPoint x: 362, endPoint y: 178, distance: 60.1
click at [415, 203] on input "[PHONE_NUMBER]" at bounding box center [419, 204] width 20 height 20
checkbox input "true"
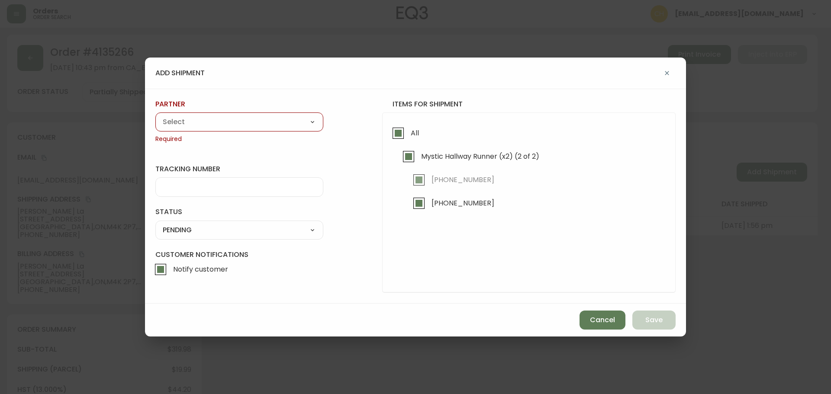
click at [263, 129] on div "A Move to Remember LLC ABF Freight Alero [PERSON_NAME] Canada Post Canpar Expre…" at bounding box center [239, 122] width 168 height 19
click at [155, 116] on select "A Move to Remember LLC ABF Freight Alero [PERSON_NAME] Canada Post Canpar Expre…" at bounding box center [239, 122] width 168 height 13
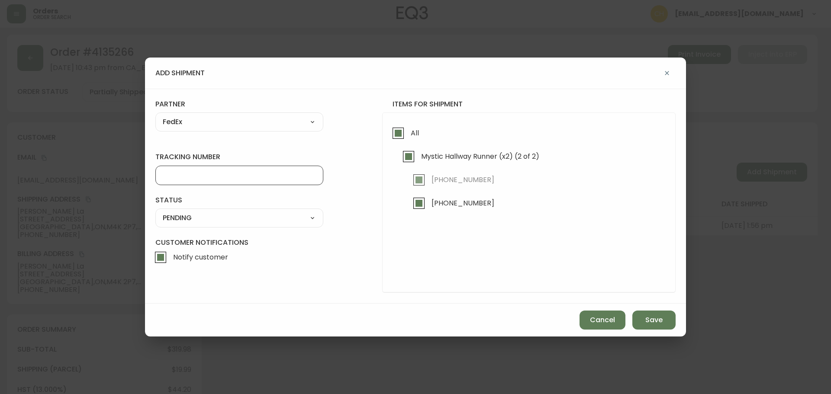
click at [207, 173] on input "tracking number" at bounding box center [239, 175] width 153 height 8
click at [198, 220] on select "SHIPPED PENDING CANCELLED" at bounding box center [239, 218] width 168 height 13
click at [155, 212] on select "SHIPPED PENDING CANCELLED" at bounding box center [239, 218] width 168 height 13
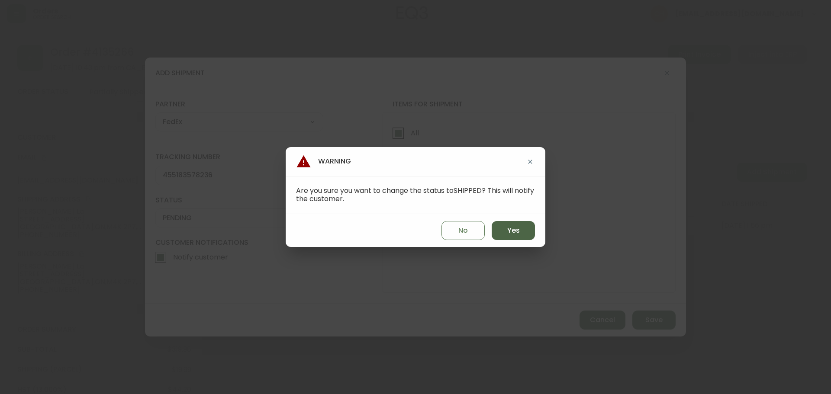
click at [508, 236] on button "Yes" at bounding box center [513, 230] width 43 height 19
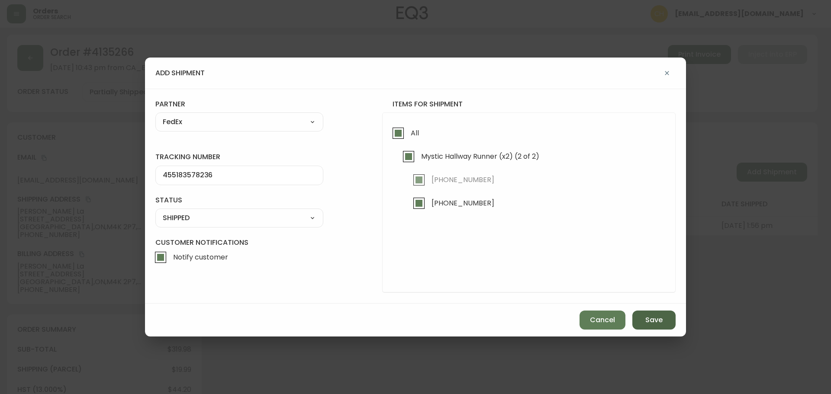
click at [653, 321] on span "Save" at bounding box center [654, 321] width 17 height 10
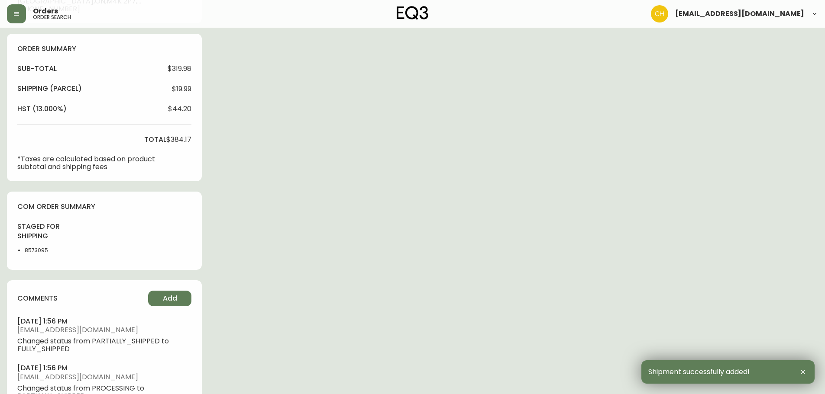
scroll to position [346, 0]
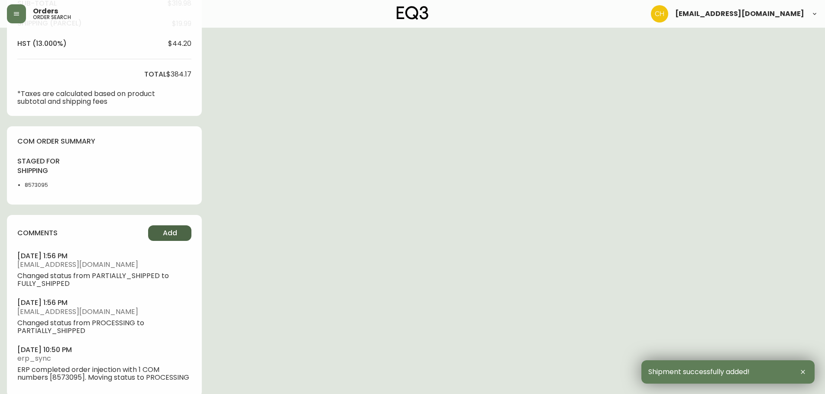
click at [158, 233] on button "Add" at bounding box center [169, 234] width 43 height 16
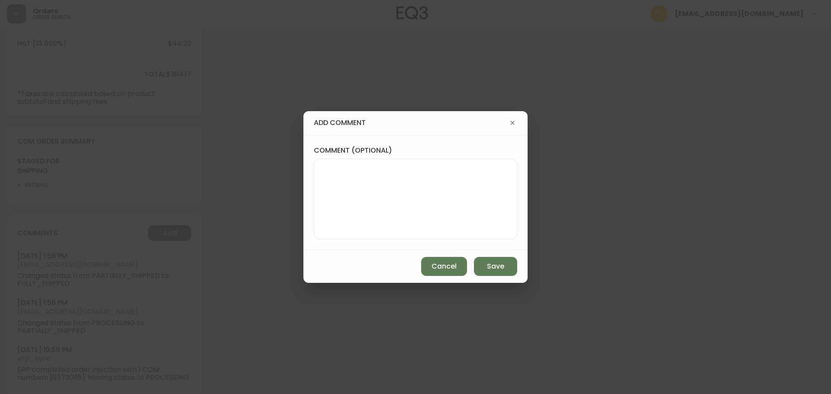
click at [336, 182] on textarea "comment (optional)" at bounding box center [415, 199] width 189 height 69
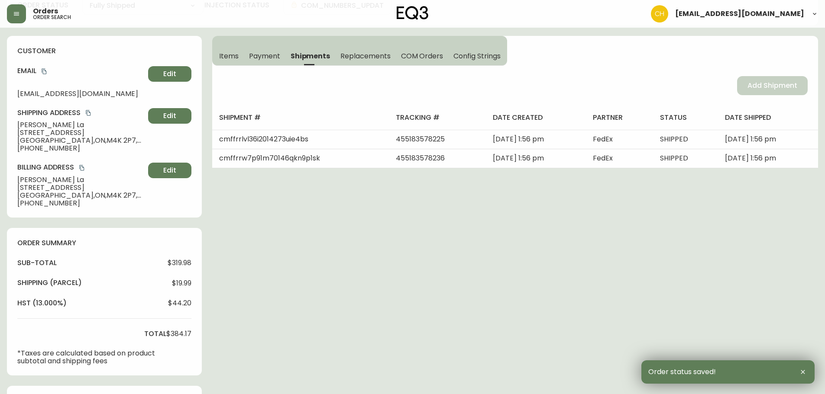
scroll to position [0, 0]
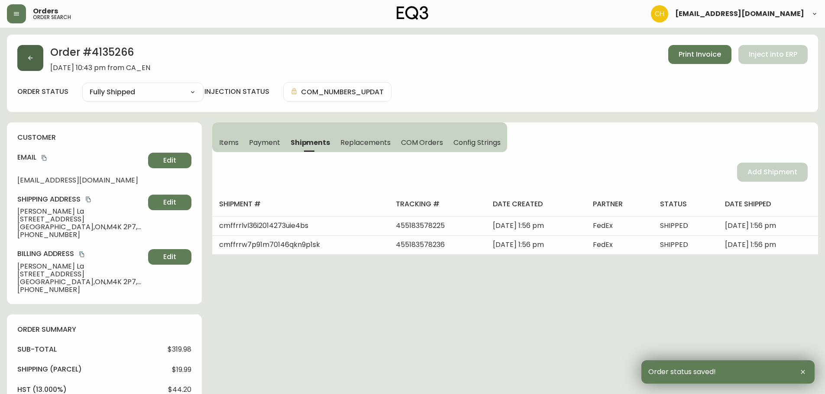
click at [34, 61] on button "button" at bounding box center [30, 58] width 26 height 26
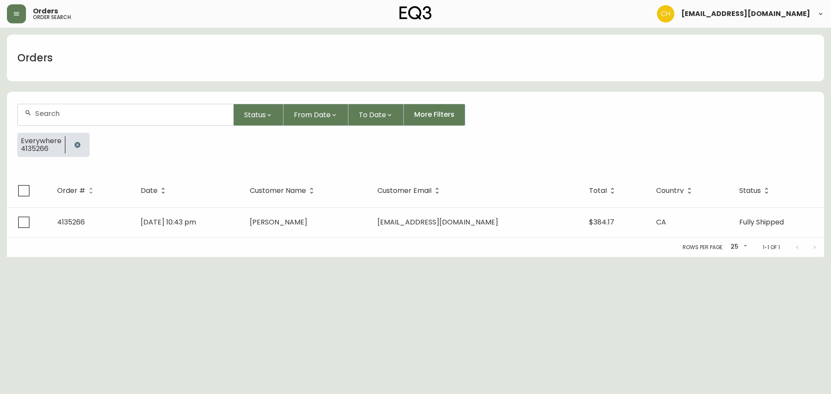
click at [44, 109] on div at bounding box center [126, 114] width 216 height 21
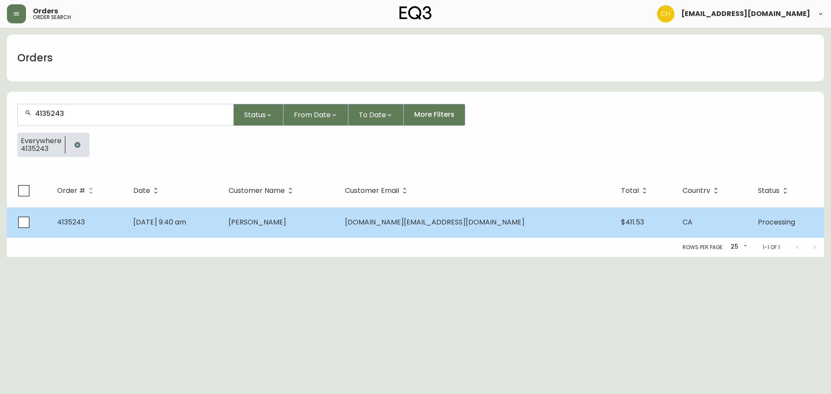
click at [222, 230] on td "[DATE] 9:40 am" at bounding box center [173, 222] width 95 height 30
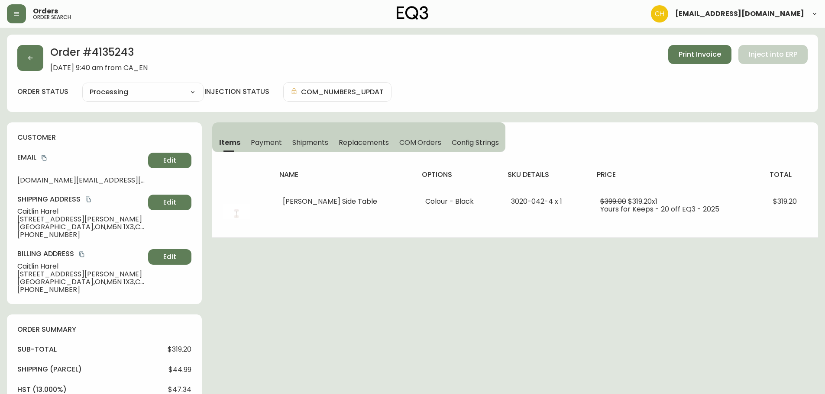
drag, startPoint x: 309, startPoint y: 142, endPoint x: 379, endPoint y: 149, distance: 70.5
click at [311, 142] on span "Shipments" at bounding box center [310, 142] width 36 height 9
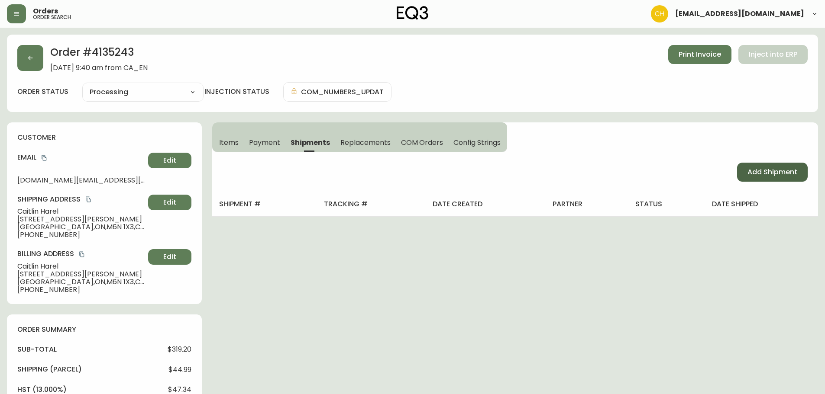
click at [780, 174] on span "Add Shipment" at bounding box center [772, 173] width 50 height 10
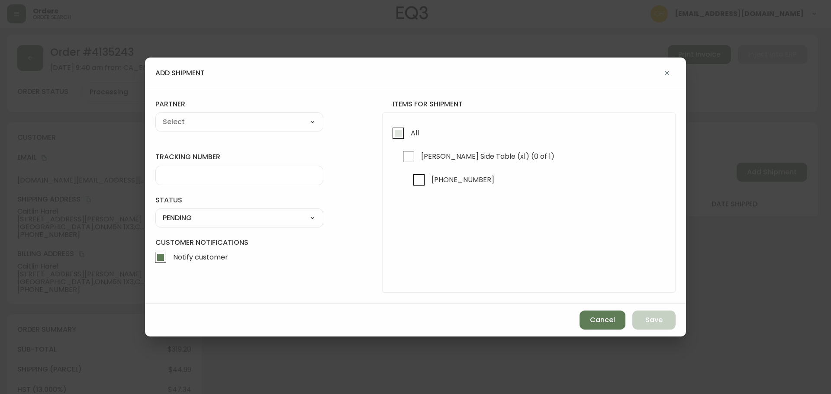
click at [401, 131] on input "All" at bounding box center [398, 133] width 20 height 20
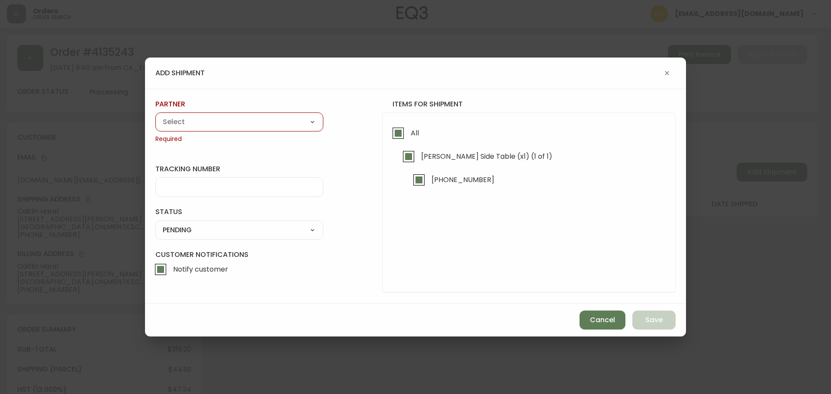
drag, startPoint x: 286, startPoint y: 121, endPoint x: 281, endPoint y: 123, distance: 5.1
click at [286, 121] on select "A Move to Remember LLC ABF Freight Alero [PERSON_NAME] Canada Post Canpar Expre…" at bounding box center [239, 122] width 168 height 13
click at [155, 116] on select "A Move to Remember LLC ABF Freight Alero [PERSON_NAME] Canada Post Canpar Expre…" at bounding box center [239, 122] width 168 height 13
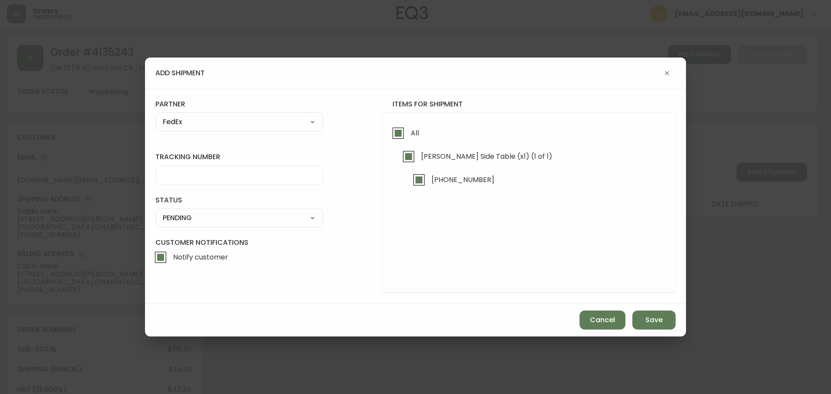
click at [188, 179] on input "tracking number" at bounding box center [239, 175] width 153 height 8
click at [184, 221] on select "SHIPPED PENDING CANCELLED" at bounding box center [239, 218] width 168 height 13
click at [155, 212] on select "SHIPPED PENDING CANCELLED" at bounding box center [239, 218] width 168 height 13
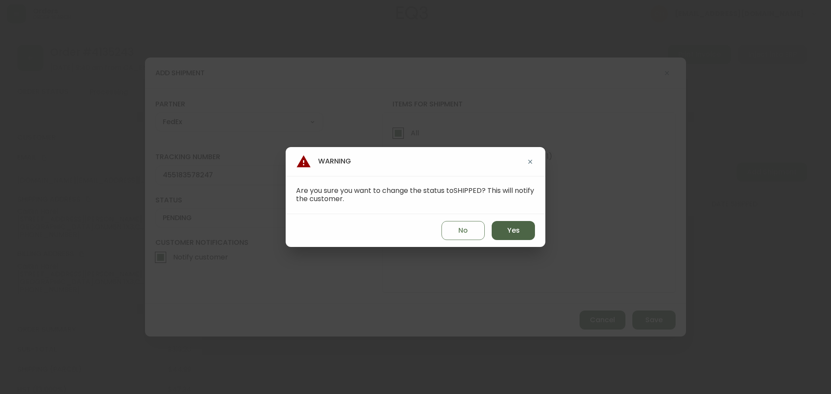
click at [511, 226] on span "Yes" at bounding box center [513, 231] width 13 height 10
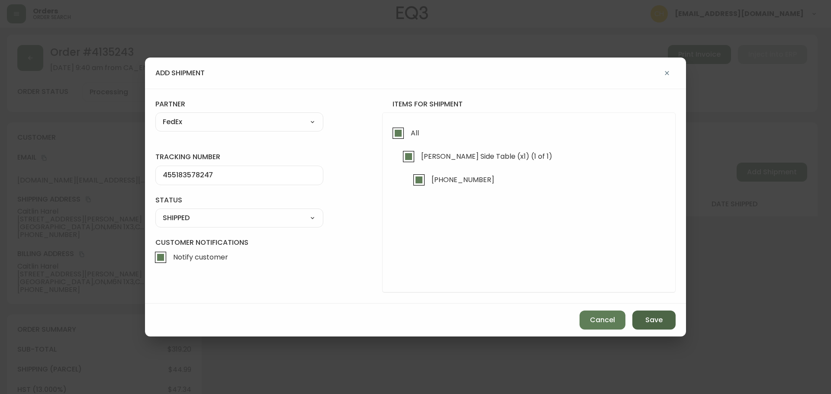
click at [641, 317] on button "Save" at bounding box center [654, 320] width 43 height 19
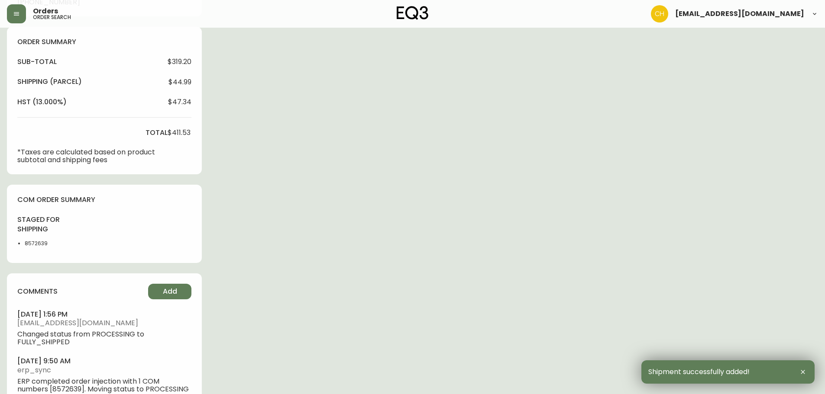
scroll to position [313, 0]
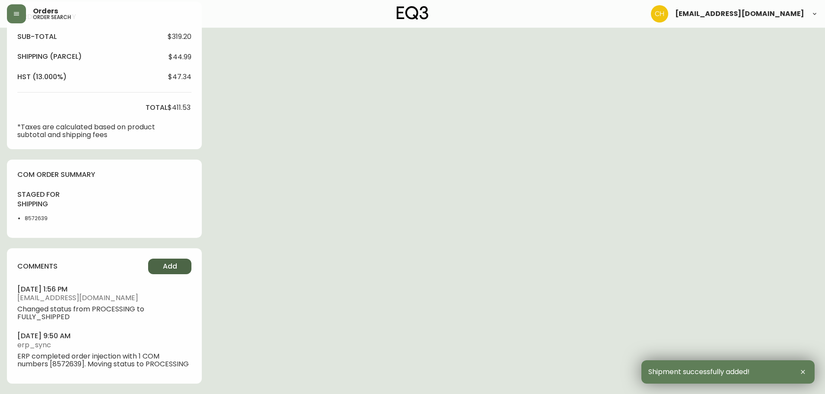
click at [163, 259] on button "Add" at bounding box center [169, 267] width 43 height 16
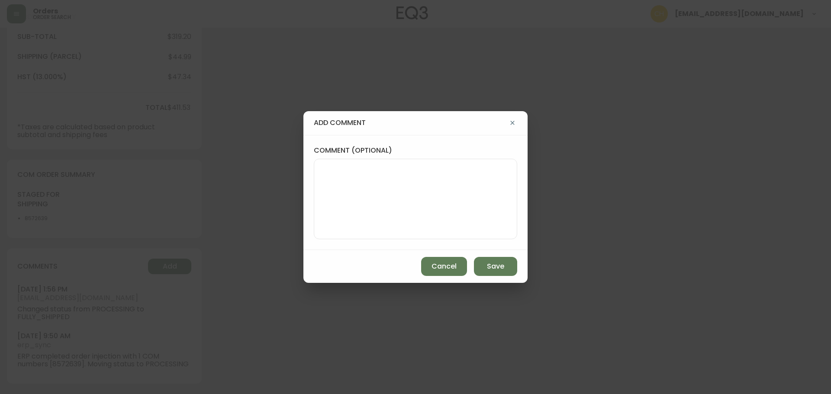
drag, startPoint x: 306, startPoint y: 186, endPoint x: 335, endPoint y: 186, distance: 29.4
click at [320, 187] on div "comment (optional)" at bounding box center [416, 192] width 224 height 115
click at [336, 184] on textarea "comment (optional)" at bounding box center [415, 199] width 189 height 69
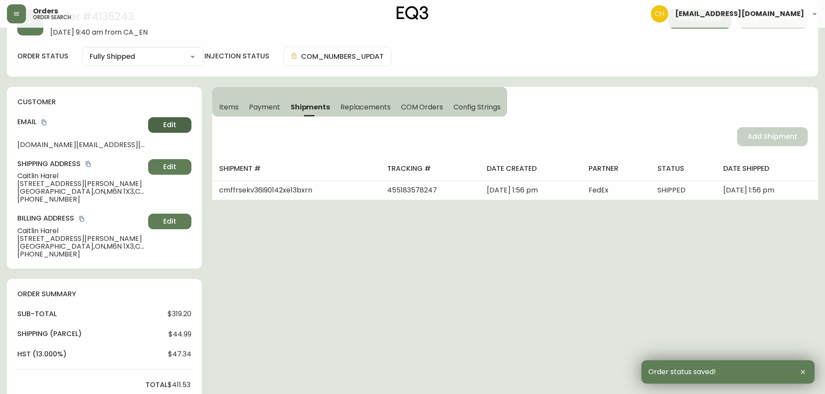
scroll to position [0, 0]
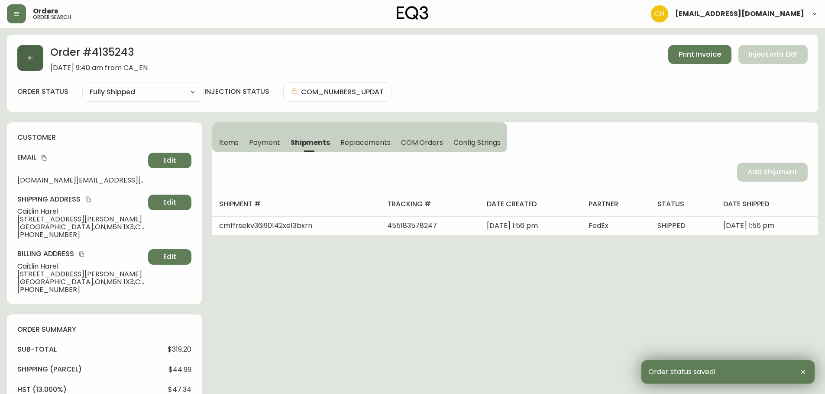
click at [37, 62] on button "button" at bounding box center [30, 58] width 26 height 26
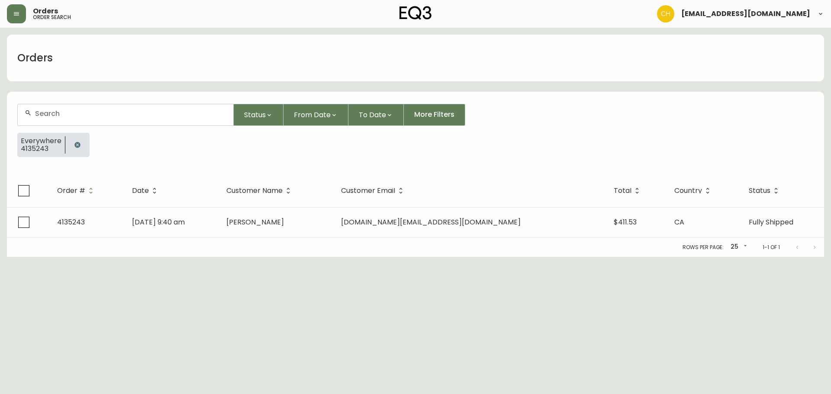
click at [60, 111] on input "text" at bounding box center [130, 114] width 191 height 8
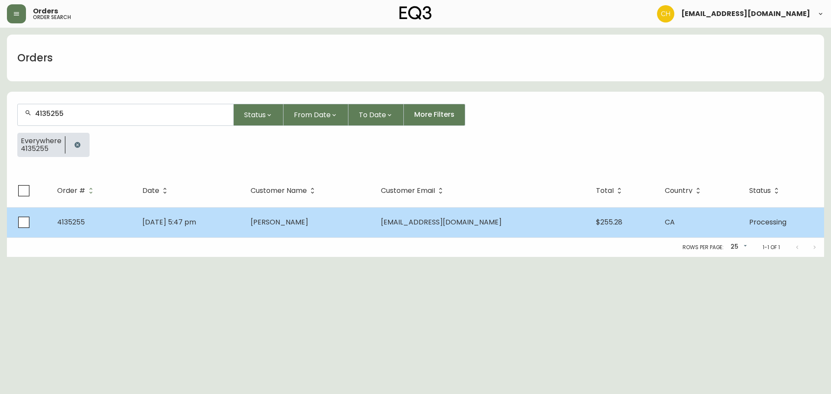
click at [294, 219] on td "[PERSON_NAME]" at bounding box center [309, 222] width 130 height 30
click at [306, 225] on span "[PERSON_NAME]" at bounding box center [280, 222] width 58 height 10
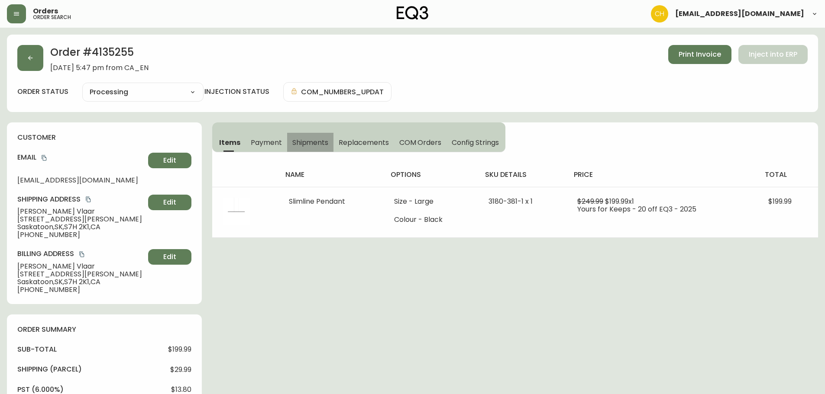
click at [314, 142] on span "Shipments" at bounding box center [310, 142] width 36 height 9
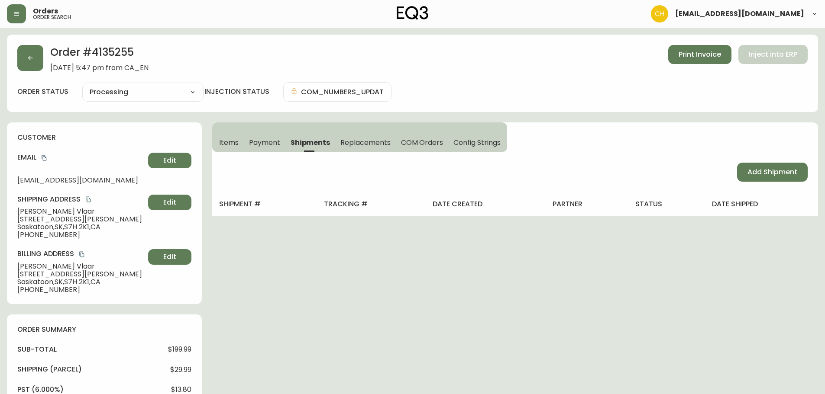
click at [800, 156] on div "Add Shipment" at bounding box center [515, 172] width 606 height 40
click at [786, 169] on span "Add Shipment" at bounding box center [772, 173] width 50 height 10
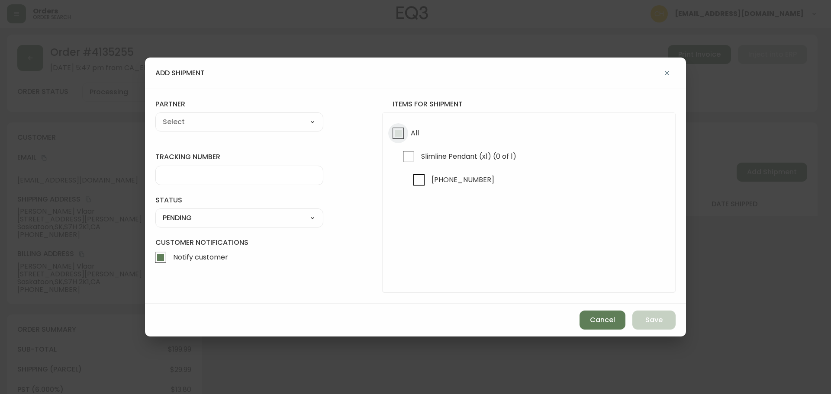
drag, startPoint x: 403, startPoint y: 135, endPoint x: 350, endPoint y: 132, distance: 52.9
click at [402, 135] on input "All" at bounding box center [398, 133] width 20 height 20
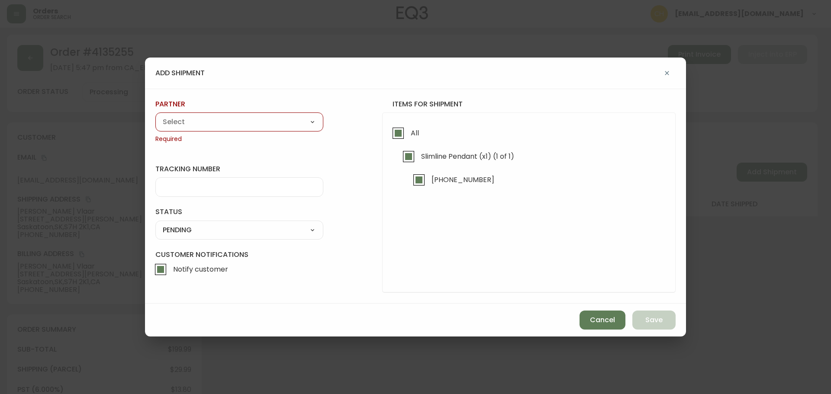
drag, startPoint x: 284, startPoint y: 130, endPoint x: 259, endPoint y: 130, distance: 25.1
click at [281, 130] on div "A Move to Remember LLC ABF Freight Alero [PERSON_NAME] Canada Post Canpar Expre…" at bounding box center [239, 122] width 168 height 19
click at [226, 122] on select "A Move to Remember LLC ABF Freight Alero [PERSON_NAME] Canada Post Canpar Expre…" at bounding box center [239, 122] width 168 height 13
click at [155, 116] on select "A Move to Remember LLC ABF Freight Alero [PERSON_NAME] Canada Post Canpar Expre…" at bounding box center [239, 122] width 168 height 13
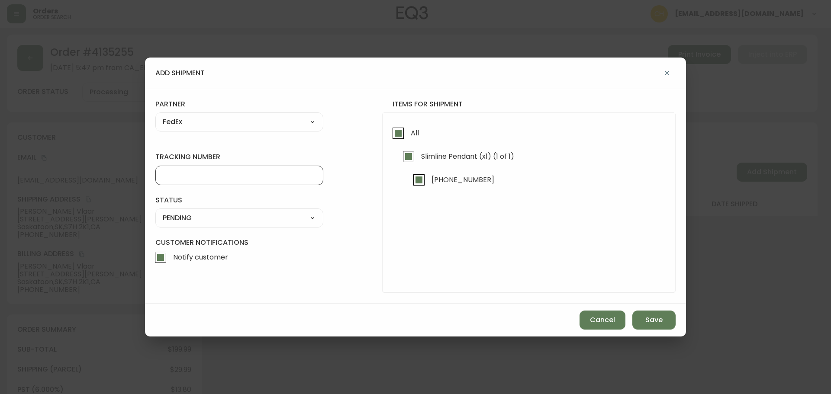
click at [173, 178] on input "tracking number" at bounding box center [239, 175] width 153 height 8
click at [186, 217] on select "SHIPPED PENDING CANCELLED" at bounding box center [239, 218] width 168 height 13
click at [155, 212] on select "SHIPPED PENDING CANCELLED" at bounding box center [239, 218] width 168 height 13
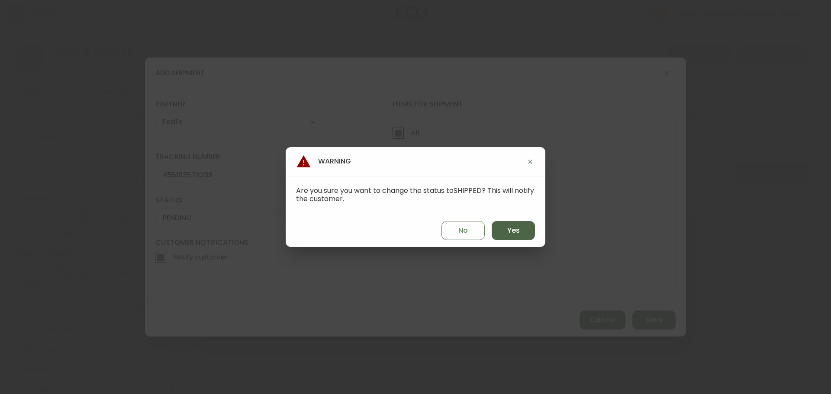
click at [513, 233] on span "Yes" at bounding box center [513, 231] width 13 height 10
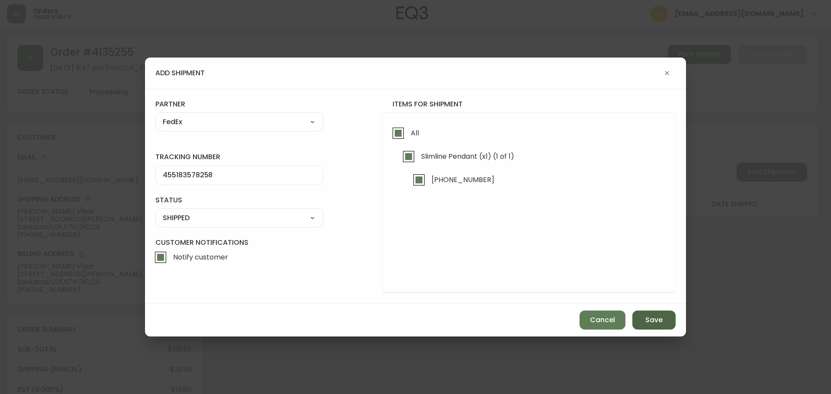
click at [657, 317] on span "Save" at bounding box center [654, 321] width 17 height 10
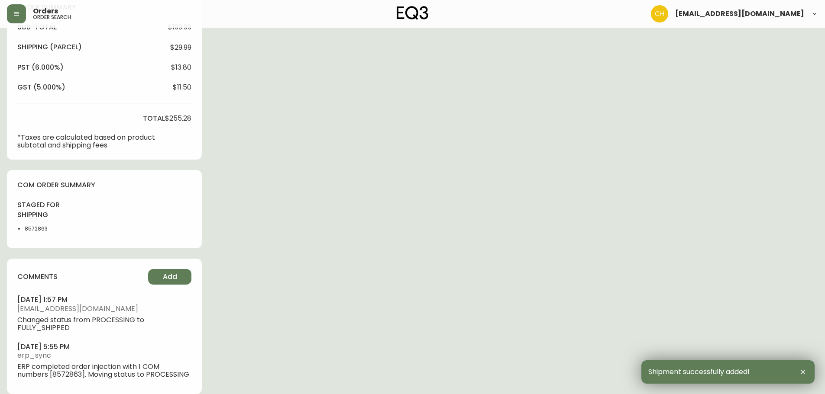
scroll to position [333, 0]
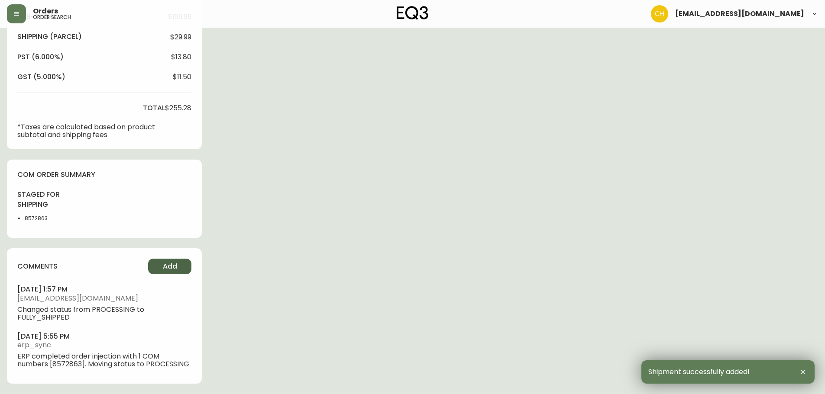
click at [164, 274] on div "comments Add [DATE] 1:57 pm [EMAIL_ADDRESS][DOMAIN_NAME] Changed status from PR…" at bounding box center [104, 317] width 195 height 136
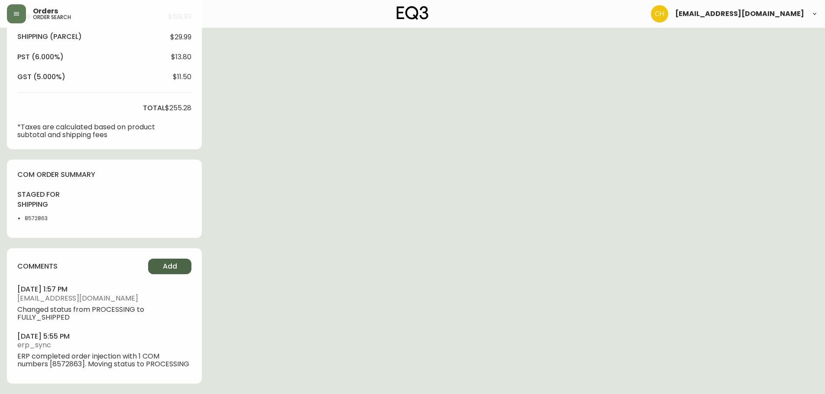
click at [168, 271] on span "Add" at bounding box center [170, 267] width 14 height 10
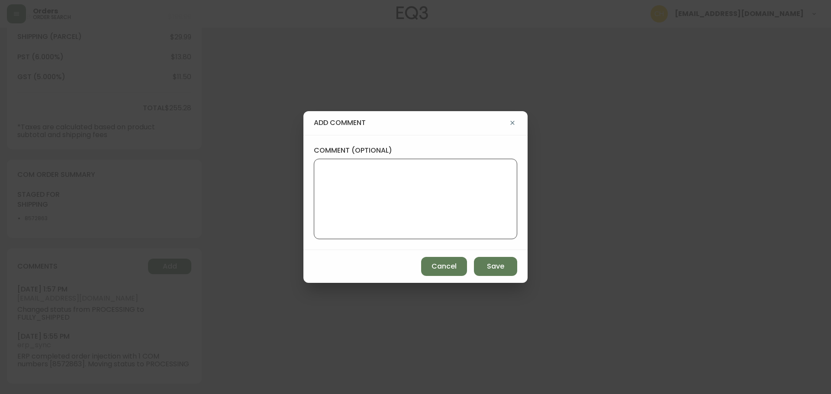
click at [340, 197] on textarea "comment (optional)" at bounding box center [415, 199] width 189 height 69
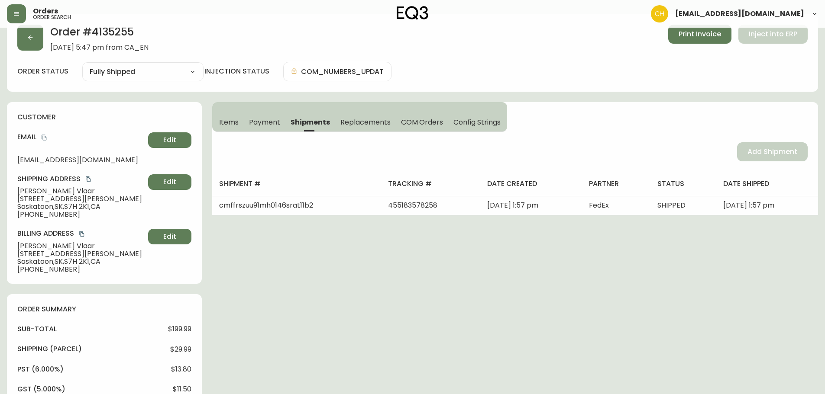
scroll to position [0, 0]
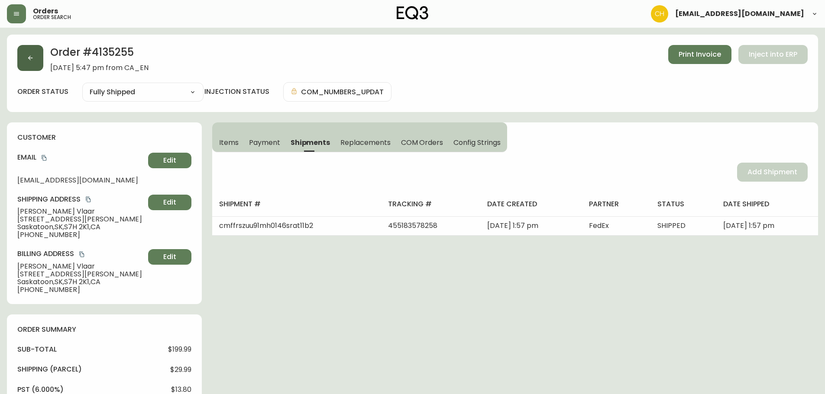
click at [26, 59] on button "button" at bounding box center [30, 58] width 26 height 26
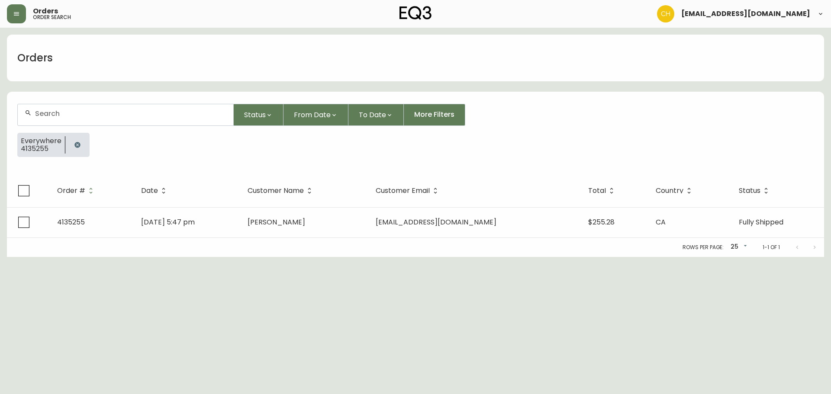
click at [87, 112] on input "text" at bounding box center [130, 114] width 191 height 8
drag, startPoint x: 58, startPoint y: 112, endPoint x: 9, endPoint y: 115, distance: 49.5
click at [9, 115] on form "4 Status From Date To Date More Filters Everywhere 4135255" at bounding box center [415, 134] width 817 height 81
drag, startPoint x: 44, startPoint y: 117, endPoint x: 16, endPoint y: 117, distance: 27.7
click at [16, 117] on form "4 Status From Date To Date More Filters Everywhere 4135255" at bounding box center [415, 134] width 817 height 81
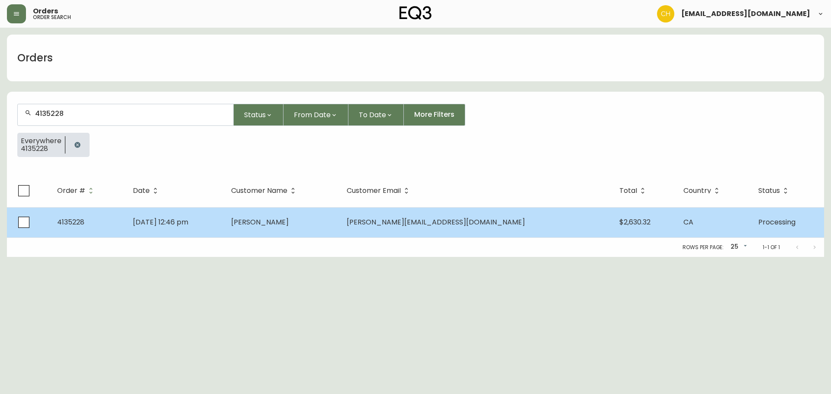
click at [289, 221] on span "[PERSON_NAME]" at bounding box center [260, 222] width 58 height 10
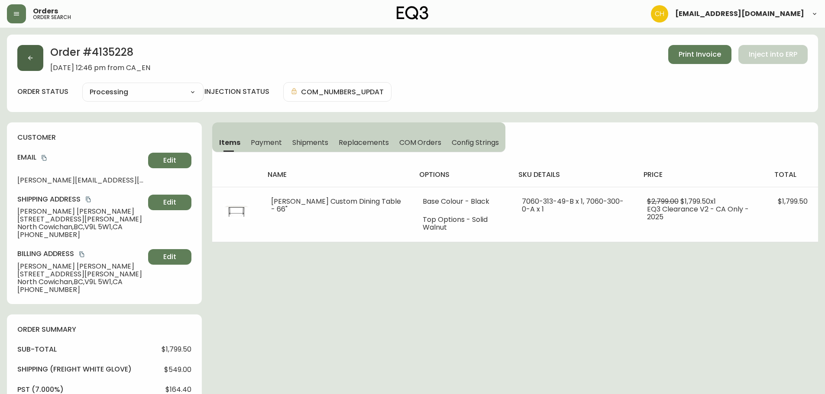
click at [35, 57] on button "button" at bounding box center [30, 58] width 26 height 26
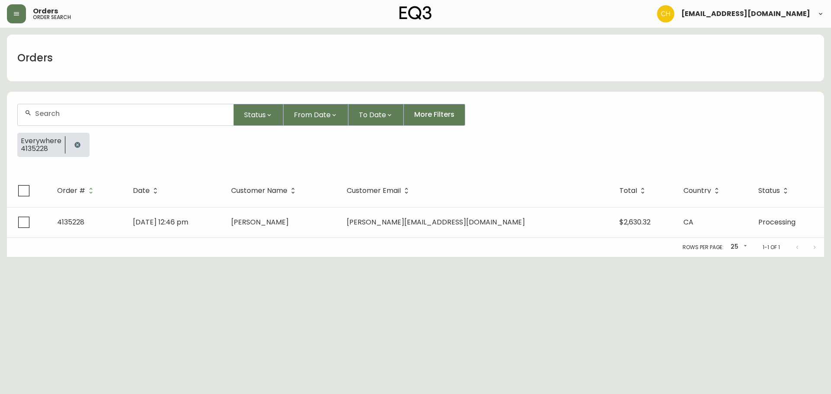
click at [52, 109] on div at bounding box center [126, 114] width 216 height 21
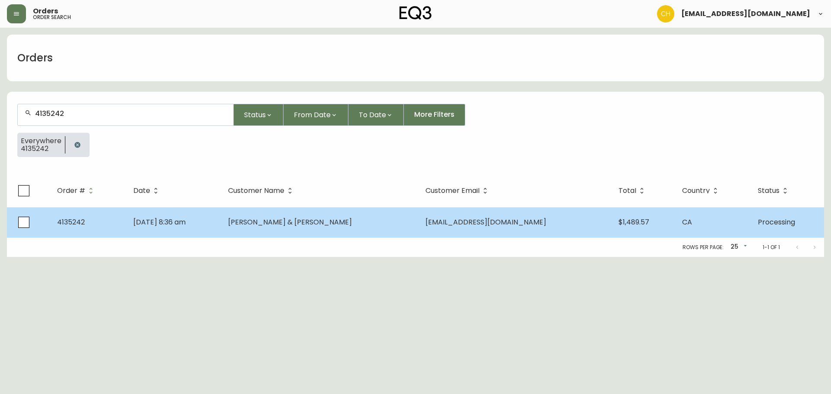
click at [178, 218] on span "[DATE] 8:36 am" at bounding box center [159, 222] width 52 height 10
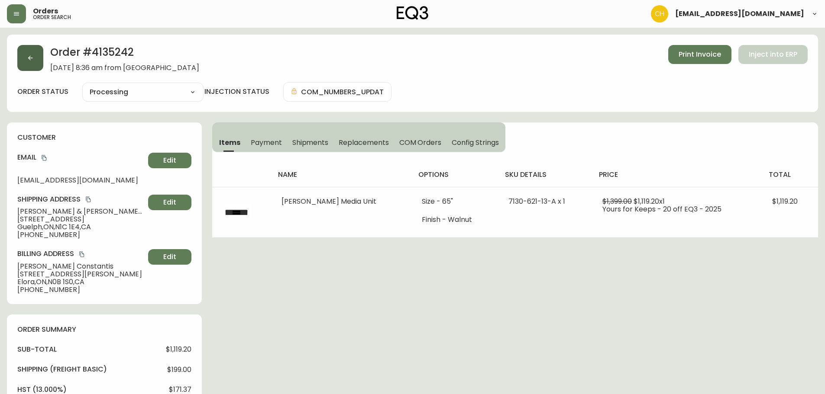
click at [40, 65] on button "button" at bounding box center [30, 58] width 26 height 26
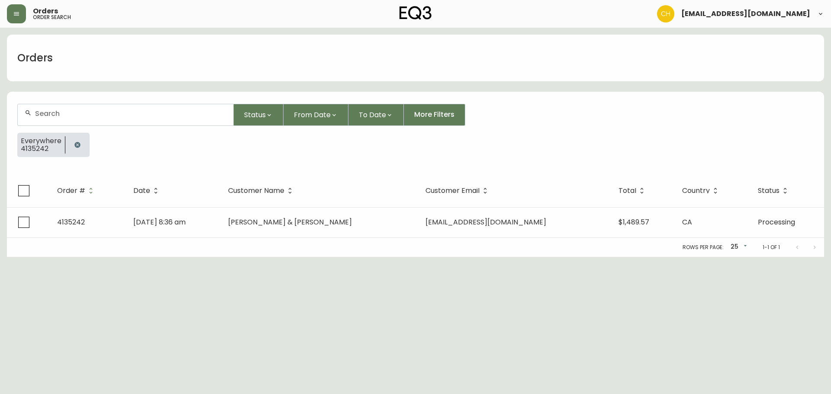
click at [53, 111] on input "text" at bounding box center [130, 114] width 191 height 8
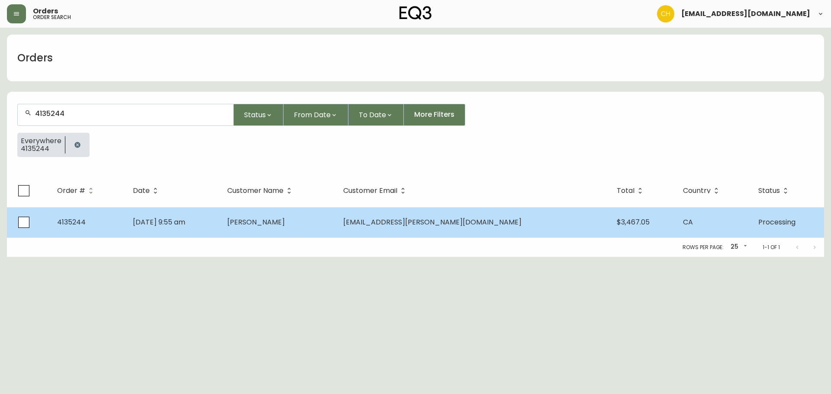
click at [285, 226] on span "[PERSON_NAME]" at bounding box center [256, 222] width 58 height 10
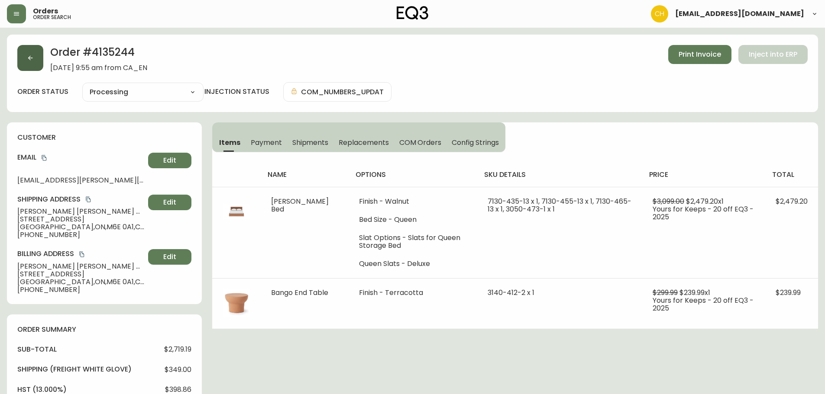
click at [36, 55] on button "button" at bounding box center [30, 58] width 26 height 26
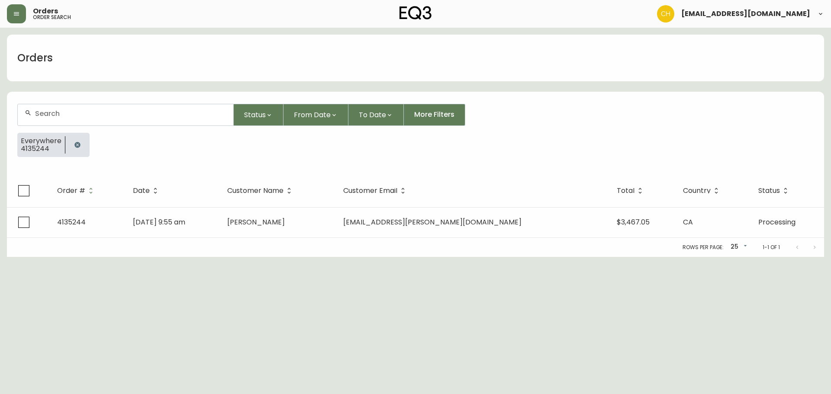
click at [42, 112] on input "text" at bounding box center [130, 114] width 191 height 8
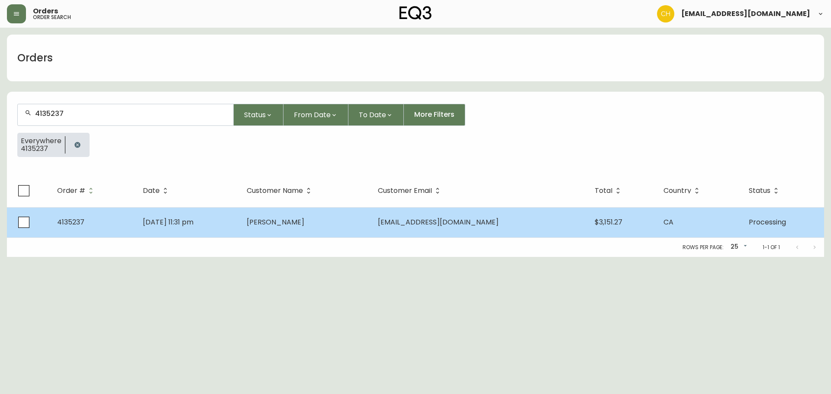
click at [240, 215] on td "[DATE] 11:31 pm" at bounding box center [188, 222] width 104 height 30
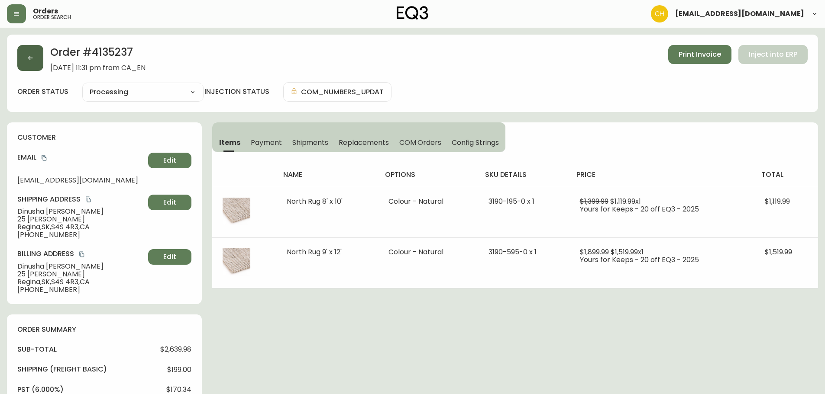
click at [33, 61] on button "button" at bounding box center [30, 58] width 26 height 26
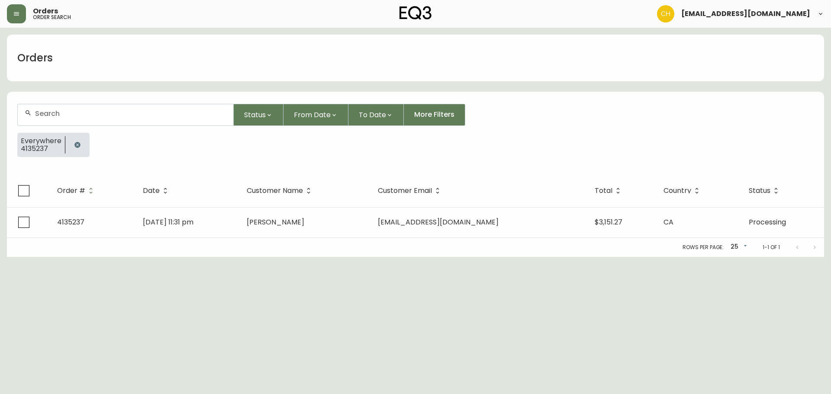
click at [42, 112] on input "text" at bounding box center [130, 114] width 191 height 8
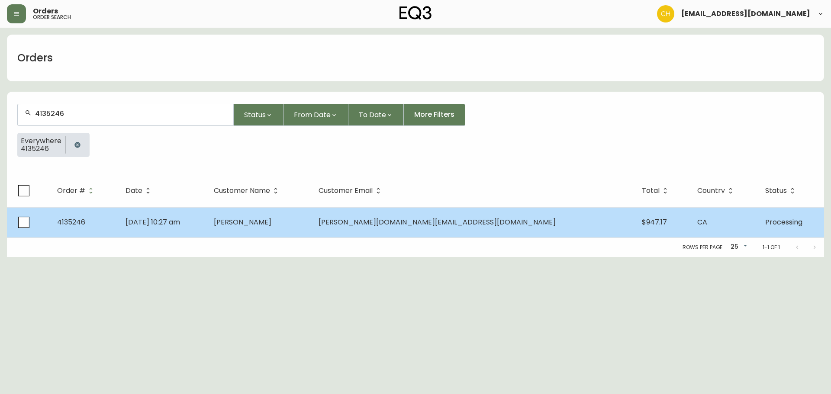
click at [291, 229] on td "[PERSON_NAME]" at bounding box center [259, 222] width 105 height 30
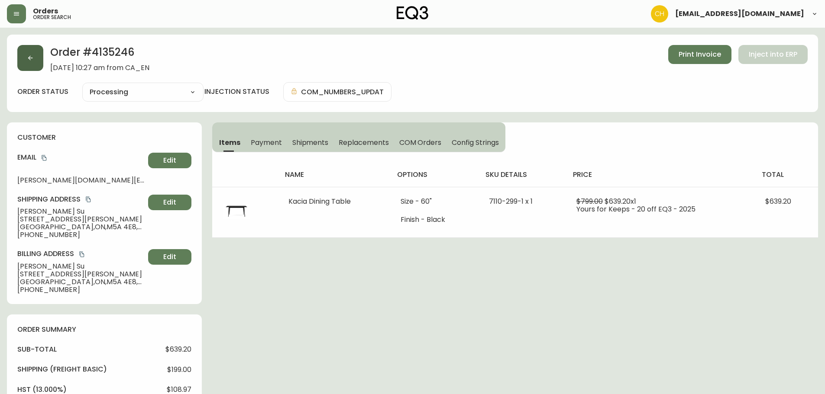
click at [29, 64] on button "button" at bounding box center [30, 58] width 26 height 26
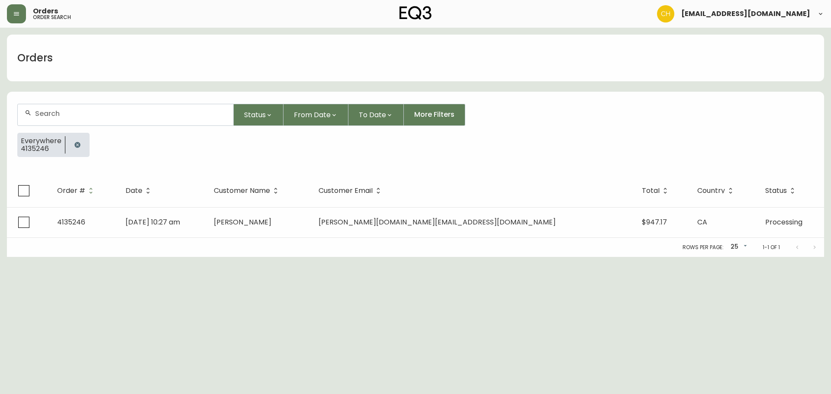
click at [38, 112] on input "text" at bounding box center [130, 114] width 191 height 8
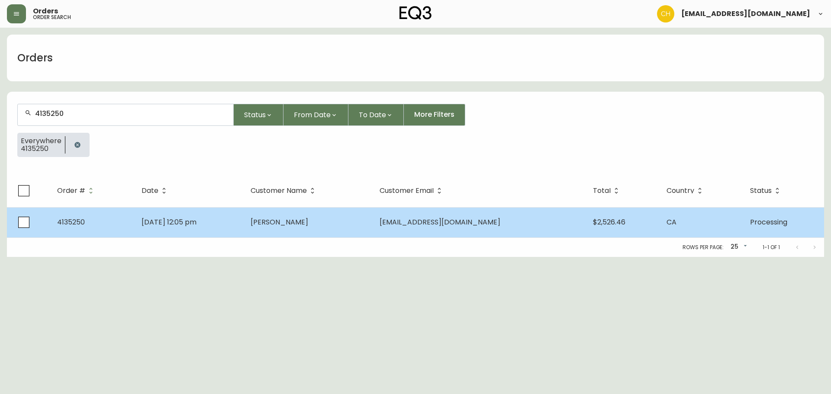
click at [300, 224] on span "[PERSON_NAME]" at bounding box center [280, 222] width 58 height 10
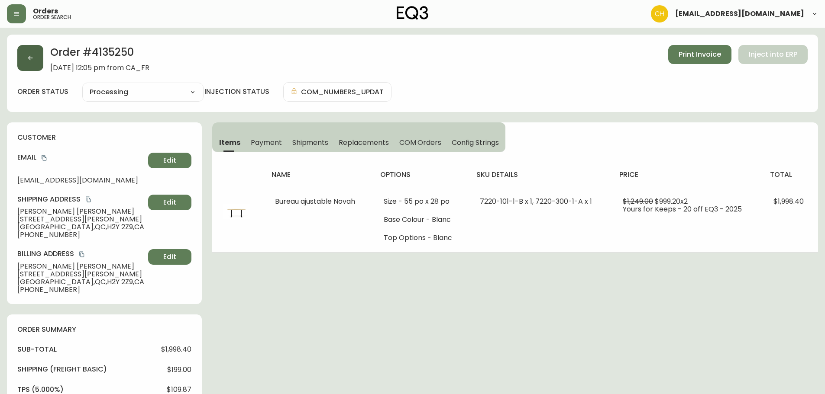
click at [35, 58] on button "button" at bounding box center [30, 58] width 26 height 26
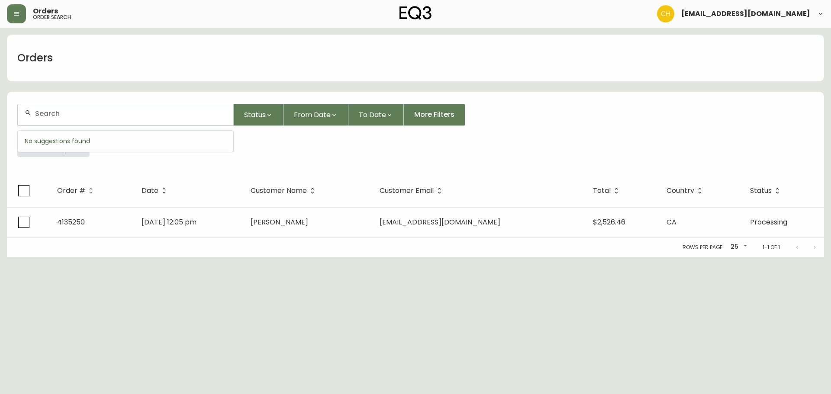
click at [59, 110] on input "text" at bounding box center [130, 114] width 191 height 8
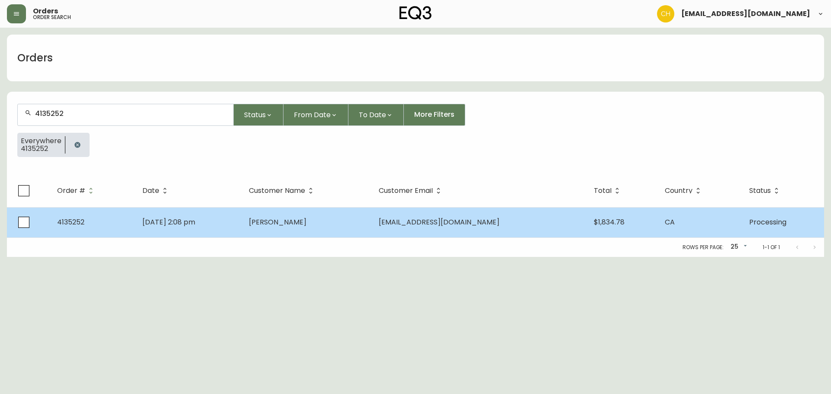
click at [372, 216] on td "[PERSON_NAME]" at bounding box center [307, 222] width 130 height 30
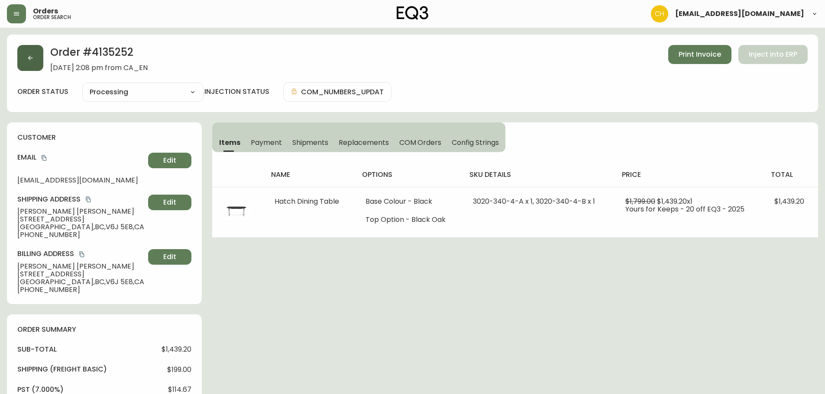
drag, startPoint x: 39, startPoint y: 58, endPoint x: 39, endPoint y: 64, distance: 6.1
click at [39, 64] on button "button" at bounding box center [30, 58] width 26 height 26
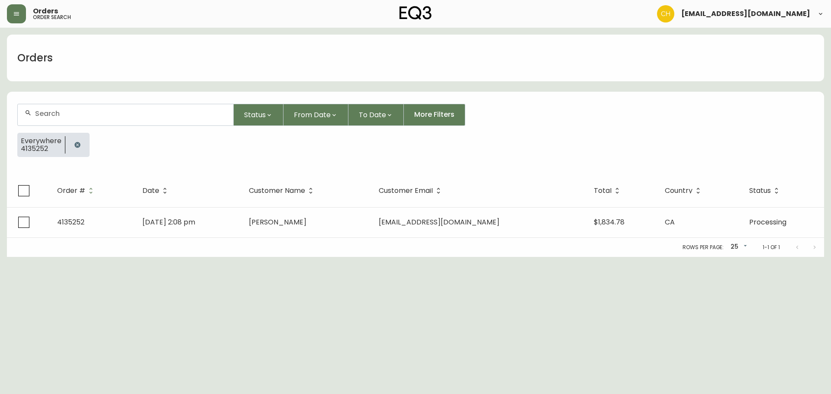
click at [52, 108] on div at bounding box center [126, 114] width 216 height 21
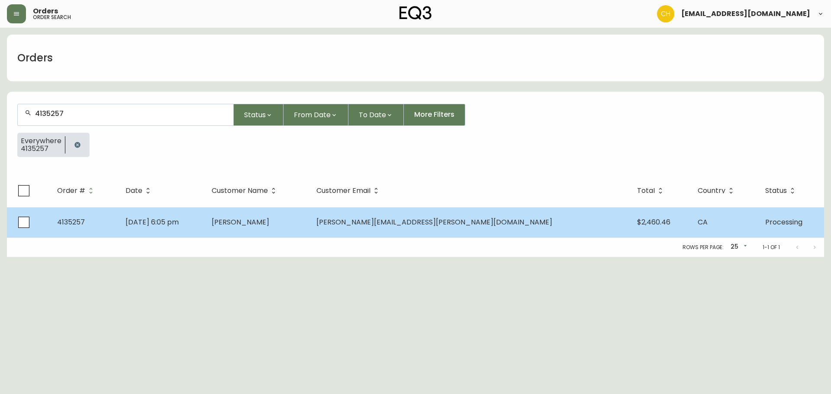
click at [205, 221] on td "[DATE] 6:05 pm" at bounding box center [162, 222] width 86 height 30
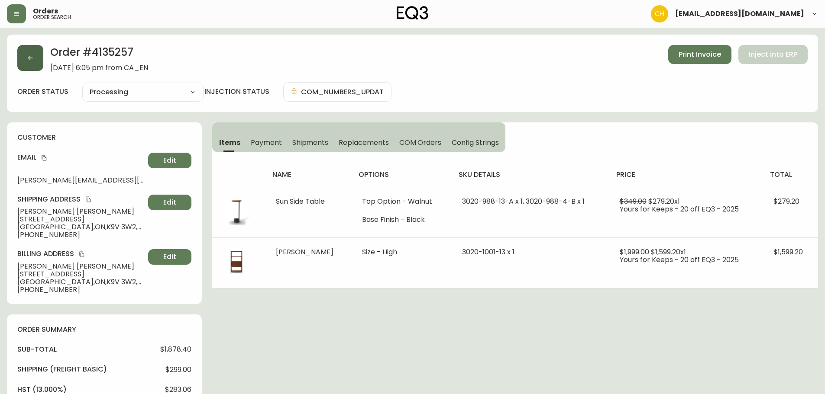
click at [36, 57] on button "button" at bounding box center [30, 58] width 26 height 26
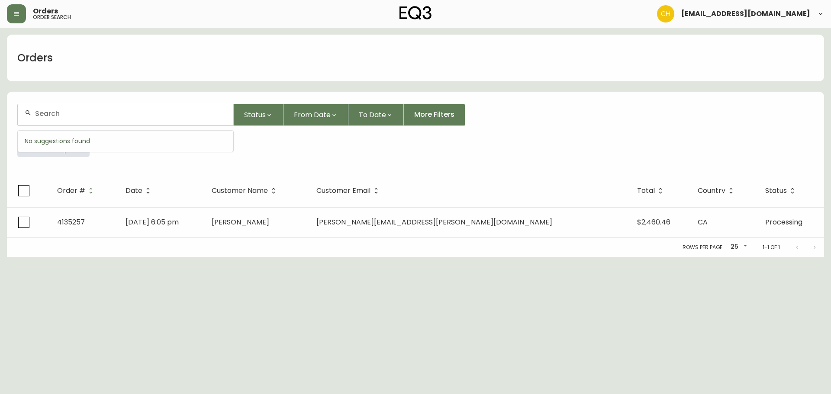
drag, startPoint x: 51, startPoint y: 110, endPoint x: 42, endPoint y: 93, distance: 19.2
click at [51, 110] on input "text" at bounding box center [130, 114] width 191 height 8
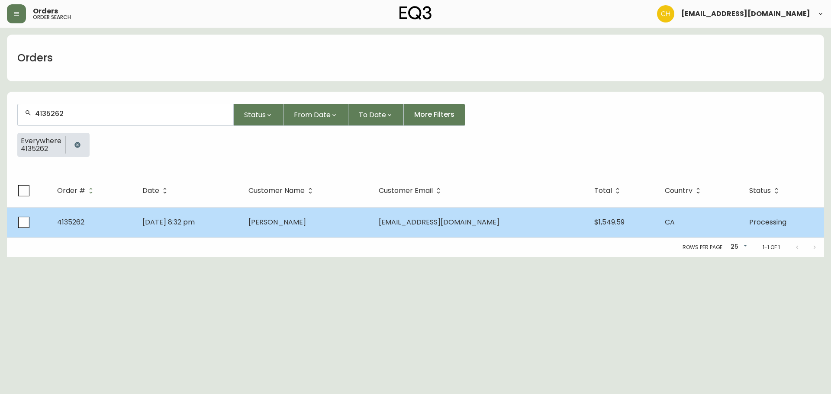
click at [287, 226] on span "[PERSON_NAME]" at bounding box center [278, 222] width 58 height 10
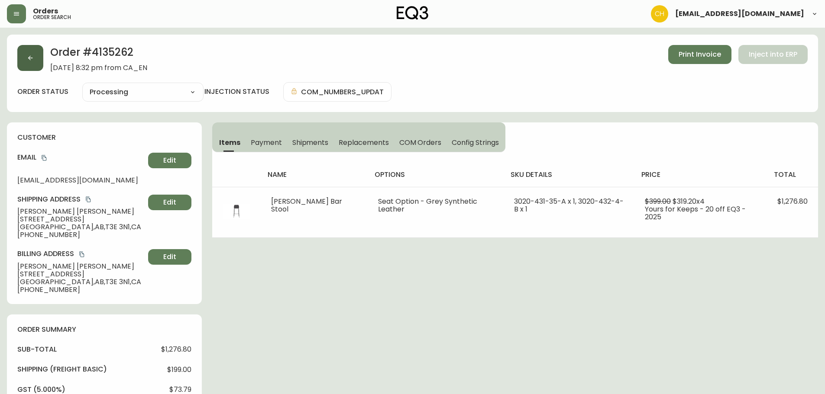
click at [34, 63] on button "button" at bounding box center [30, 58] width 26 height 26
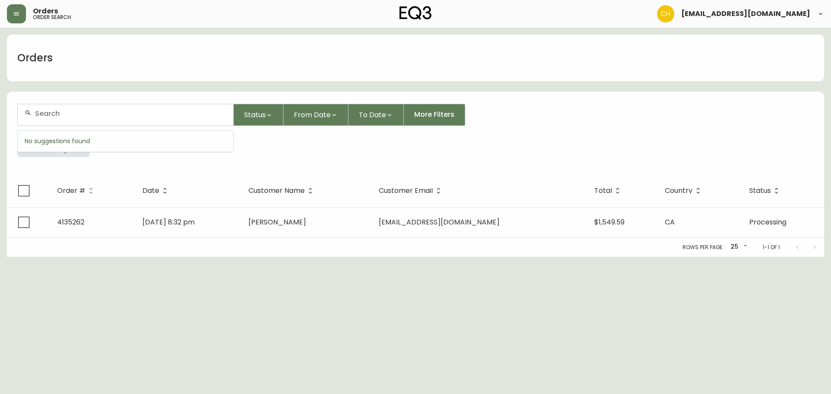
click at [49, 111] on input "text" at bounding box center [130, 114] width 191 height 8
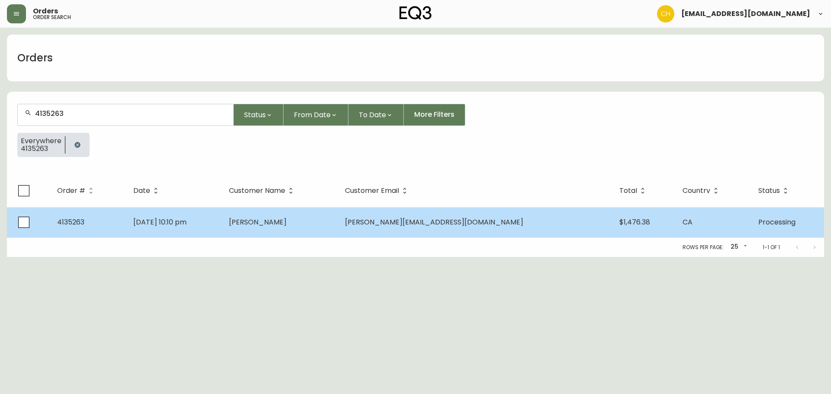
click at [270, 221] on td "[PERSON_NAME]" at bounding box center [280, 222] width 116 height 30
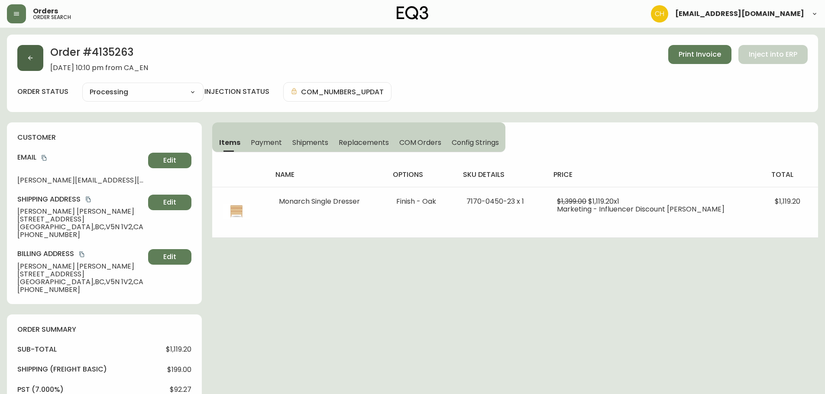
click at [24, 54] on button "button" at bounding box center [30, 58] width 26 height 26
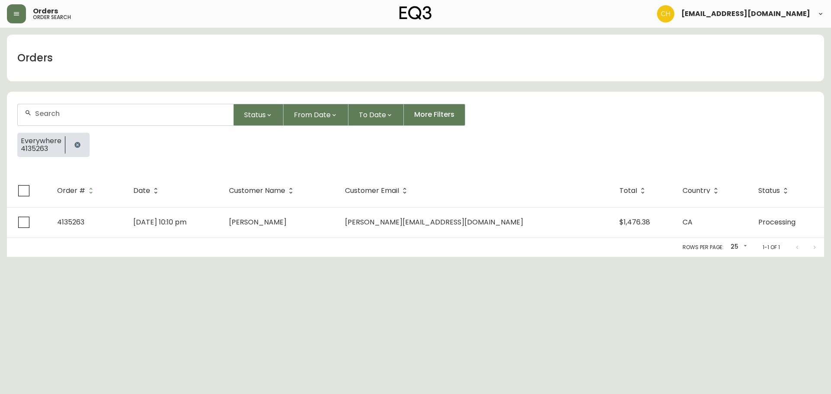
click at [45, 111] on input "text" at bounding box center [130, 114] width 191 height 8
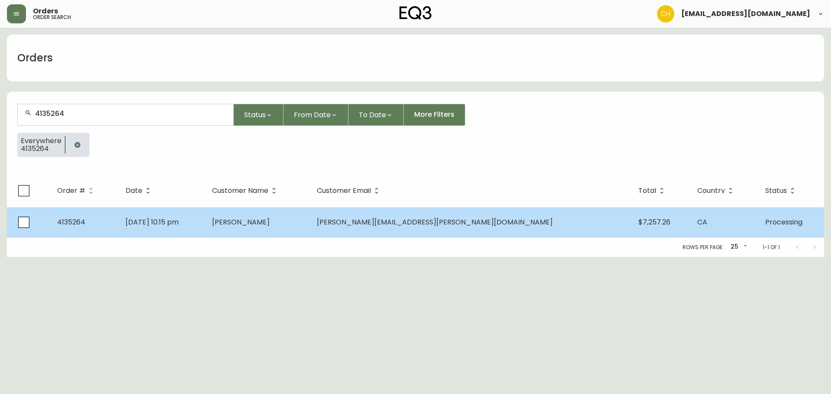
click at [310, 212] on td "[PERSON_NAME]" at bounding box center [257, 222] width 105 height 30
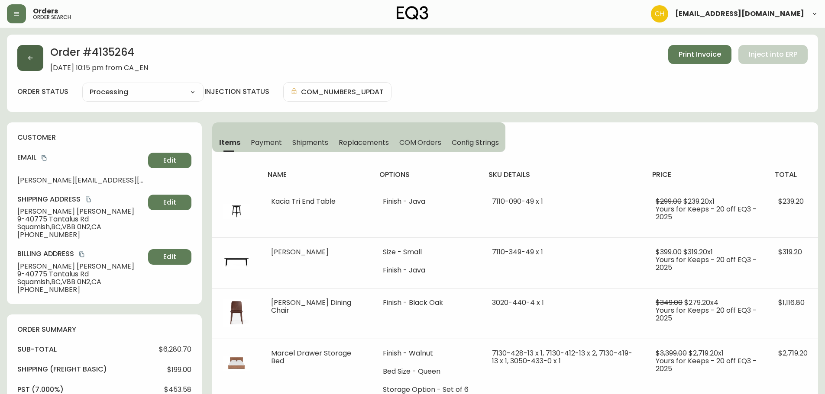
click at [28, 55] on icon "button" at bounding box center [30, 58] width 7 height 7
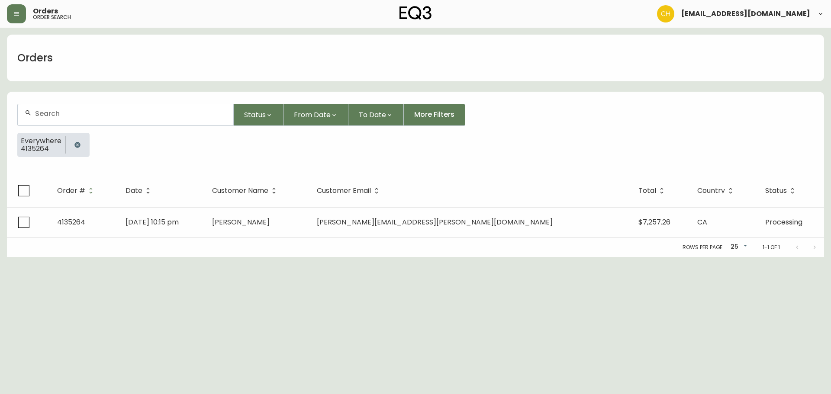
drag, startPoint x: 48, startPoint y: 110, endPoint x: 60, endPoint y: 101, distance: 14.3
click at [50, 110] on input "text" at bounding box center [130, 114] width 191 height 8
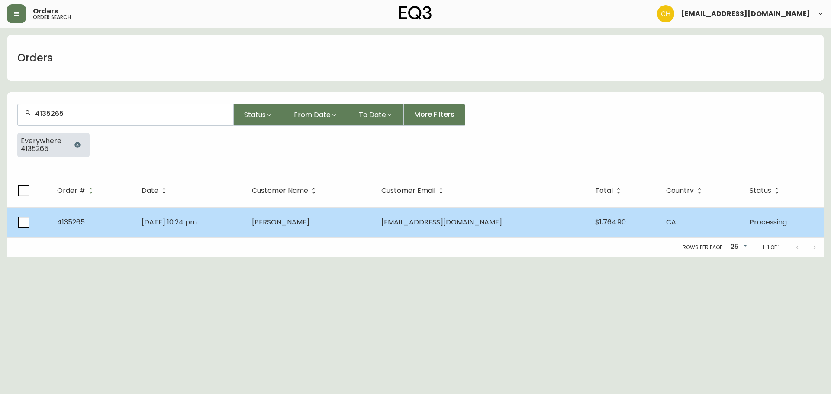
click at [334, 220] on td "[PERSON_NAME]" at bounding box center [309, 222] width 129 height 30
